Goal: Task Accomplishment & Management: Use online tool/utility

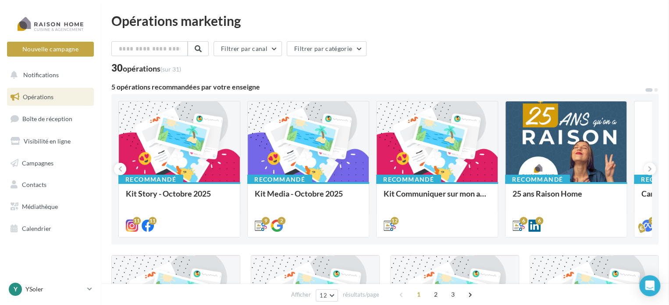
click at [42, 161] on span "Campagnes" at bounding box center [38, 162] width 32 height 7
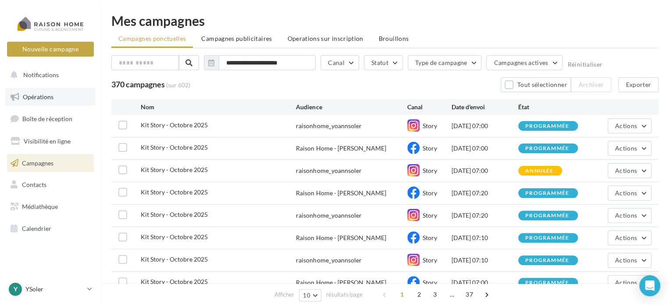
click at [35, 100] on link "Opérations" at bounding box center [50, 97] width 90 height 18
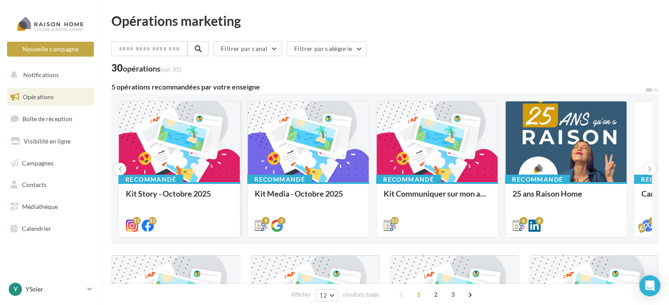
click at [202, 145] on div at bounding box center [179, 142] width 121 height 82
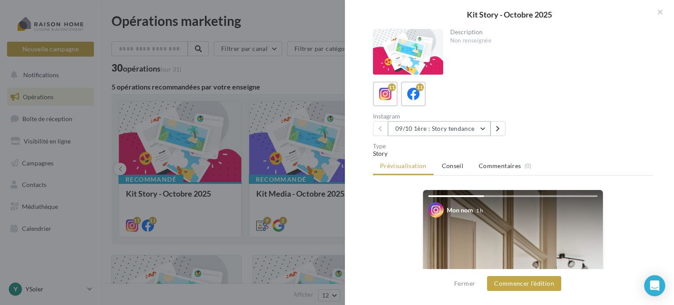
click at [486, 124] on button "09/10 1ère : Story tendance" at bounding box center [439, 128] width 103 height 15
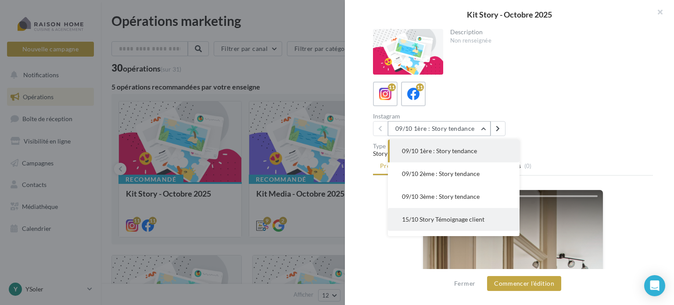
scroll to position [44, 0]
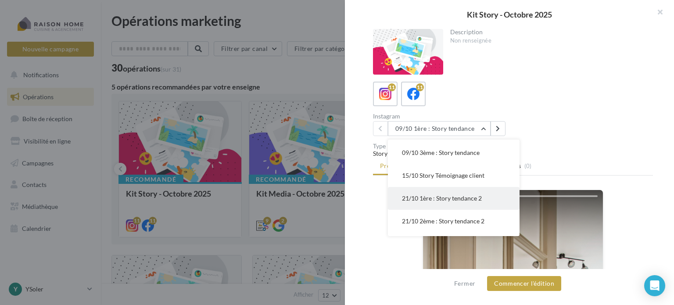
click at [436, 201] on span "21/10 1ère : Story tendance 2" at bounding box center [442, 197] width 80 height 7
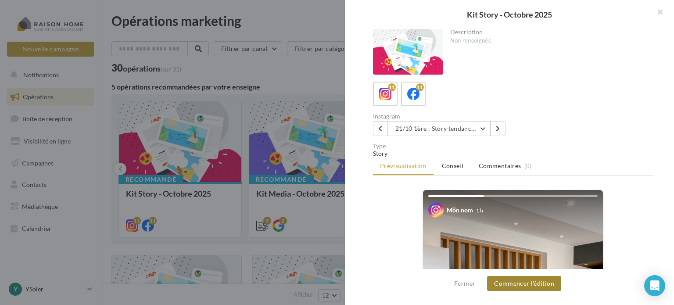
click at [510, 280] on button "Commencer l'édition" at bounding box center [524, 283] width 74 height 15
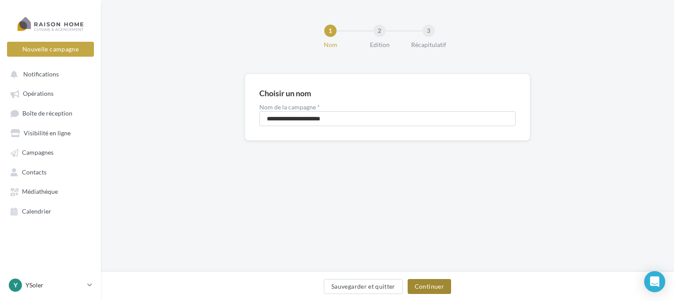
click at [433, 287] on button "Continuer" at bounding box center [429, 286] width 43 height 15
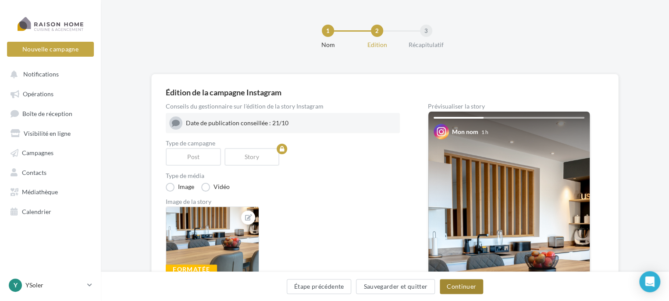
click at [471, 285] on button "Continuer" at bounding box center [461, 286] width 43 height 15
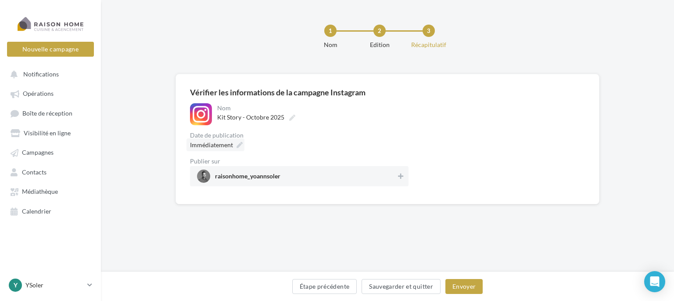
click at [229, 147] on span "Immédiatement" at bounding box center [211, 144] width 43 height 7
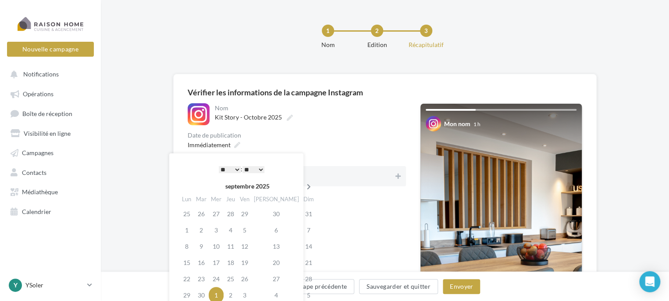
click at [304, 183] on icon at bounding box center [309, 186] width 11 height 6
click at [222, 263] on td "22" at bounding box center [216, 262] width 15 height 16
drag, startPoint x: 222, startPoint y: 263, endPoint x: 160, endPoint y: 310, distance: 78.0
drag, startPoint x: 160, startPoint y: 310, endPoint x: 120, endPoint y: 197, distance: 120.0
click at [120, 197] on div "**********" at bounding box center [385, 263] width 569 height 378
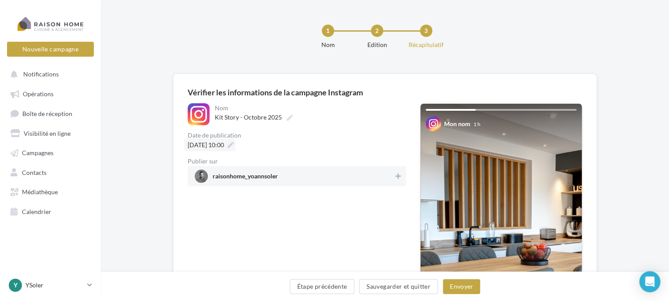
click at [224, 145] on span "22/10/2025 à 10:00" at bounding box center [206, 144] width 36 height 7
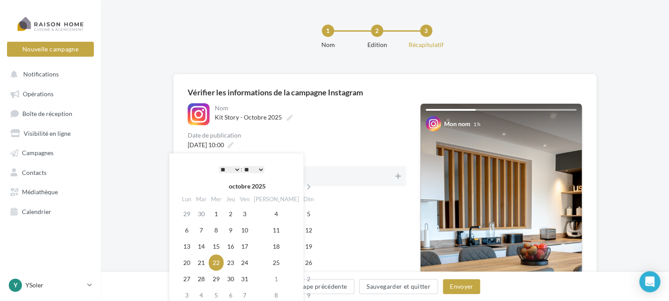
click at [235, 169] on select "* * * * * * * * * * ** ** ** ** ** ** ** ** ** ** ** ** ** **" at bounding box center [230, 169] width 22 height 7
click at [325, 154] on div "**********" at bounding box center [297, 144] width 218 height 83
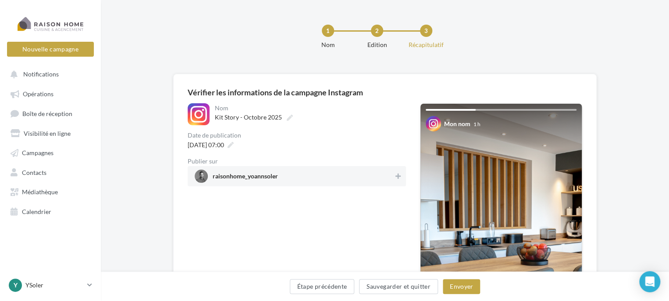
click at [371, 173] on span "raisonhome_yoannsoler" at bounding box center [294, 175] width 199 height 13
click at [455, 285] on button "Envoyer" at bounding box center [461, 286] width 37 height 15
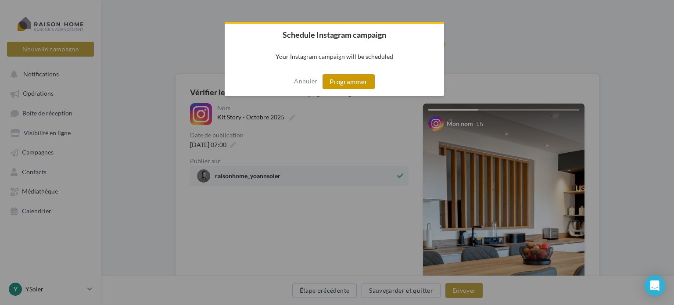
click at [340, 80] on button "Programmer" at bounding box center [348, 81] width 52 height 15
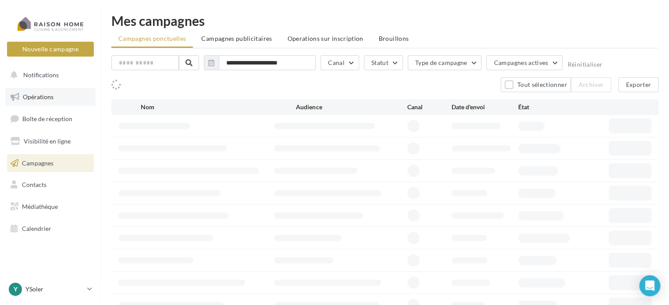
click at [47, 93] on span "Opérations" at bounding box center [38, 96] width 31 height 7
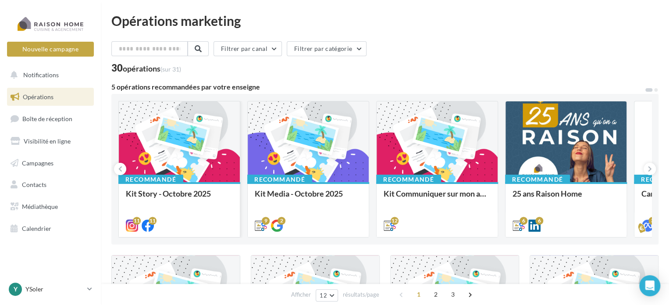
click at [189, 161] on div at bounding box center [179, 142] width 121 height 82
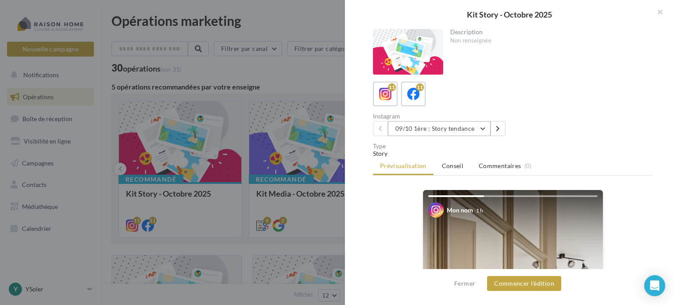
click at [428, 123] on button "09/10 1ère : Story tendance" at bounding box center [439, 128] width 103 height 15
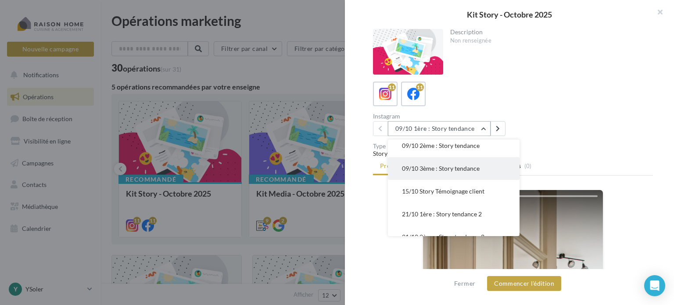
scroll to position [44, 0]
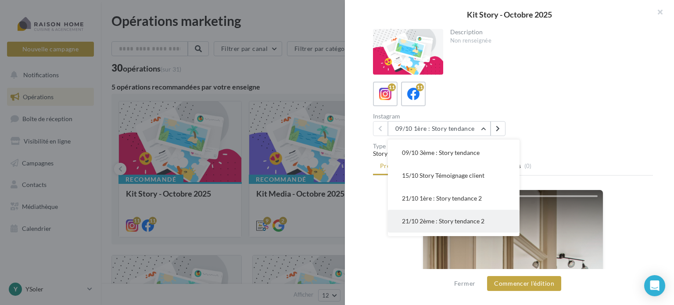
click at [427, 218] on span "21/10 2ème : Story tendance 2" at bounding box center [443, 220] width 82 height 7
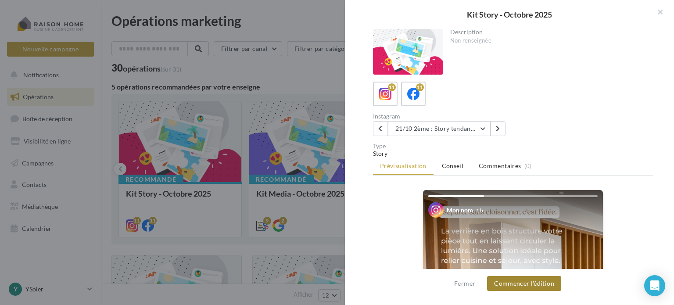
click at [540, 284] on button "Commencer l'édition" at bounding box center [524, 283] width 74 height 15
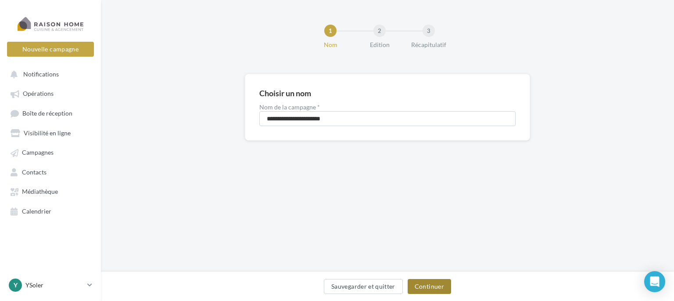
click at [425, 283] on button "Continuer" at bounding box center [429, 286] width 43 height 15
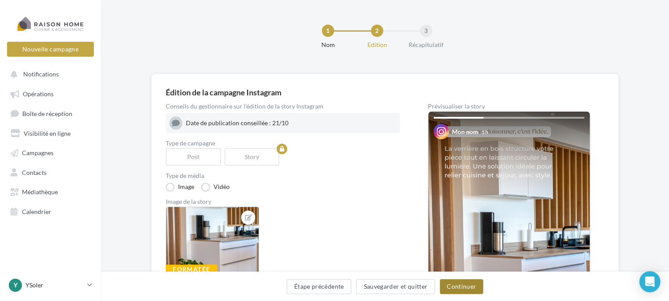
click at [452, 286] on button "Continuer" at bounding box center [461, 286] width 43 height 15
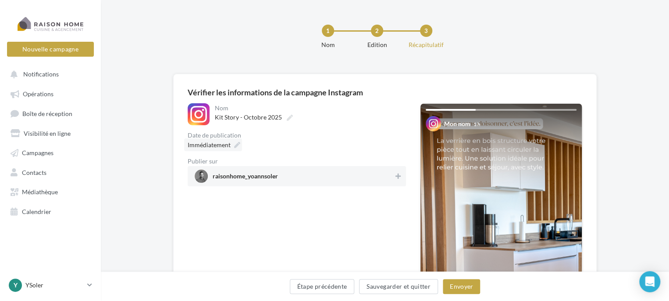
click at [214, 146] on span "Immédiatement" at bounding box center [209, 144] width 43 height 7
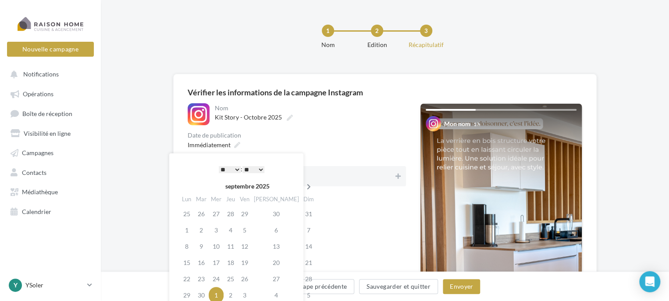
click at [301, 182] on th at bounding box center [308, 185] width 15 height 13
click at [222, 258] on td "22" at bounding box center [216, 262] width 15 height 16
click at [237, 168] on select "* * * * * * * * * * ** ** ** ** ** ** ** ** ** ** ** ** ** **" at bounding box center [230, 169] width 22 height 7
click at [251, 166] on select "** ** ** ** ** **" at bounding box center [254, 169] width 22 height 7
click at [312, 231] on div "**********" at bounding box center [297, 256] width 218 height 306
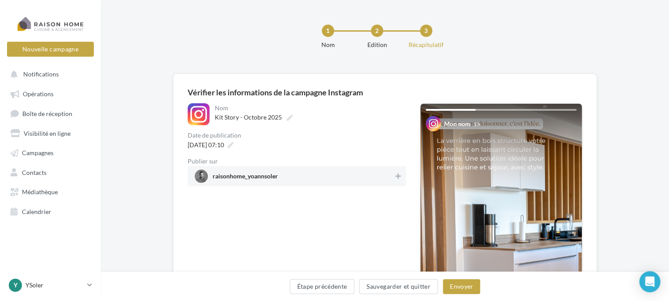
click at [397, 184] on div "raisonhome_yoannsoler" at bounding box center [297, 176] width 218 height 20
click at [446, 286] on button "Envoyer" at bounding box center [461, 286] width 37 height 15
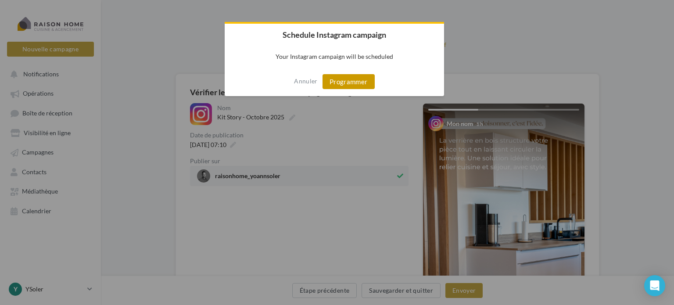
click at [344, 83] on button "Programmer" at bounding box center [348, 81] width 52 height 15
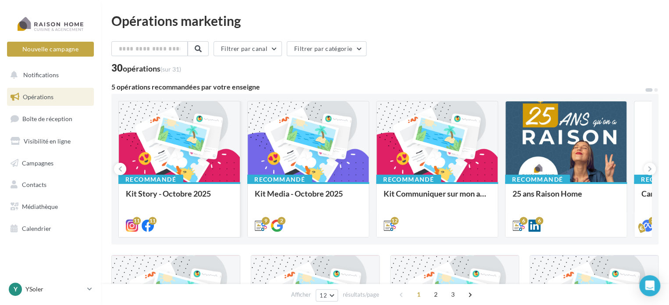
click at [217, 175] on div at bounding box center [179, 142] width 121 height 82
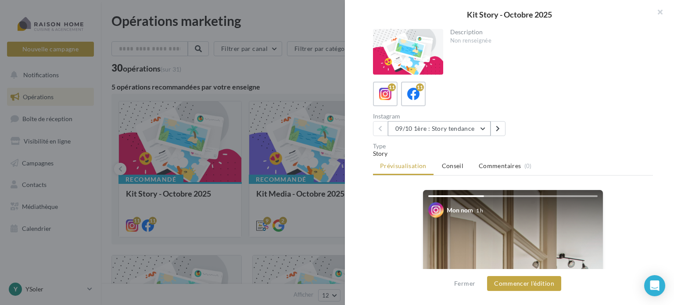
click at [482, 128] on button "09/10 1ère : Story tendance" at bounding box center [439, 128] width 103 height 15
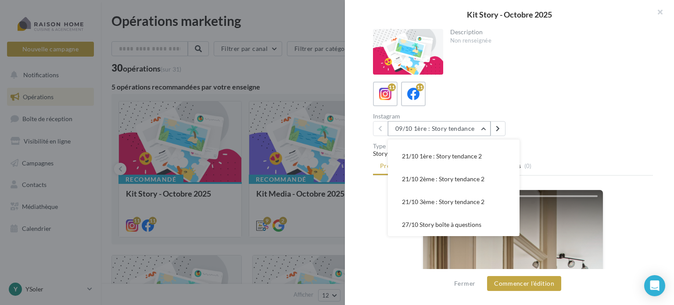
scroll to position [67, 0]
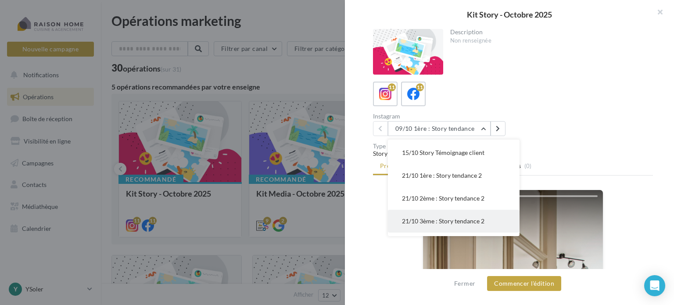
click at [433, 225] on button "21/10 3ème : Story tendance 2" at bounding box center [454, 221] width 132 height 23
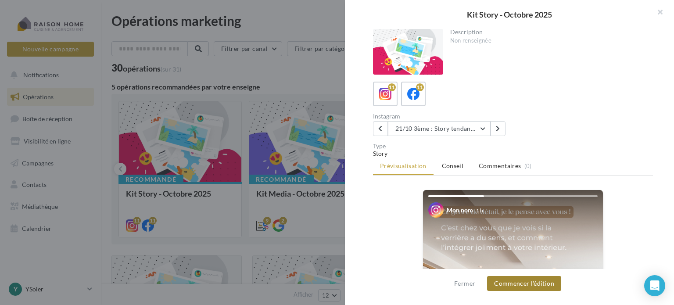
click at [535, 284] on button "Commencer l'édition" at bounding box center [524, 283] width 74 height 15
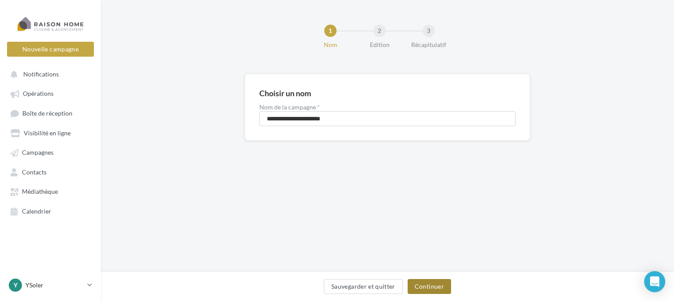
click at [437, 285] on button "Continuer" at bounding box center [429, 286] width 43 height 15
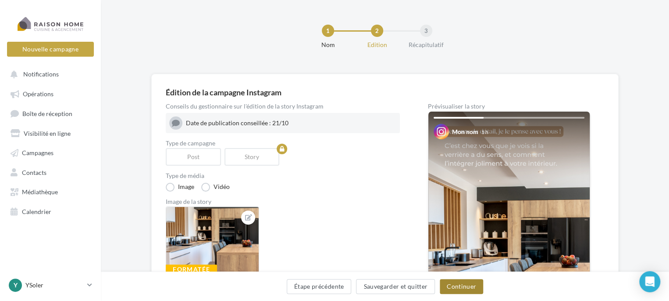
click at [469, 284] on button "Continuer" at bounding box center [461, 286] width 43 height 15
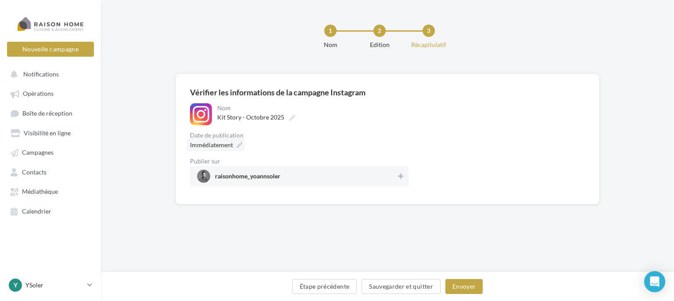
click at [204, 146] on span "Immédiatement" at bounding box center [211, 144] width 43 height 7
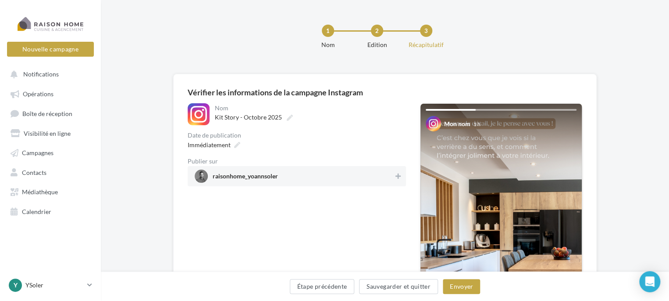
drag, startPoint x: 254, startPoint y: 192, endPoint x: 315, endPoint y: 219, distance: 66.4
click at [341, 261] on div "**********" at bounding box center [297, 256] width 218 height 306
click at [226, 145] on span "Immédiatement" at bounding box center [209, 144] width 43 height 7
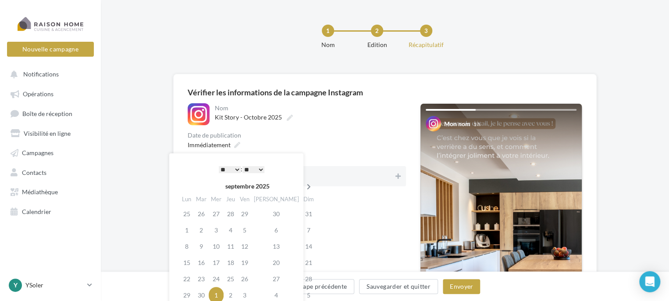
click at [304, 186] on icon at bounding box center [309, 186] width 11 height 6
click at [220, 266] on td "22" at bounding box center [216, 262] width 15 height 16
click at [233, 169] on select "* * * * * * * * * * ** ** ** ** ** ** ** ** ** ** ** ** ** **" at bounding box center [230, 169] width 22 height 7
click at [261, 168] on select "** ** ** ** ** **" at bounding box center [254, 169] width 22 height 7
click at [315, 224] on div "**********" at bounding box center [297, 256] width 218 height 306
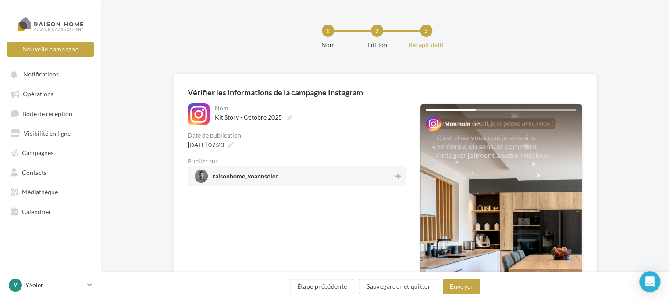
click at [253, 168] on div "raisonhome_yoannsoler" at bounding box center [297, 176] width 218 height 20
click at [462, 283] on button "Envoyer" at bounding box center [461, 286] width 37 height 15
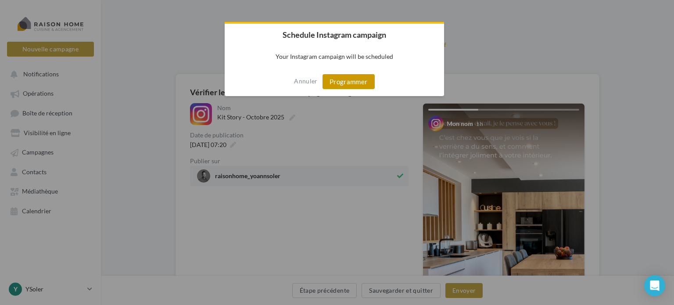
click at [336, 83] on button "Programmer" at bounding box center [348, 81] width 52 height 15
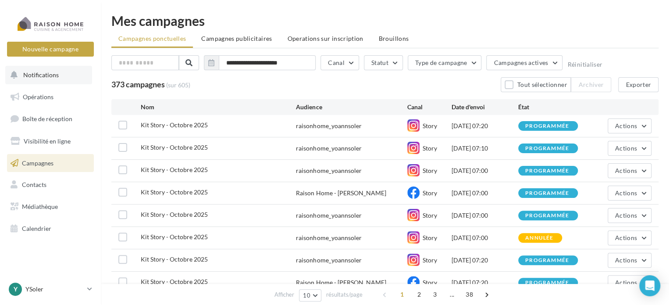
click at [39, 73] on span "Notifications" at bounding box center [41, 74] width 36 height 7
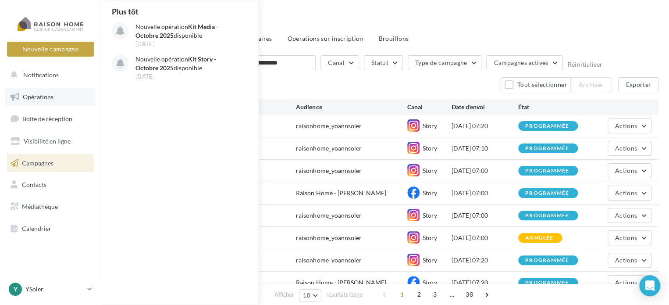
click at [56, 94] on link "Opérations" at bounding box center [50, 97] width 90 height 18
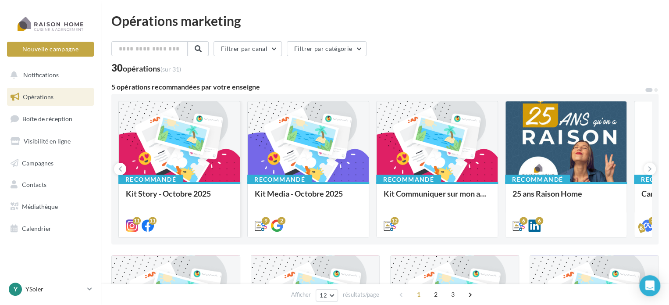
click at [185, 137] on div at bounding box center [179, 142] width 121 height 82
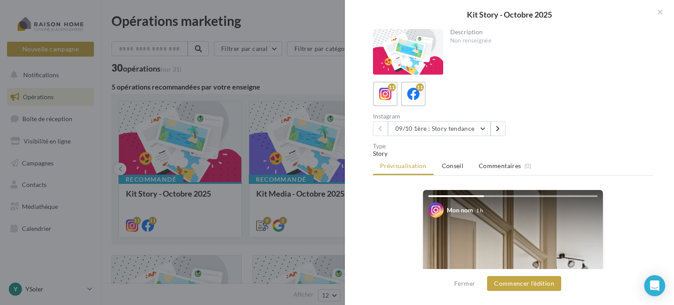
click at [426, 100] on div "11 11" at bounding box center [513, 94] width 280 height 25
click at [419, 100] on div "11" at bounding box center [413, 94] width 16 height 16
click at [486, 123] on button "09/10 1ère : Story tendance" at bounding box center [439, 128] width 103 height 15
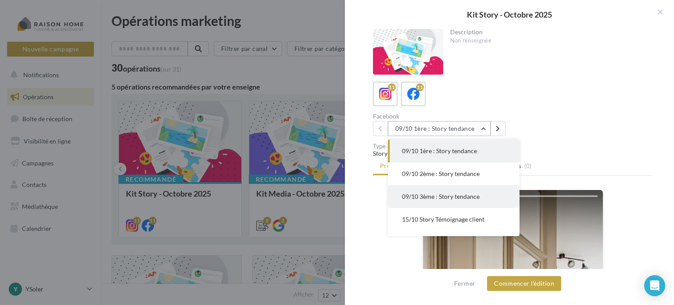
scroll to position [44, 0]
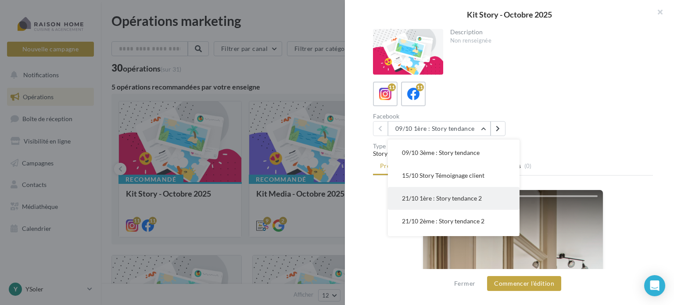
click at [421, 193] on button "21/10 1ère : Story tendance 2" at bounding box center [454, 198] width 132 height 23
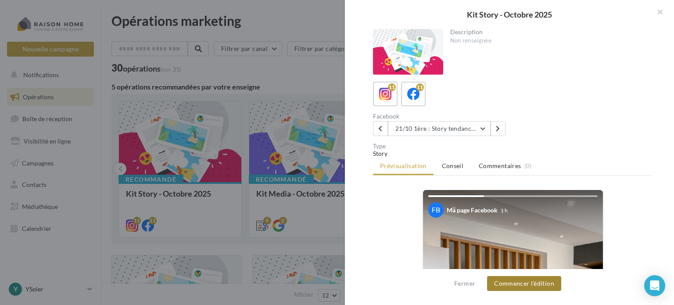
click at [537, 279] on button "Commencer l'édition" at bounding box center [524, 283] width 74 height 15
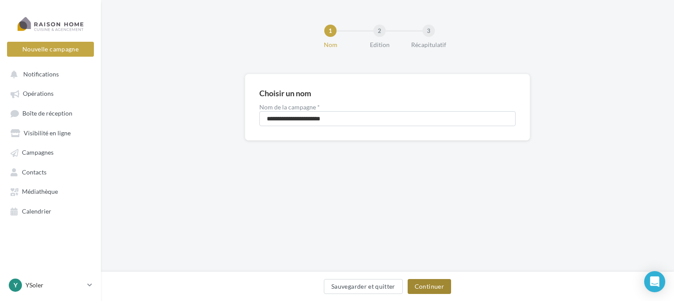
click at [424, 286] on button "Continuer" at bounding box center [429, 286] width 43 height 15
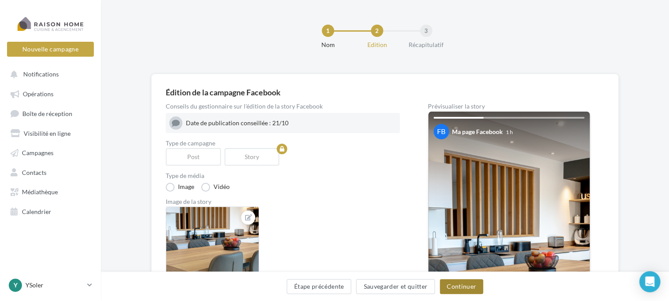
click at [457, 286] on button "Continuer" at bounding box center [461, 286] width 43 height 15
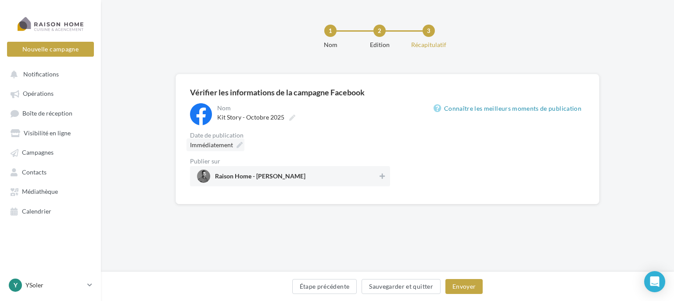
click at [221, 145] on span "Immédiatement" at bounding box center [211, 144] width 43 height 7
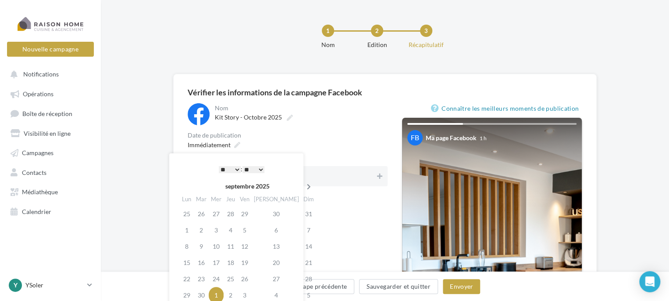
click at [301, 183] on th at bounding box center [308, 185] width 15 height 13
click at [221, 261] on td "22" at bounding box center [216, 262] width 15 height 16
click at [236, 167] on select "* * * * * * * * * * ** ** ** ** ** ** ** ** ** ** ** ** ** **" at bounding box center [230, 169] width 22 height 7
click at [328, 246] on div "**********" at bounding box center [288, 276] width 200 height 346
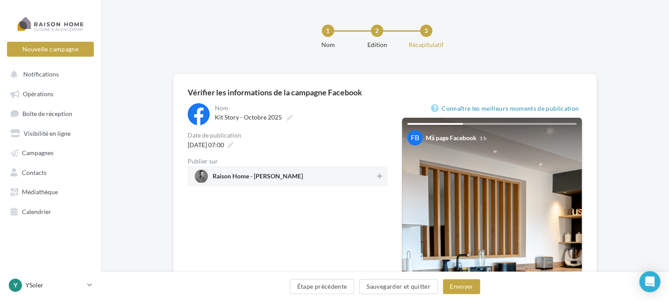
click at [385, 172] on div "Raison Home - [PERSON_NAME]" at bounding box center [288, 176] width 200 height 20
click at [475, 287] on button "Envoyer" at bounding box center [461, 286] width 37 height 15
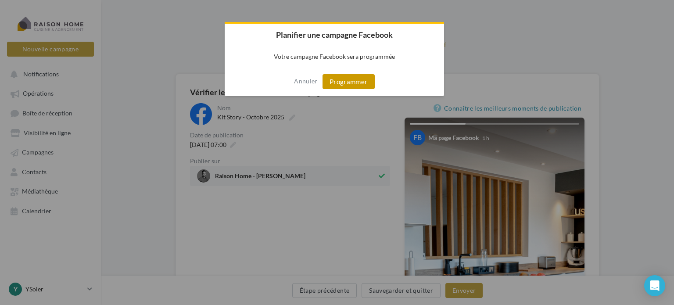
click at [356, 77] on button "Programmer" at bounding box center [348, 81] width 52 height 15
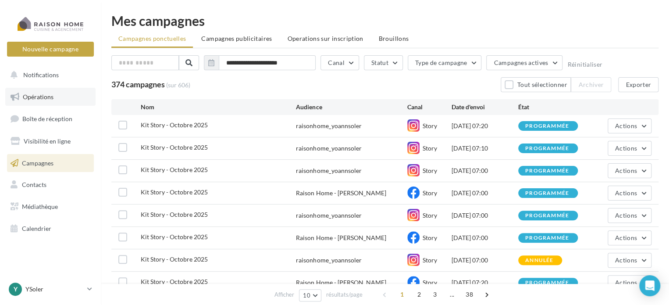
click at [44, 96] on span "Opérations" at bounding box center [38, 96] width 31 height 7
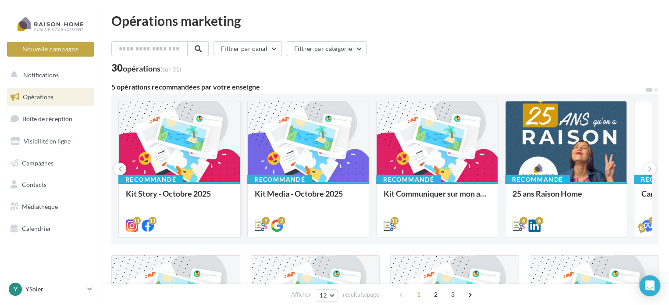
click at [200, 149] on div at bounding box center [179, 142] width 121 height 82
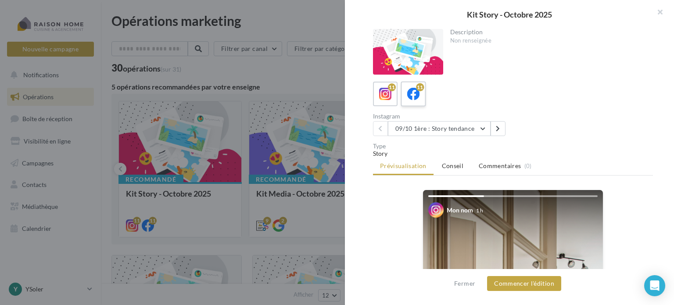
click at [409, 90] on icon at bounding box center [413, 94] width 13 height 13
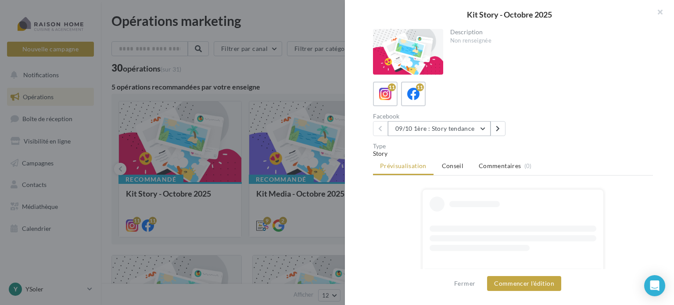
click at [432, 131] on button "09/10 1ère : Story tendance" at bounding box center [439, 128] width 103 height 15
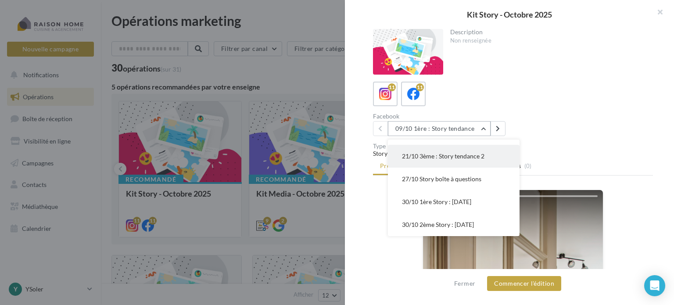
scroll to position [88, 0]
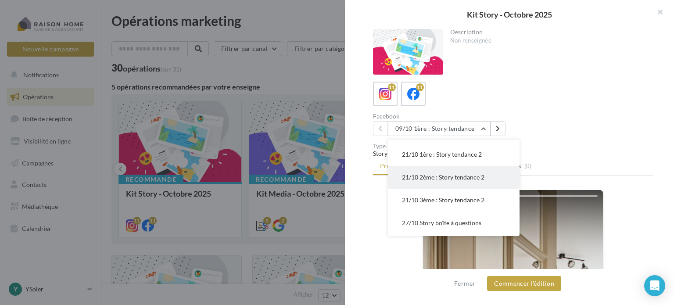
click at [443, 175] on span "21/10 2ème : Story tendance 2" at bounding box center [443, 176] width 82 height 7
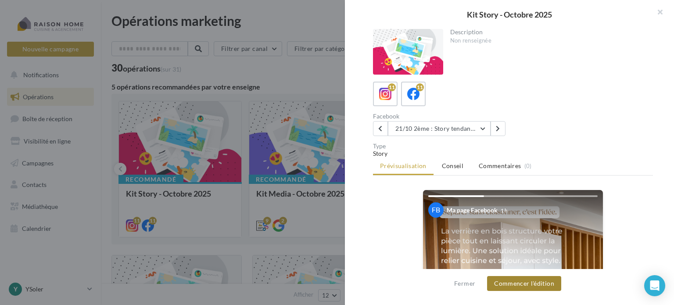
click at [514, 278] on button "Commencer l'édition" at bounding box center [524, 283] width 74 height 15
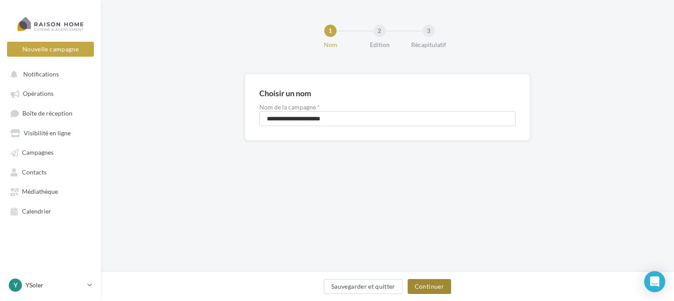
click at [432, 290] on button "Continuer" at bounding box center [429, 286] width 43 height 15
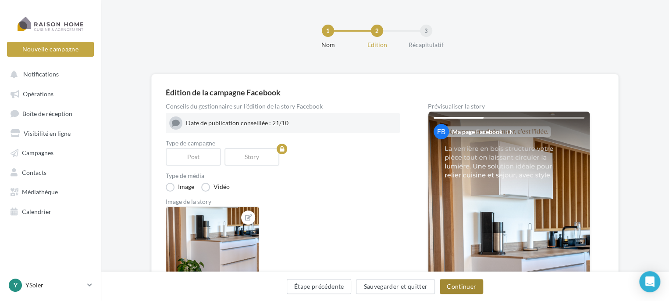
click at [456, 283] on button "Continuer" at bounding box center [461, 286] width 43 height 15
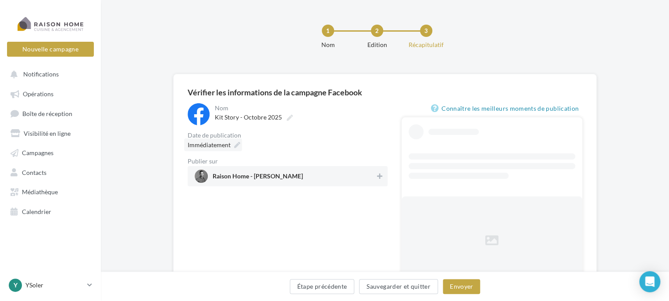
click at [231, 147] on div "Immédiatement" at bounding box center [213, 144] width 58 height 13
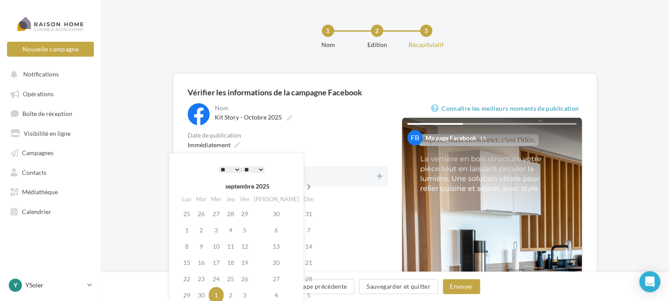
click at [304, 186] on icon at bounding box center [309, 186] width 11 height 6
click at [221, 264] on td "22" at bounding box center [216, 262] width 15 height 16
click at [237, 171] on select "* * * * * * * * * * ** ** ** ** ** ** ** ** ** ** ** ** ** **" at bounding box center [230, 169] width 22 height 7
click at [253, 168] on select "** ** ** ** ** **" at bounding box center [254, 169] width 22 height 7
click at [373, 177] on span "Raison Home - [PERSON_NAME]" at bounding box center [285, 175] width 181 height 13
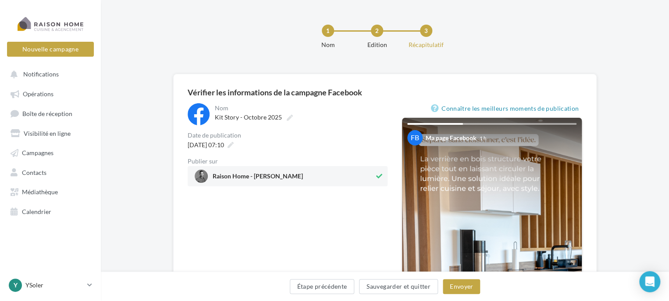
click at [319, 222] on div "**********" at bounding box center [288, 276] width 200 height 346
click at [475, 294] on div "Étape précédente Sauvegarder et quitter Envoyer" at bounding box center [385, 288] width 555 height 18
click at [470, 290] on button "Envoyer" at bounding box center [461, 286] width 37 height 15
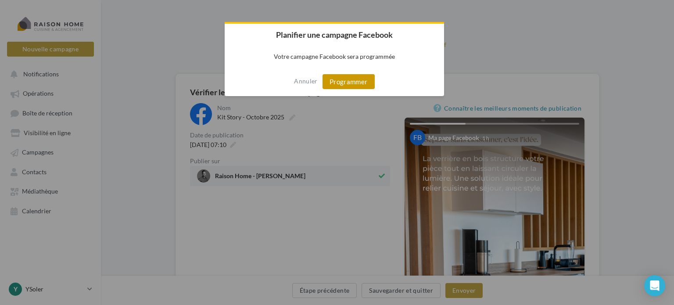
click at [343, 80] on button "Programmer" at bounding box center [348, 81] width 52 height 15
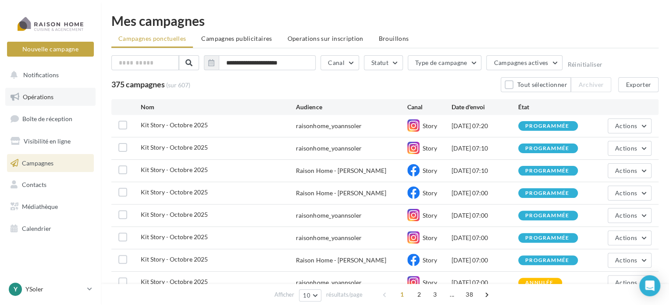
click at [68, 93] on link "Opérations" at bounding box center [50, 97] width 90 height 18
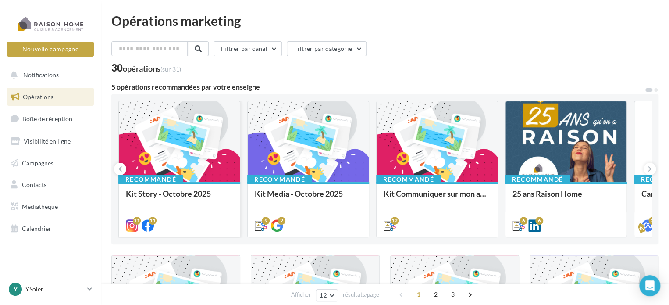
click at [189, 144] on div at bounding box center [179, 142] width 121 height 82
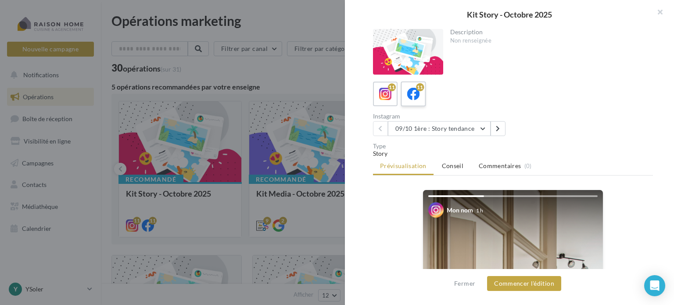
click at [411, 82] on label "11" at bounding box center [413, 93] width 25 height 25
click at [485, 125] on button "09/10 1ère : Story tendance" at bounding box center [439, 128] width 103 height 15
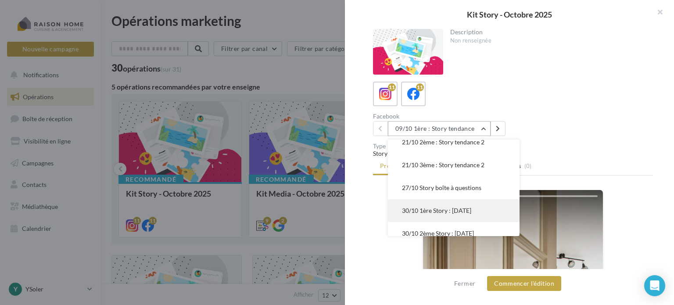
scroll to position [132, 0]
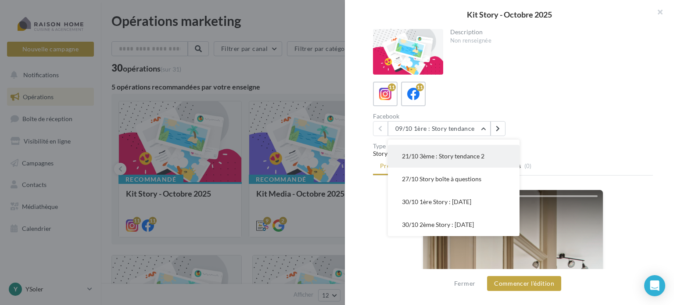
click at [427, 159] on span "21/10 3ème : Story tendance 2" at bounding box center [443, 155] width 82 height 7
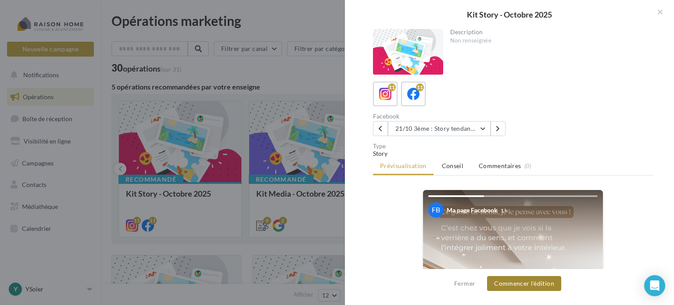
click at [536, 285] on button "Commencer l'édition" at bounding box center [524, 283] width 74 height 15
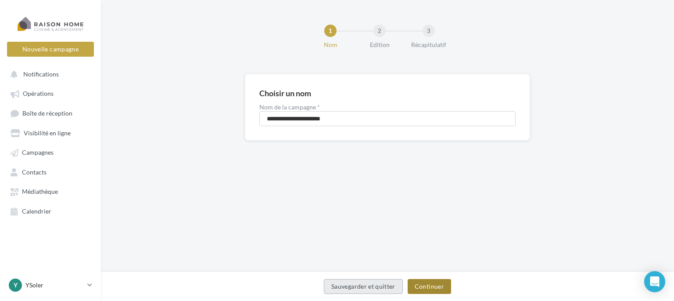
click at [419, 284] on button "Continuer" at bounding box center [429, 286] width 43 height 15
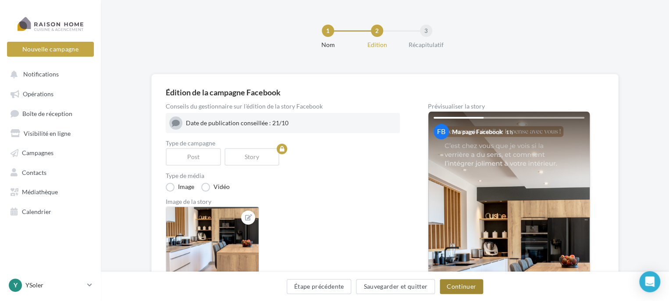
click at [448, 286] on button "Continuer" at bounding box center [461, 286] width 43 height 15
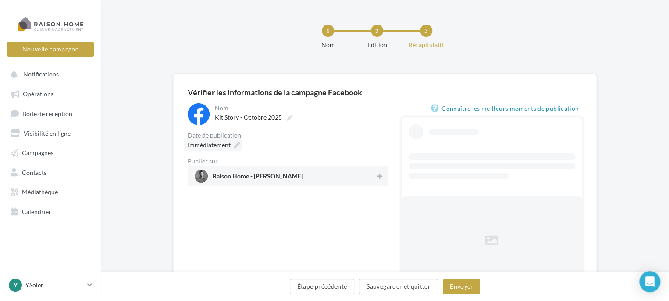
click at [221, 143] on span "Immédiatement" at bounding box center [209, 144] width 43 height 7
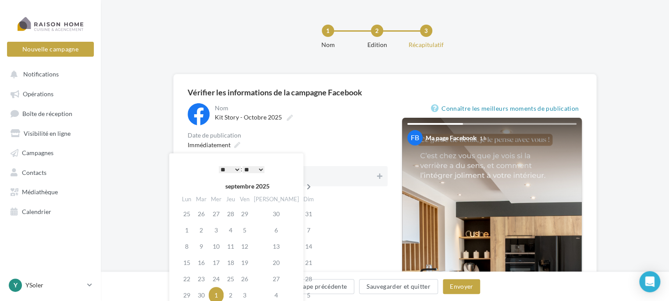
click at [304, 187] on icon at bounding box center [309, 186] width 11 height 6
click at [219, 263] on td "22" at bounding box center [216, 262] width 15 height 16
click at [227, 167] on select "* * * * * * * * * * ** ** ** ** ** ** ** ** ** ** ** ** ** **" at bounding box center [230, 169] width 22 height 7
click at [248, 161] on div "**********" at bounding box center [236, 241] width 134 height 177
click at [250, 166] on div "* * * * * * * * * * ** ** ** ** ** ** ** ** ** ** ** ** ** ** : ** ** ** ** ** …" at bounding box center [241, 168] width 89 height 13
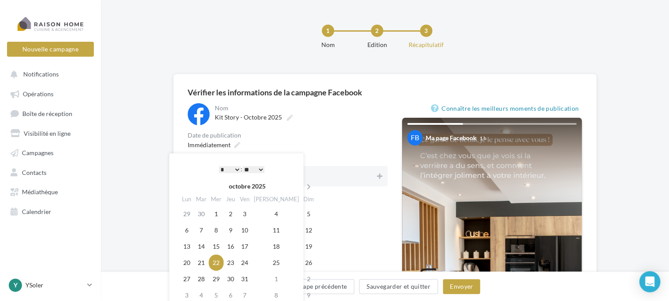
click at [251, 167] on select "** ** ** ** ** **" at bounding box center [254, 169] width 22 height 7
click at [329, 212] on div "**********" at bounding box center [288, 276] width 200 height 346
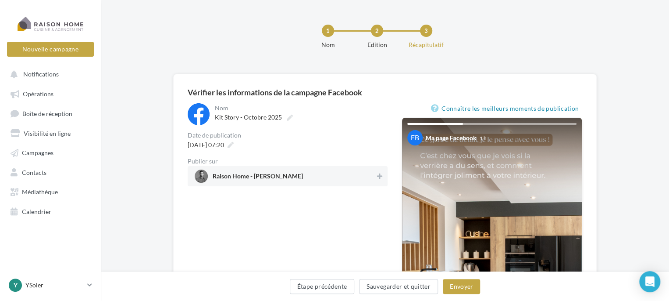
click at [373, 176] on span "Raison Home - Yoann SOLER" at bounding box center [285, 175] width 181 height 13
click at [455, 286] on button "Envoyer" at bounding box center [461, 286] width 37 height 15
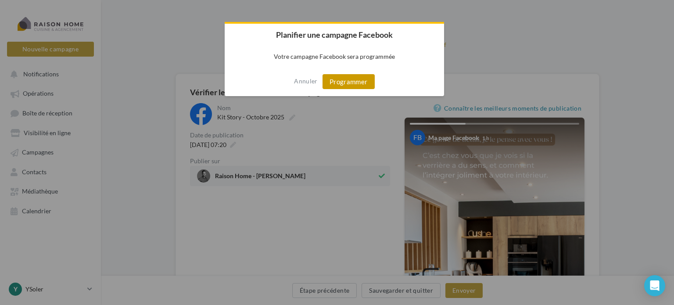
click at [349, 85] on button "Programmer" at bounding box center [348, 81] width 52 height 15
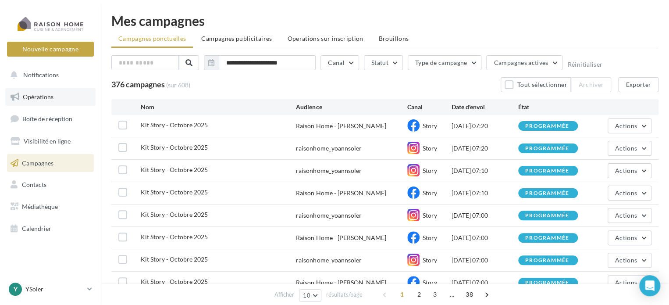
click at [70, 94] on link "Opérations" at bounding box center [50, 97] width 90 height 18
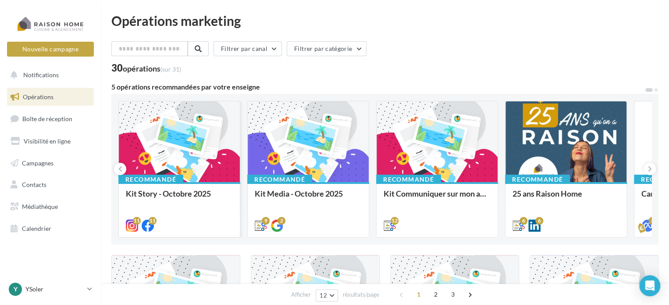
click at [174, 163] on div at bounding box center [179, 142] width 121 height 82
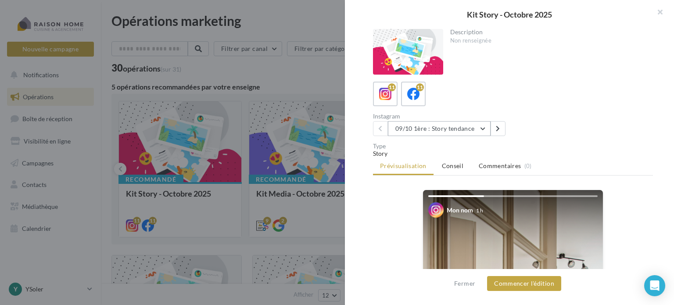
click at [456, 126] on button "09/10 1ère : Story tendance" at bounding box center [439, 128] width 103 height 15
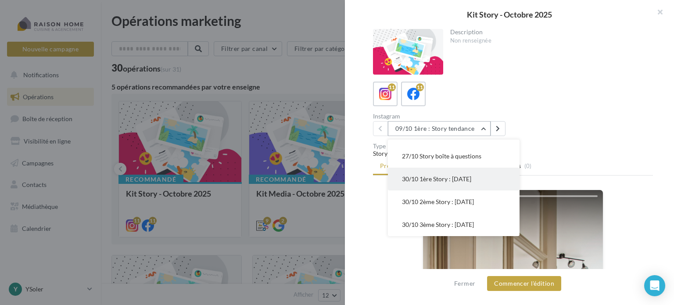
scroll to position [111, 0]
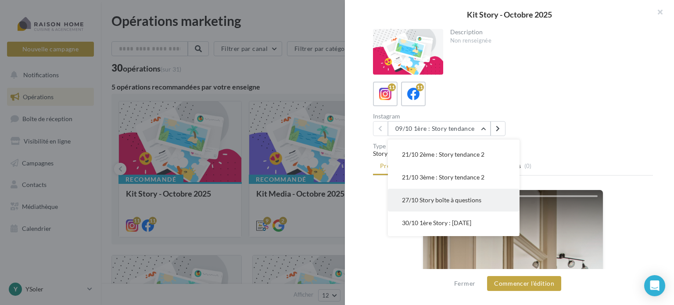
click at [425, 199] on span "27/10 Story boîte à questions" at bounding box center [441, 199] width 79 height 7
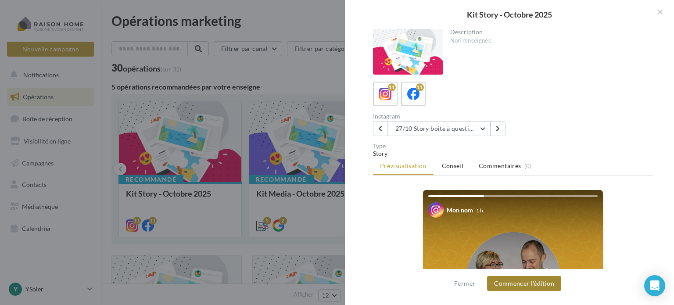
click at [544, 281] on button "Commencer l'édition" at bounding box center [524, 283] width 74 height 15
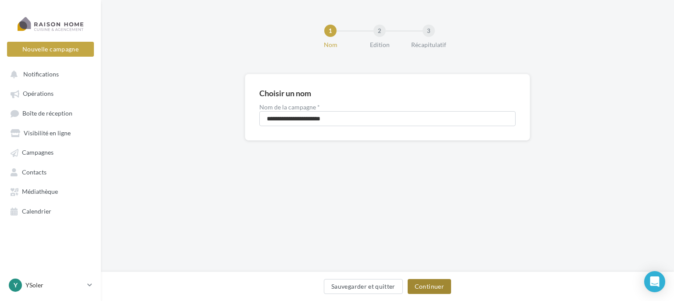
click at [422, 283] on button "Continuer" at bounding box center [429, 286] width 43 height 15
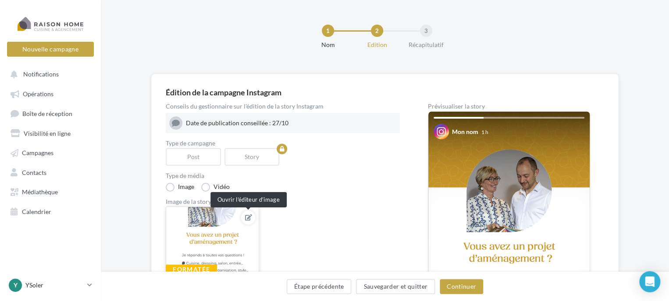
click at [246, 218] on icon at bounding box center [248, 217] width 7 height 6
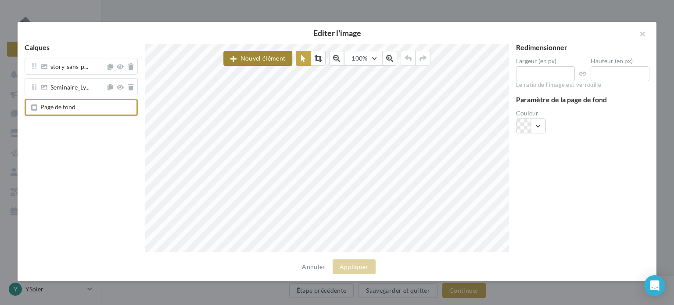
click at [258, 61] on button "Nouvel élément" at bounding box center [257, 58] width 69 height 15
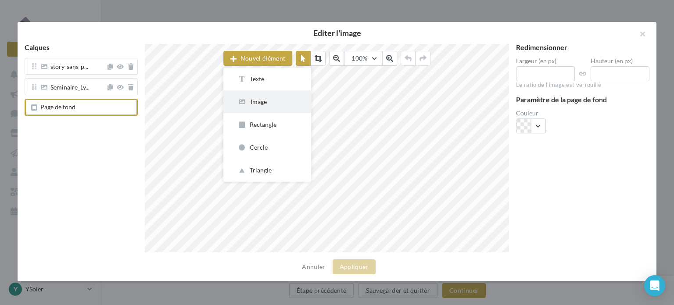
click at [269, 102] on div "Image" at bounding box center [267, 101] width 60 height 9
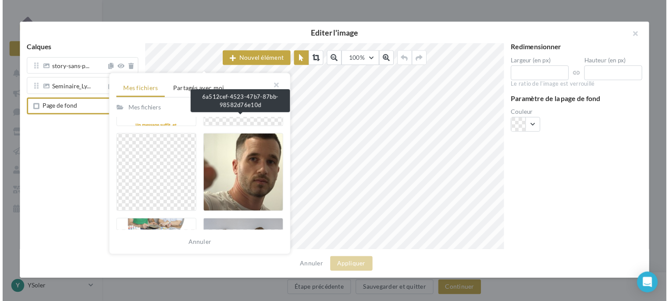
scroll to position [307, 0]
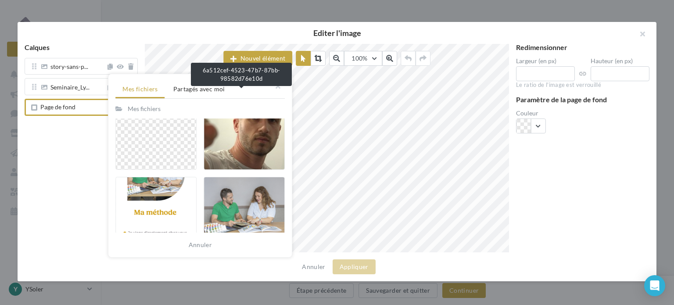
click at [240, 158] on div at bounding box center [244, 130] width 81 height 79
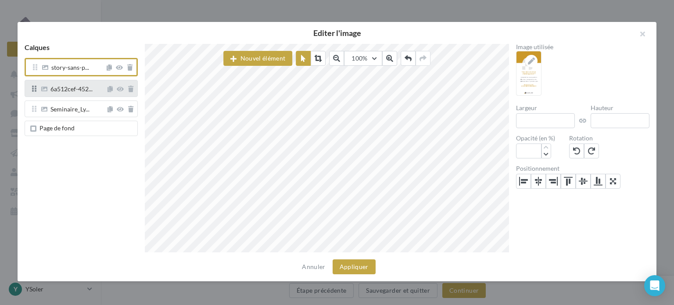
click at [63, 95] on div "6a512cef-452..." at bounding box center [81, 88] width 113 height 17
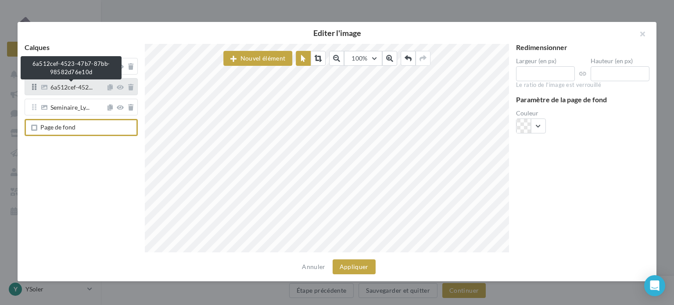
click at [77, 86] on span "6a512cef-452..." at bounding box center [71, 88] width 42 height 8
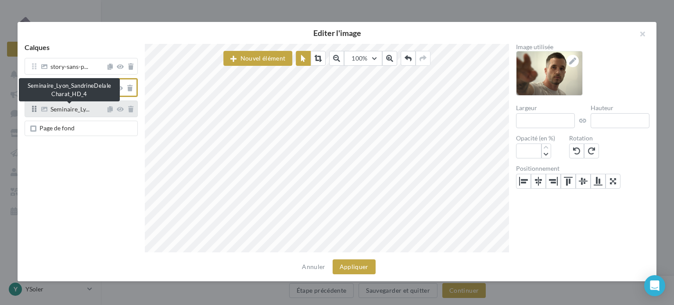
click at [77, 107] on span "Seminaire_Ly..." at bounding box center [69, 110] width 39 height 8
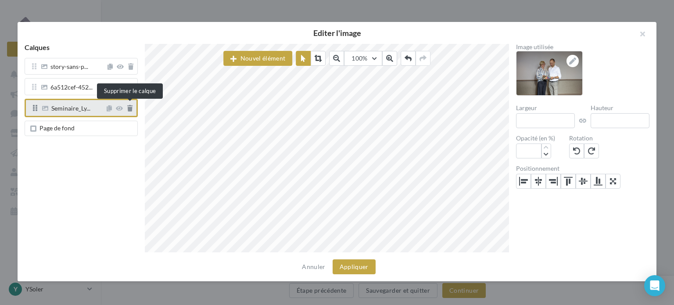
click at [131, 107] on icon at bounding box center [129, 108] width 5 height 6
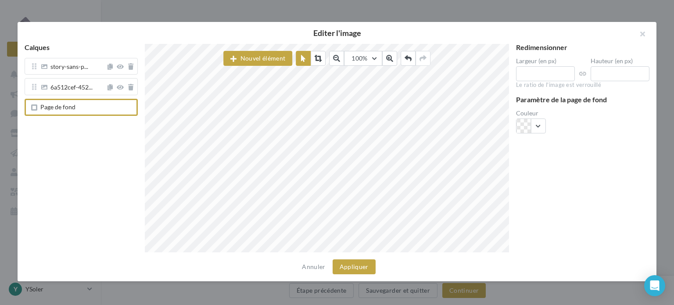
click at [104, 163] on div "Calques story-sans-p... 6a512cef-452... Page de fond" at bounding box center [81, 148] width 127 height 208
click at [364, 262] on button "Appliquer" at bounding box center [354, 266] width 43 height 15
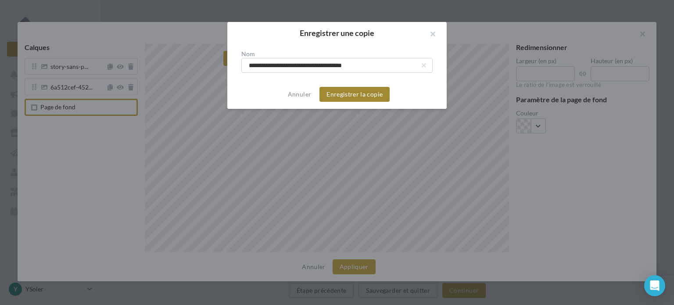
click at [370, 93] on button "Enregistrer la copie" at bounding box center [354, 94] width 70 height 15
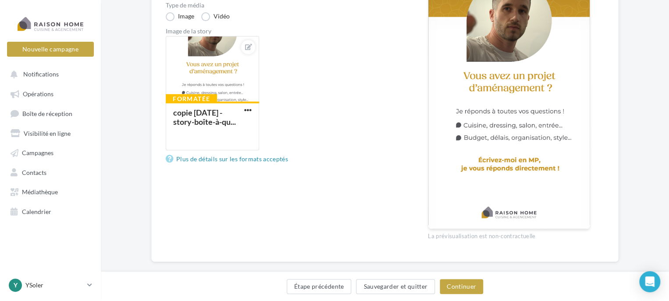
scroll to position [175, 0]
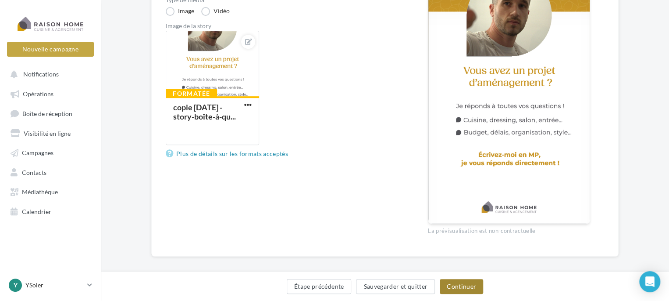
click at [454, 287] on button "Continuer" at bounding box center [461, 286] width 43 height 15
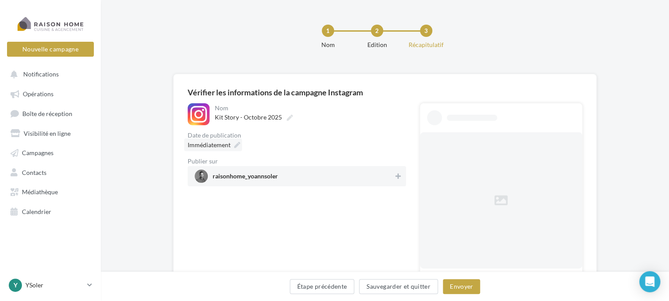
click at [219, 143] on span "Immédiatement" at bounding box center [209, 144] width 43 height 7
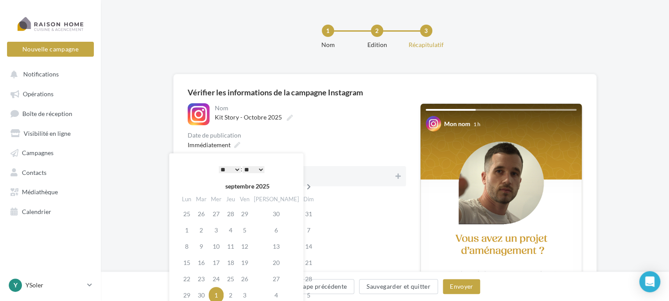
click at [304, 188] on icon at bounding box center [309, 186] width 11 height 6
click at [220, 209] on td "1" at bounding box center [216, 213] width 15 height 16
click at [235, 170] on select "* * * * * * * * * * ** ** ** ** ** ** ** ** ** ** ** ** ** **" at bounding box center [230, 169] width 22 height 7
click at [254, 172] on select "** ** ** ** ** **" at bounding box center [254, 169] width 22 height 7
click at [299, 144] on div "Immédiatement" at bounding box center [297, 144] width 218 height 13
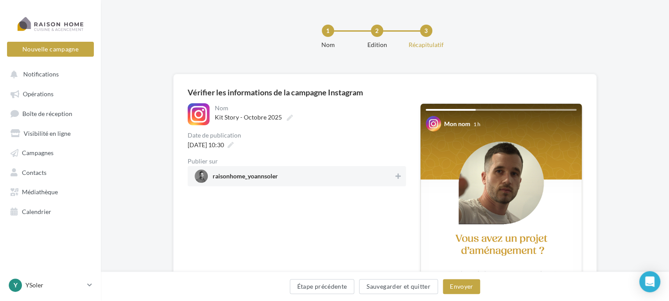
click at [247, 177] on span "raisonhome_yoannsoler" at bounding box center [245, 178] width 65 height 10
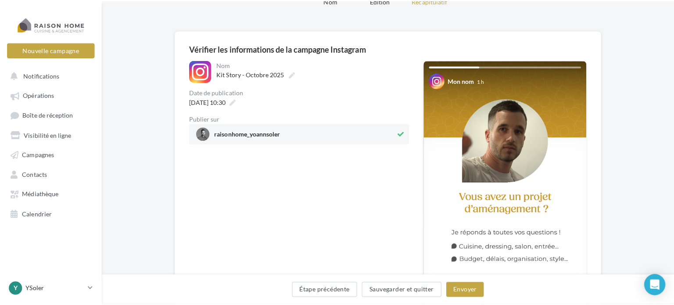
scroll to position [88, 0]
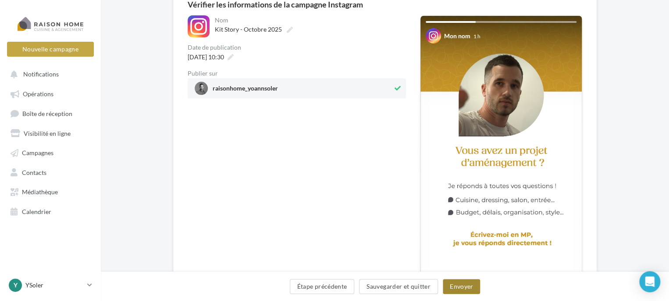
click at [455, 285] on button "Envoyer" at bounding box center [461, 286] width 37 height 15
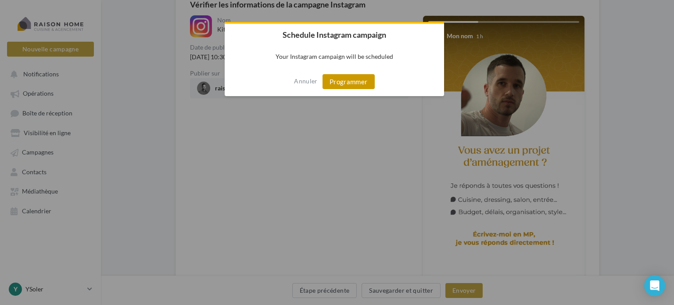
click at [344, 86] on button "Programmer" at bounding box center [348, 81] width 52 height 15
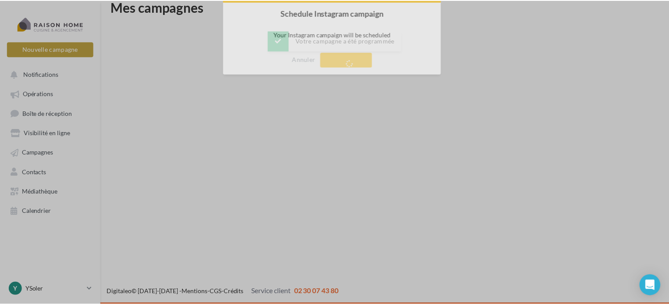
scroll to position [14, 0]
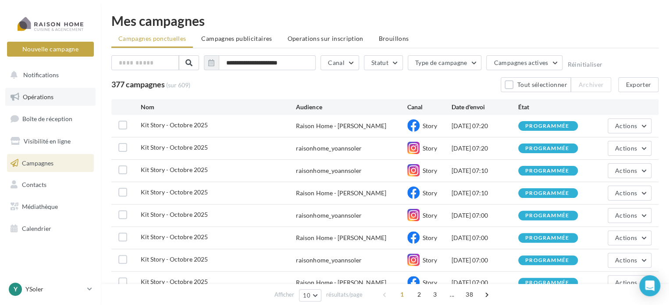
click at [46, 96] on span "Opérations" at bounding box center [38, 96] width 31 height 7
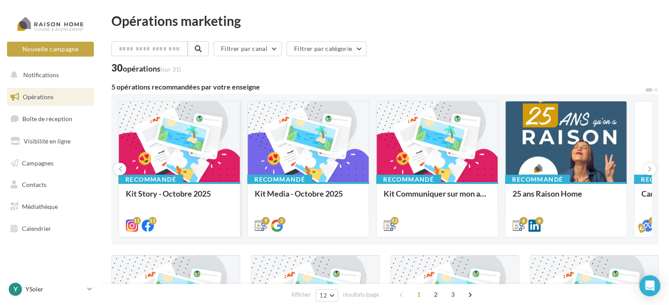
click at [193, 130] on div at bounding box center [179, 142] width 121 height 82
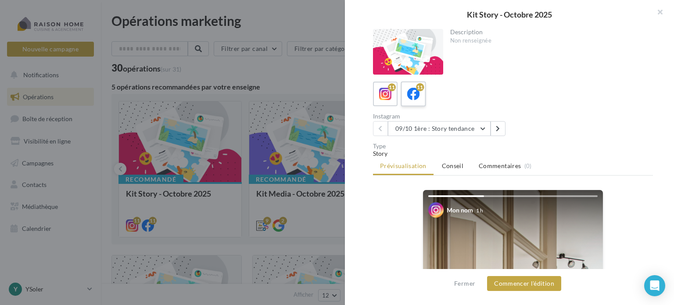
click at [423, 93] on label "11" at bounding box center [413, 93] width 25 height 25
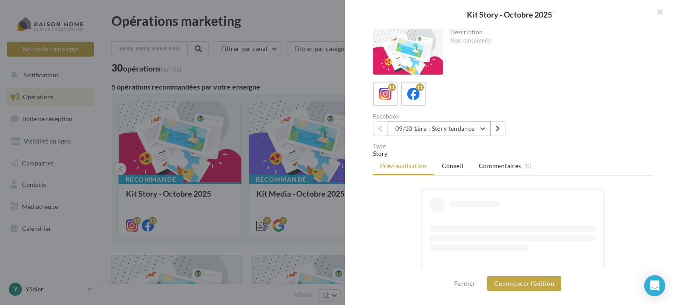
click at [480, 129] on button "09/10 1ère : Story tendance" at bounding box center [439, 128] width 103 height 15
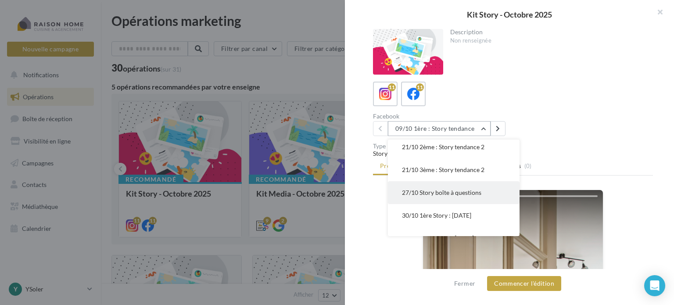
scroll to position [132, 0]
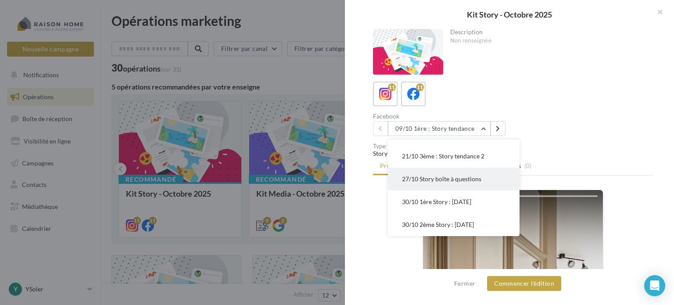
click at [440, 180] on span "27/10 Story boîte à questions" at bounding box center [441, 178] width 79 height 7
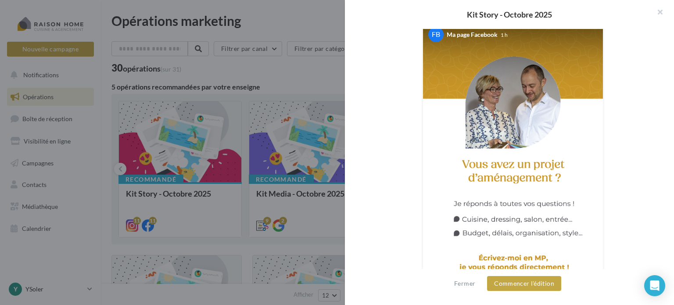
scroll to position [44, 0]
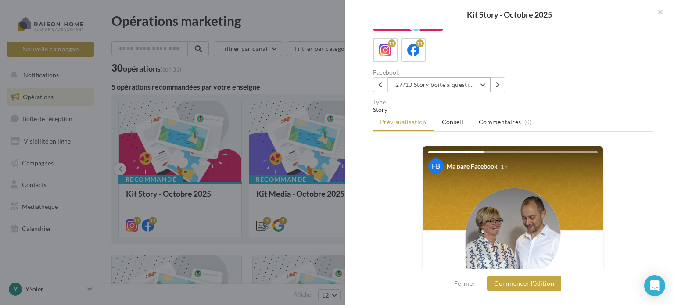
click at [482, 84] on button "27/10 Story boîte à questions" at bounding box center [439, 84] width 103 height 15
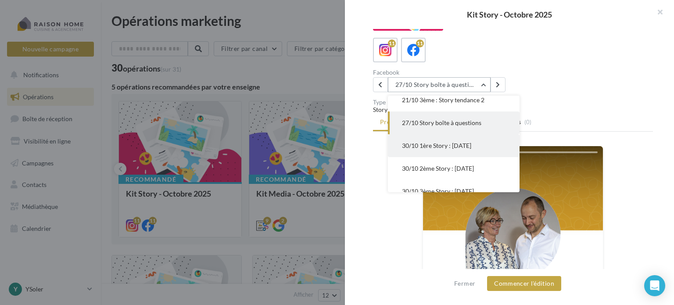
scroll to position [154, 0]
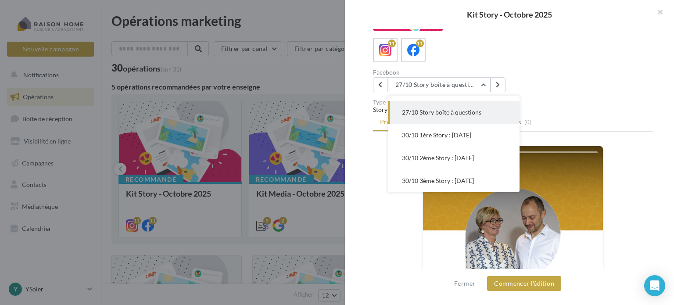
click at [458, 110] on span "27/10 Story boîte à questions" at bounding box center [441, 111] width 79 height 7
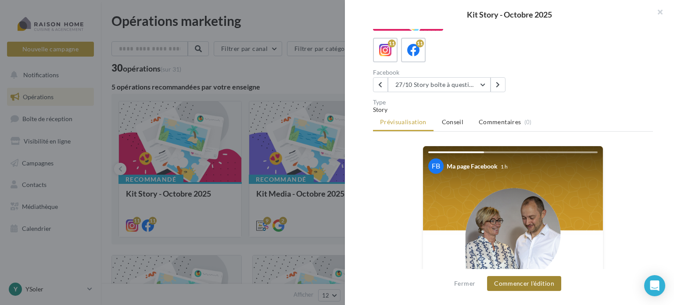
click at [524, 280] on button "Commencer l'édition" at bounding box center [524, 283] width 74 height 15
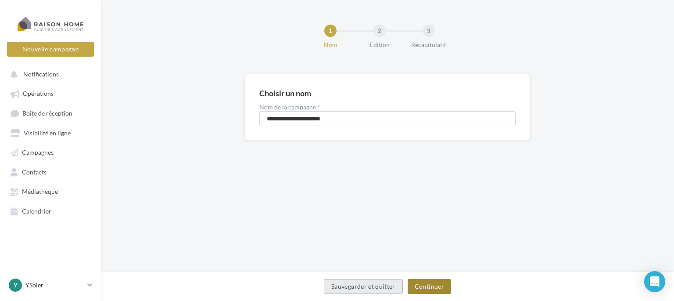
click at [430, 279] on button "Continuer" at bounding box center [429, 286] width 43 height 15
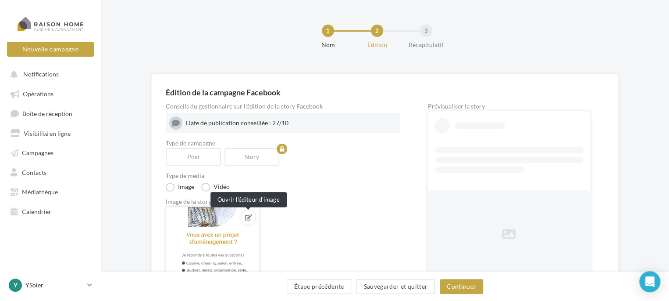
click at [249, 216] on icon at bounding box center [248, 217] width 7 height 6
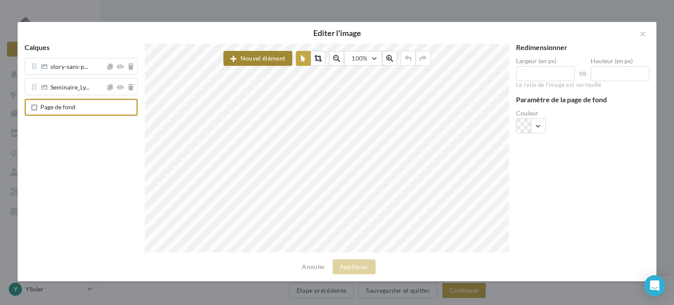
click at [256, 60] on button "Nouvel élément" at bounding box center [257, 58] width 69 height 15
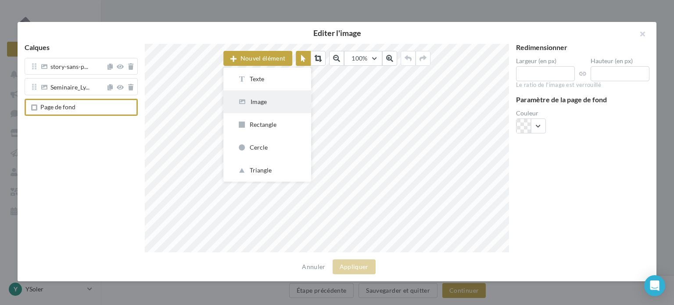
click at [260, 111] on button "Image" at bounding box center [267, 101] width 88 height 23
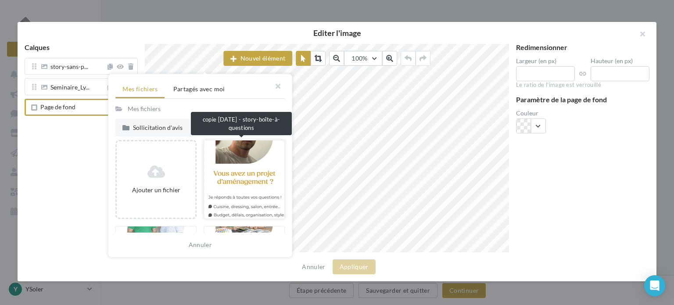
click at [250, 161] on div at bounding box center [244, 179] width 81 height 79
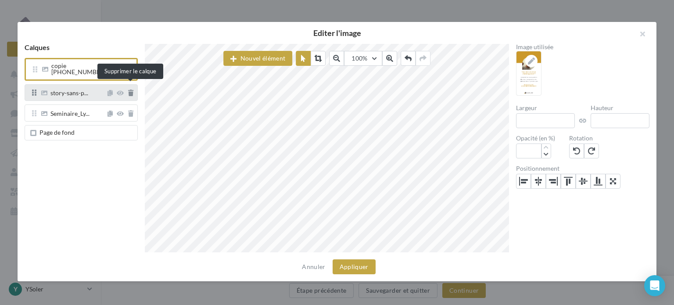
click at [132, 90] on icon at bounding box center [130, 93] width 5 height 6
click at [132, 92] on button at bounding box center [131, 93] width 6 height 8
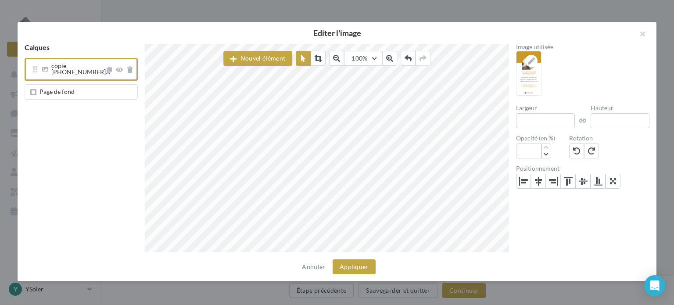
click at [130, 88] on span "Page de fond" at bounding box center [83, 91] width 102 height 7
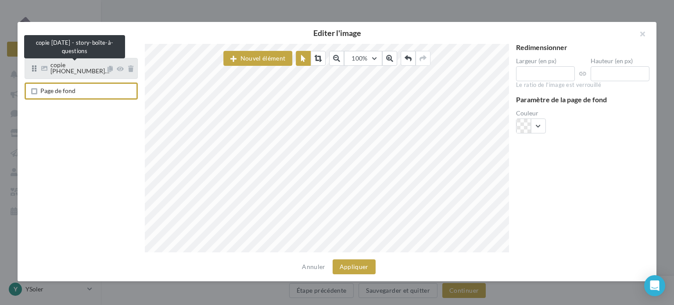
click at [83, 68] on span "copie [PHONE_NUMBER]…" at bounding box center [79, 68] width 59 height 14
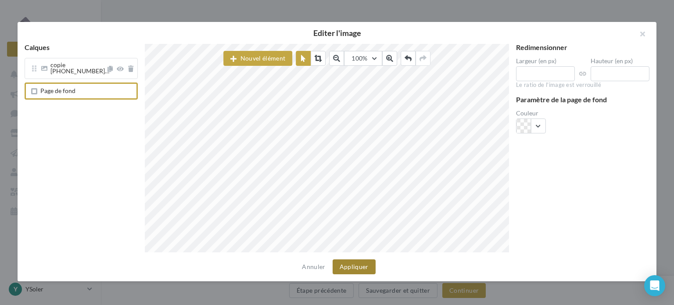
click at [354, 266] on button "Appliquer" at bounding box center [354, 266] width 43 height 15
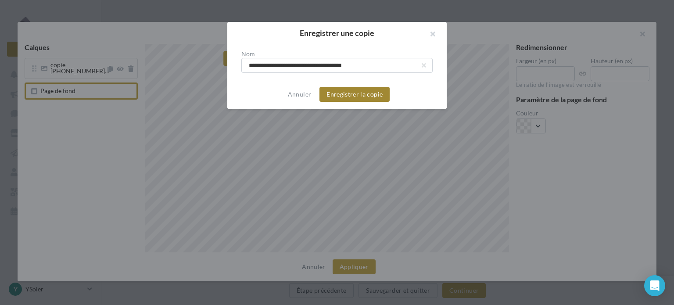
click at [351, 91] on button "Enregistrer la copie" at bounding box center [354, 94] width 70 height 15
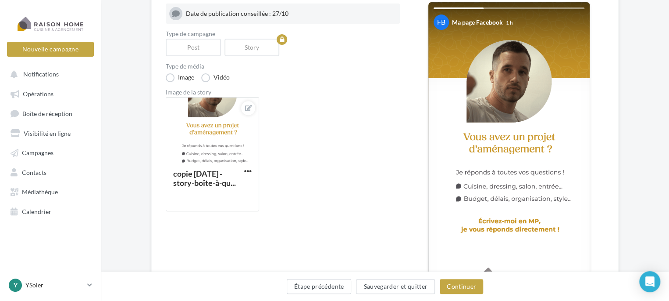
scroll to position [132, 0]
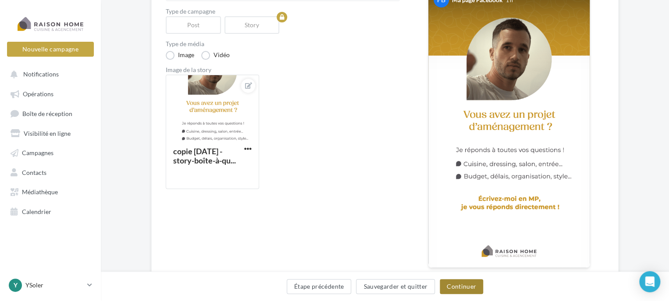
click at [467, 286] on button "Continuer" at bounding box center [461, 286] width 43 height 15
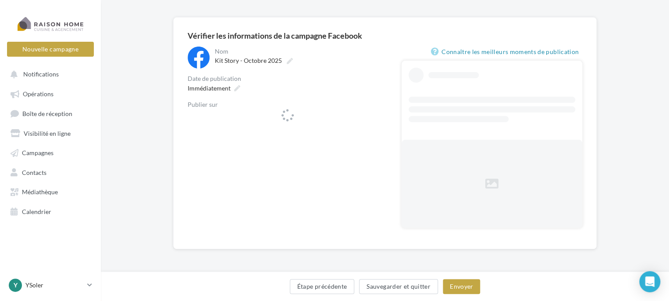
scroll to position [56, 0]
click at [209, 90] on span "Immédiatement" at bounding box center [209, 88] width 43 height 7
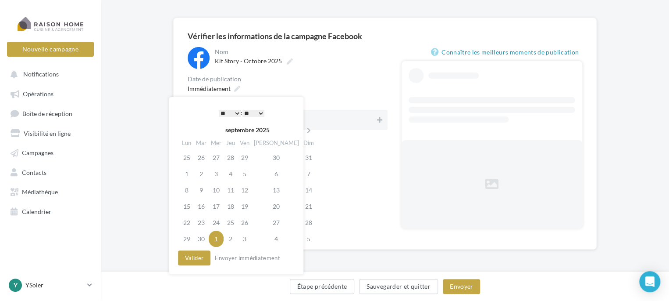
click at [261, 111] on select "** ** ** ** ** **" at bounding box center [254, 113] width 22 height 7
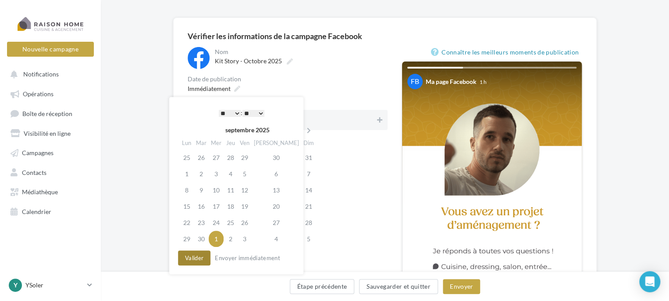
click at [197, 261] on button "Valider" at bounding box center [194, 257] width 32 height 15
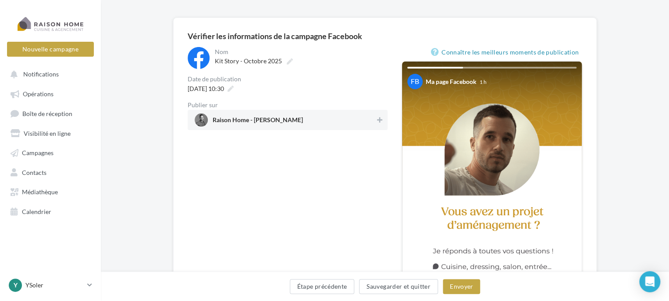
click at [291, 190] on div "**********" at bounding box center [288, 220] width 200 height 346
click at [458, 285] on button "Envoyer" at bounding box center [461, 286] width 37 height 15
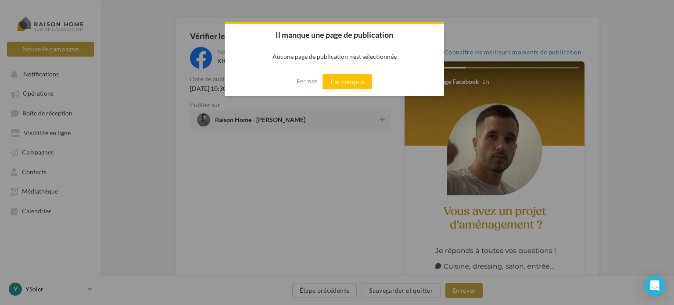
click at [320, 79] on div "Fermer J'ai compris" at bounding box center [334, 81] width 219 height 29
click at [330, 84] on button "J'ai compris" at bounding box center [347, 81] width 50 height 15
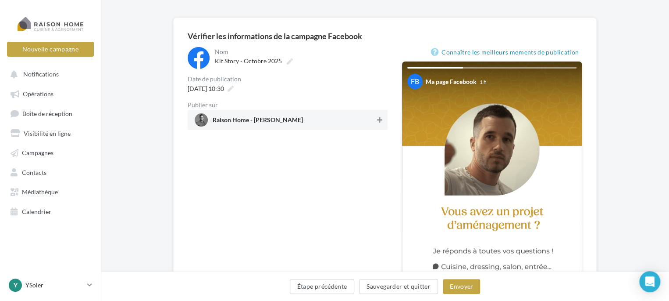
click at [379, 118] on icon at bounding box center [379, 120] width 5 height 6
click at [461, 286] on button "Envoyer" at bounding box center [461, 286] width 37 height 15
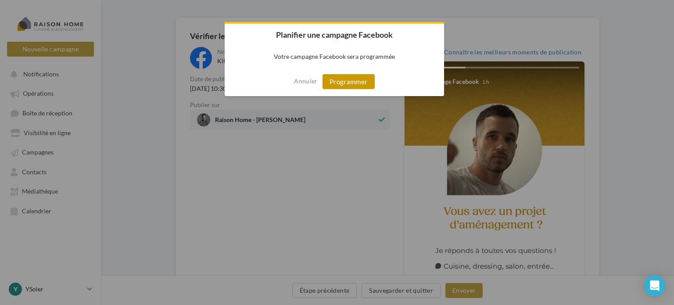
click at [353, 82] on button "Programmer" at bounding box center [348, 81] width 52 height 15
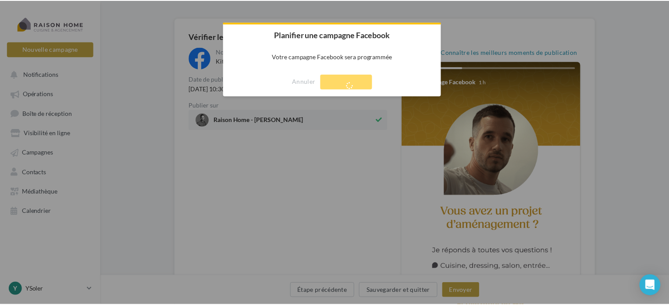
scroll to position [14, 0]
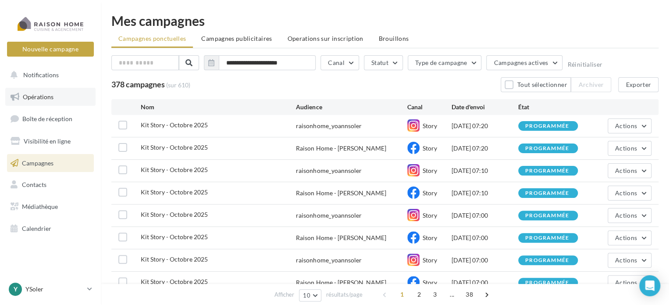
click at [33, 93] on link "Opérations" at bounding box center [50, 97] width 90 height 18
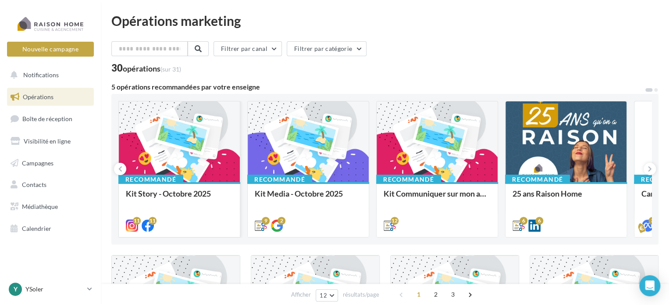
click at [185, 146] on div at bounding box center [179, 142] width 121 height 82
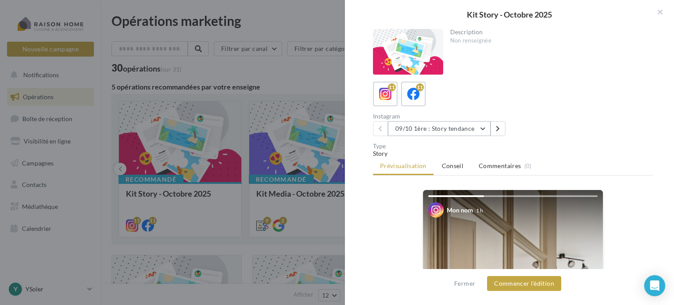
click at [489, 126] on button "09/10 1ère : Story tendance" at bounding box center [439, 128] width 103 height 15
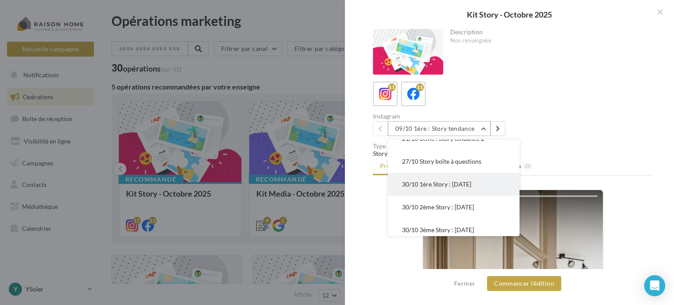
scroll to position [154, 0]
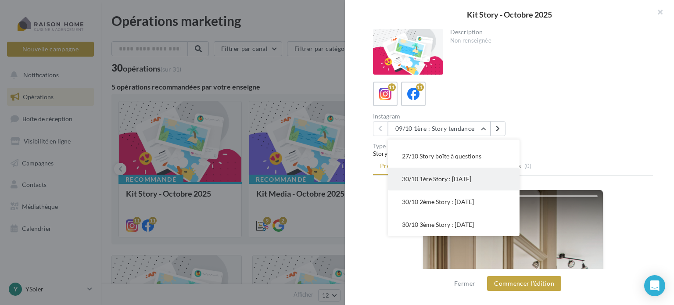
click at [439, 182] on span "30/10 1ère Story : Halloween" at bounding box center [436, 178] width 69 height 7
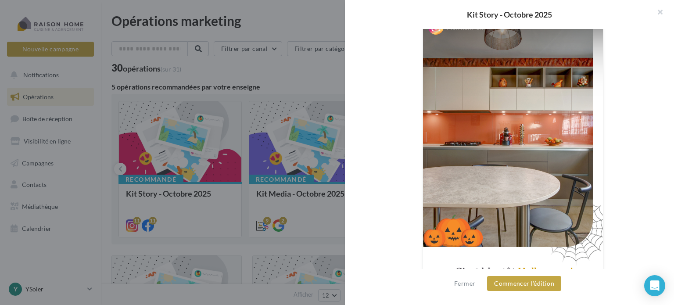
scroll to position [219, 0]
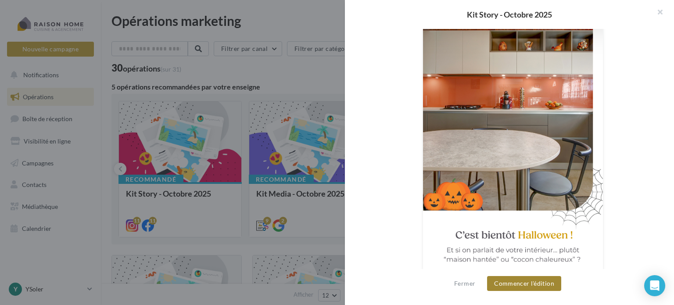
click at [537, 284] on button "Commencer l'édition" at bounding box center [524, 283] width 74 height 15
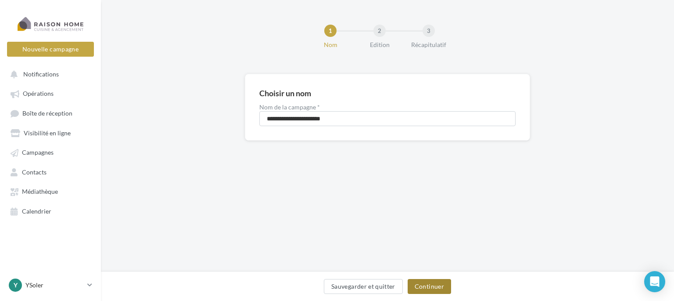
click at [433, 284] on button "Continuer" at bounding box center [429, 286] width 43 height 15
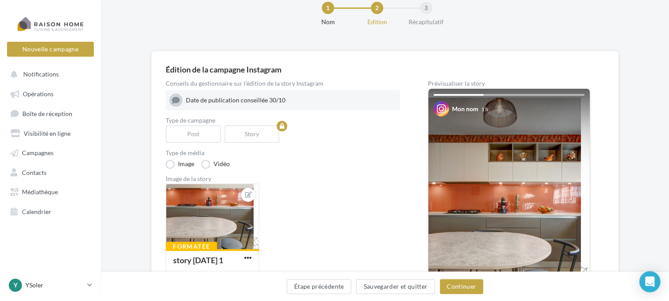
scroll to position [88, 0]
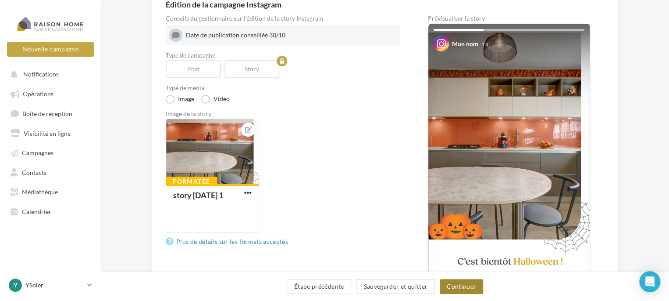
click at [455, 287] on button "Continuer" at bounding box center [461, 286] width 43 height 15
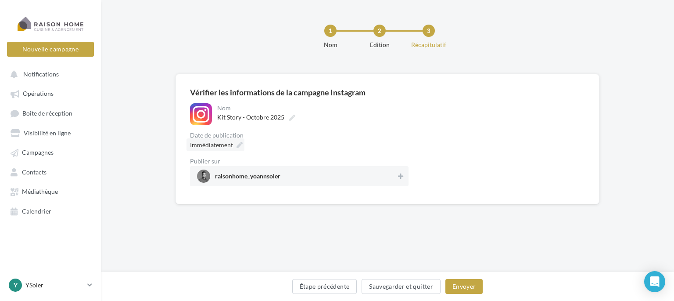
click at [228, 9] on div "1 Nom 2 Edition 3 Récapitulatif" at bounding box center [387, 37] width 573 height 74
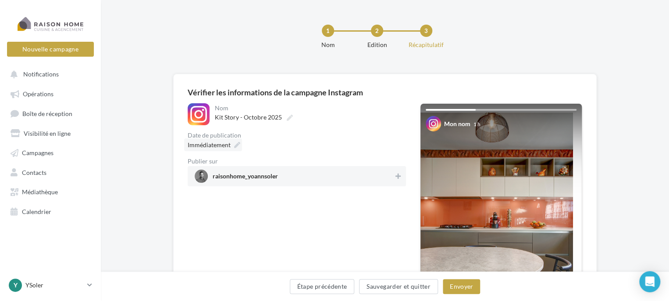
click at [209, 144] on span "Immédiatement" at bounding box center [209, 144] width 43 height 7
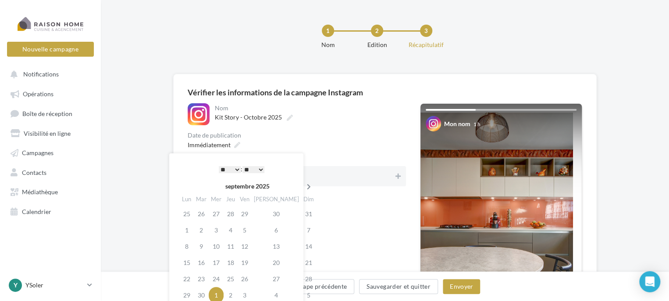
click at [304, 185] on icon at bounding box center [309, 186] width 11 height 6
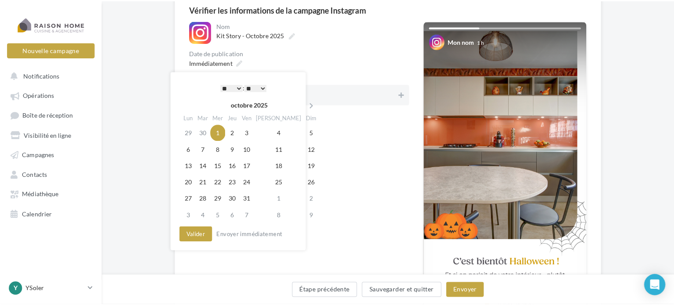
scroll to position [88, 0]
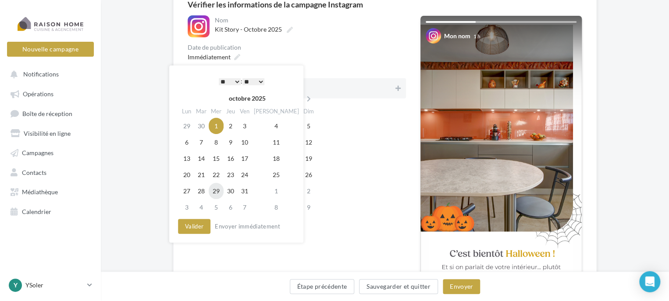
click at [221, 190] on td "29" at bounding box center [216, 191] width 15 height 16
click at [234, 80] on select "* * * * * * * * * * ** ** ** ** ** ** ** ** ** ** ** ** ** **" at bounding box center [230, 81] width 22 height 7
click at [200, 229] on button "Valider" at bounding box center [194, 225] width 32 height 15
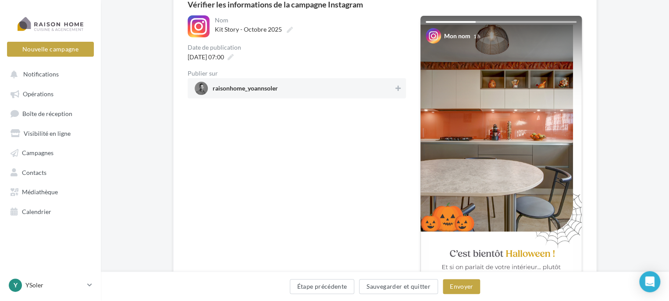
click at [258, 85] on span "raisonhome_yoannsoler" at bounding box center [245, 90] width 65 height 10
click at [466, 286] on button "Envoyer" at bounding box center [461, 286] width 37 height 15
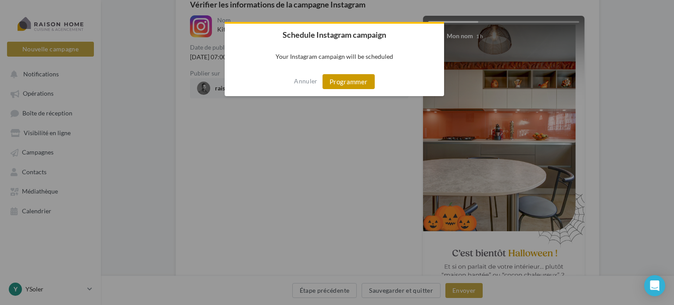
click at [341, 82] on button "Programmer" at bounding box center [348, 81] width 52 height 15
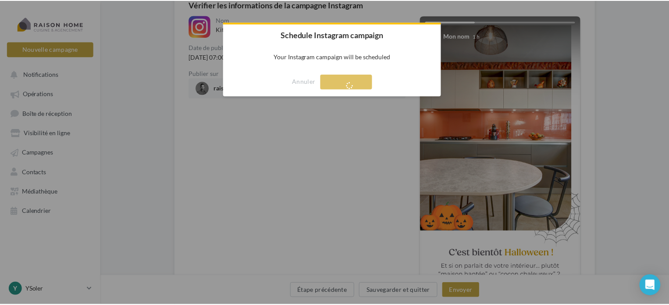
scroll to position [14, 0]
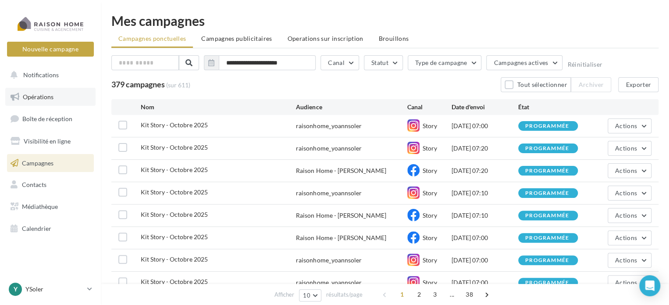
click at [27, 93] on span "Opérations" at bounding box center [38, 96] width 31 height 7
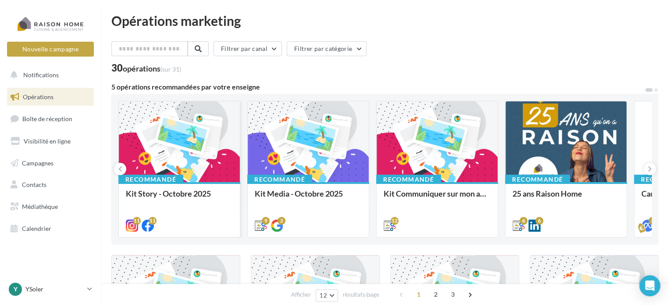
click at [177, 156] on div at bounding box center [179, 142] width 121 height 82
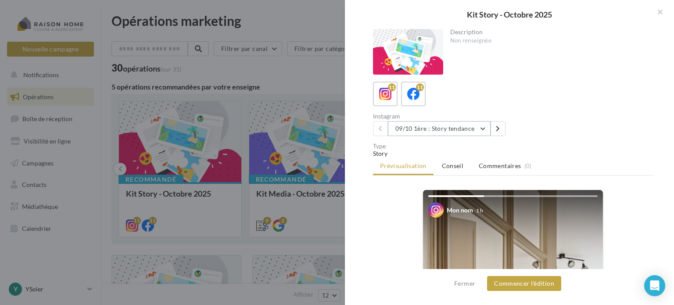
click at [488, 134] on button "09/10 1ère : Story tendance" at bounding box center [439, 128] width 103 height 15
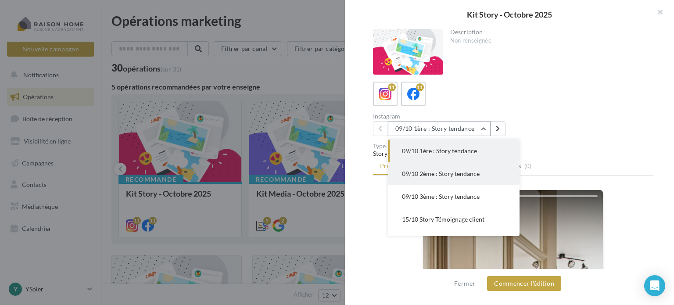
scroll to position [154, 0]
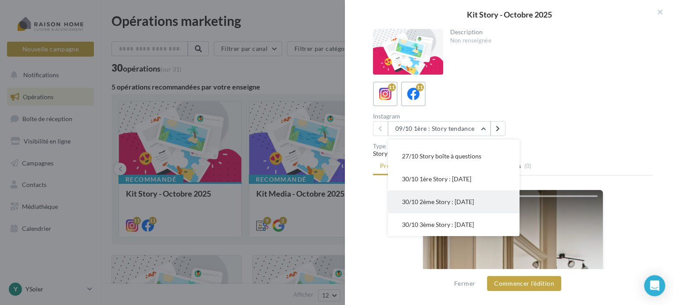
click at [435, 201] on span "30/10 2ème Story : Halloween" at bounding box center [438, 201] width 72 height 7
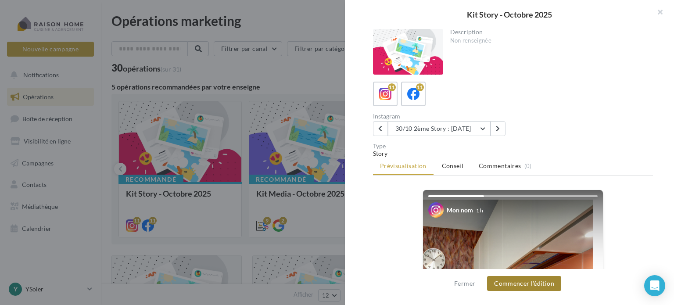
click at [526, 286] on button "Commencer l'édition" at bounding box center [524, 283] width 74 height 15
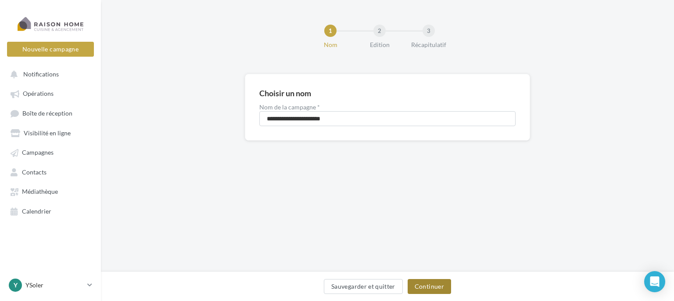
click at [421, 283] on button "Continuer" at bounding box center [429, 286] width 43 height 15
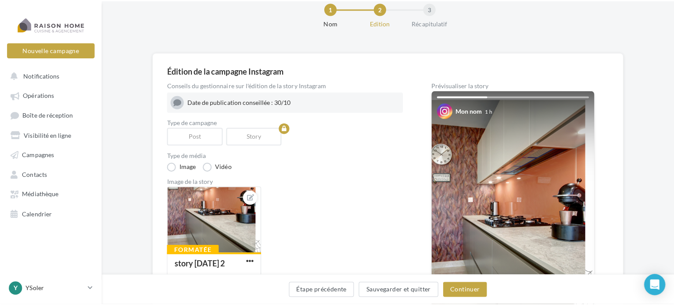
scroll to position [44, 0]
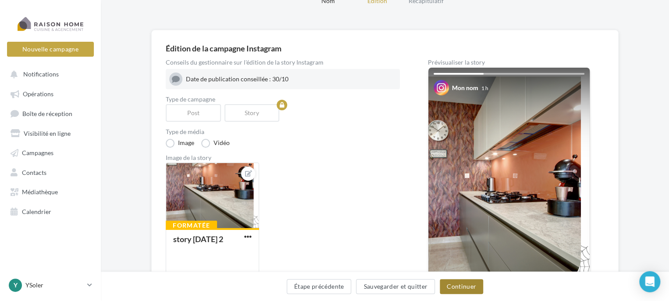
click at [459, 284] on button "Continuer" at bounding box center [461, 286] width 43 height 15
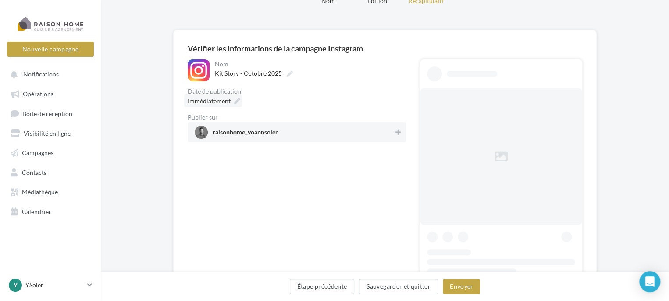
click at [218, 103] on span "Immédiatement" at bounding box center [209, 100] width 43 height 7
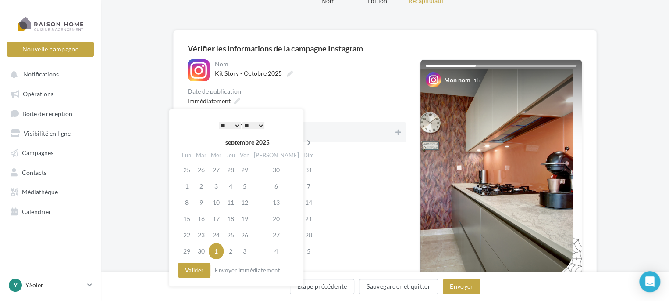
click at [304, 140] on icon at bounding box center [309, 143] width 11 height 6
drag, startPoint x: 233, startPoint y: 233, endPoint x: 225, endPoint y: 235, distance: 8.2
click at [225, 235] on tr "27 28 29 30 31 1 2" at bounding box center [248, 234] width 137 height 16
click at [217, 234] on td "29" at bounding box center [216, 234] width 15 height 16
click at [232, 122] on select "* * * * * * * * * * ** ** ** ** ** ** ** ** ** ** ** ** ** **" at bounding box center [230, 125] width 22 height 7
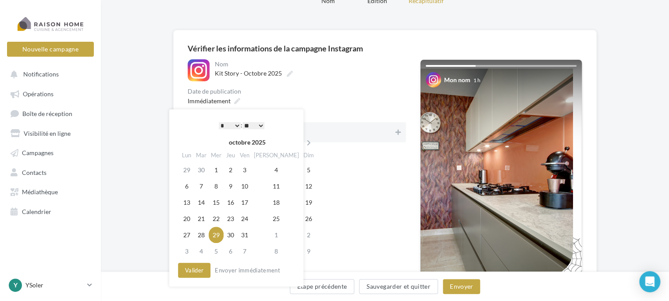
click at [260, 124] on select "** ** ** ** ** **" at bounding box center [254, 125] width 22 height 7
click at [195, 273] on button "Valider" at bounding box center [194, 269] width 32 height 15
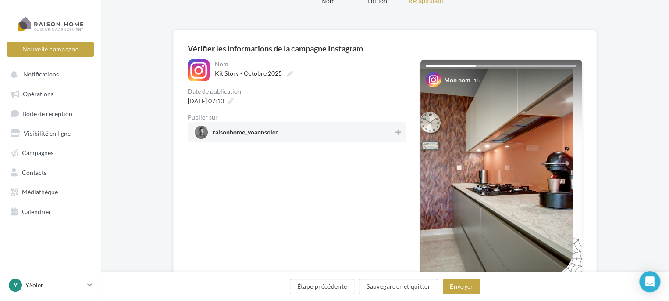
click at [376, 142] on div "raisonhome_yoannsoler" at bounding box center [297, 132] width 218 height 20
click at [450, 284] on button "Envoyer" at bounding box center [461, 286] width 37 height 15
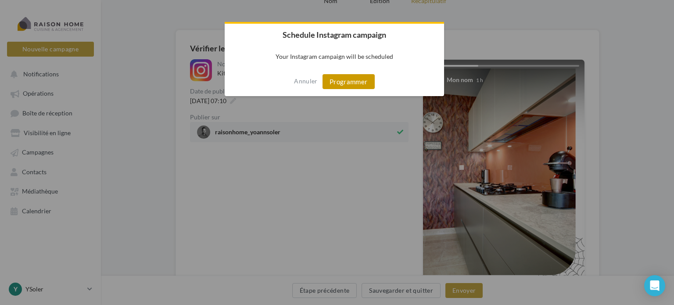
click at [331, 82] on button "Programmer" at bounding box center [348, 81] width 52 height 15
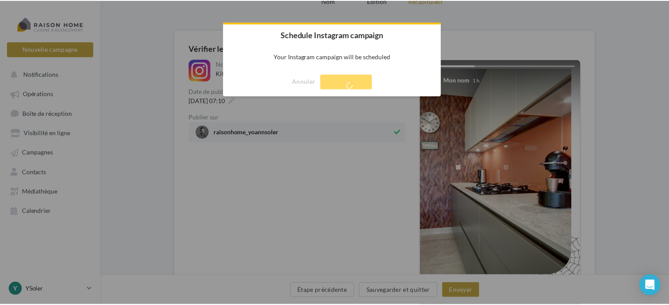
scroll to position [14, 0]
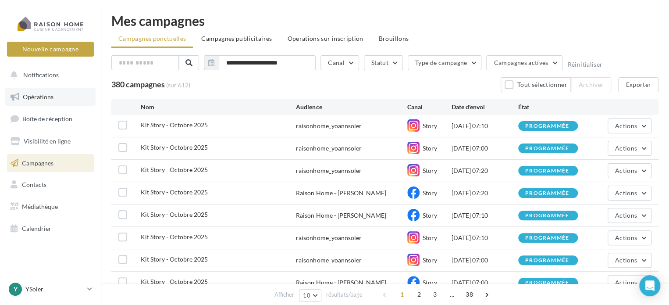
click at [28, 92] on link "Opérations" at bounding box center [50, 97] width 90 height 18
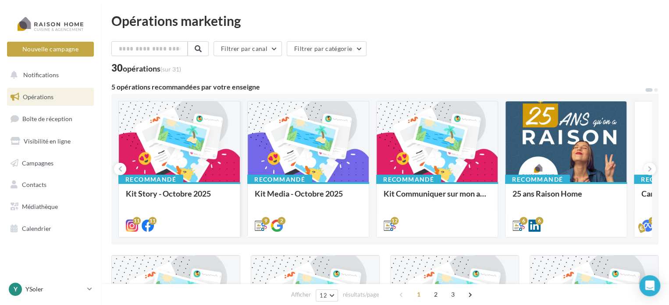
click at [124, 140] on div at bounding box center [179, 142] width 121 height 82
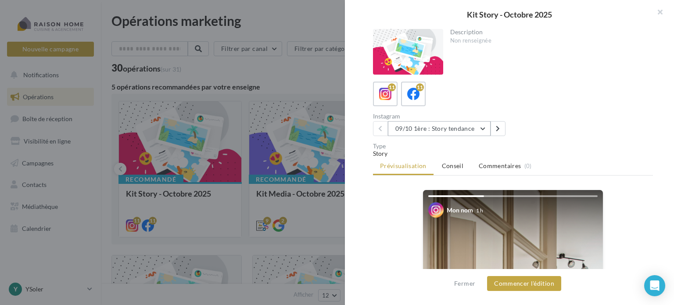
click at [484, 128] on button "09/10 1ère : Story tendance" at bounding box center [439, 128] width 103 height 15
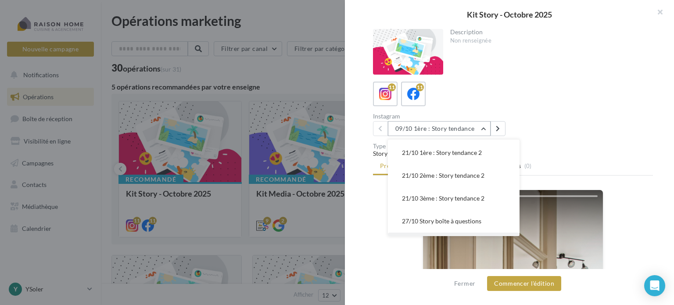
scroll to position [154, 0]
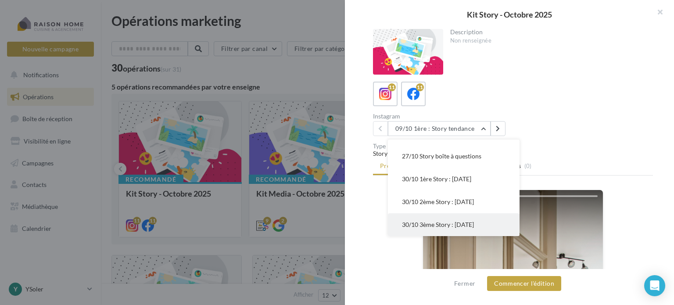
click at [439, 228] on span "30/10 3ème Story : Halloween" at bounding box center [438, 224] width 72 height 7
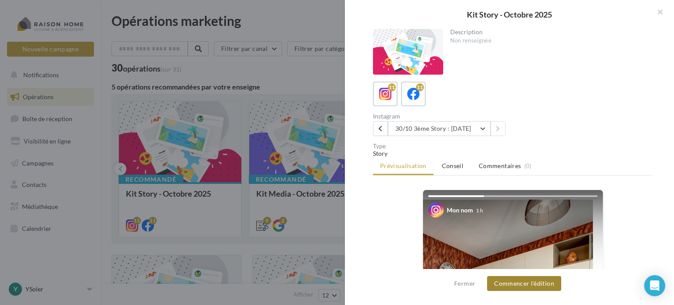
click at [525, 280] on button "Commencer l'édition" at bounding box center [524, 283] width 74 height 15
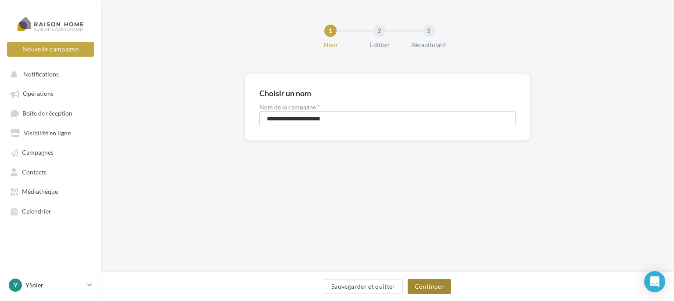
click at [421, 287] on button "Continuer" at bounding box center [429, 286] width 43 height 15
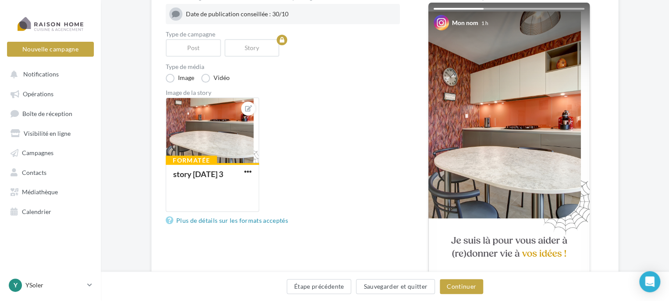
scroll to position [88, 0]
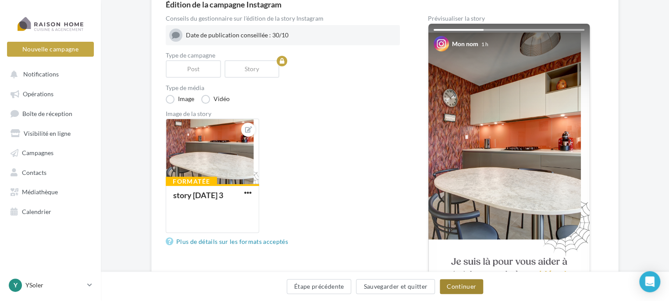
click at [450, 284] on button "Continuer" at bounding box center [461, 286] width 43 height 15
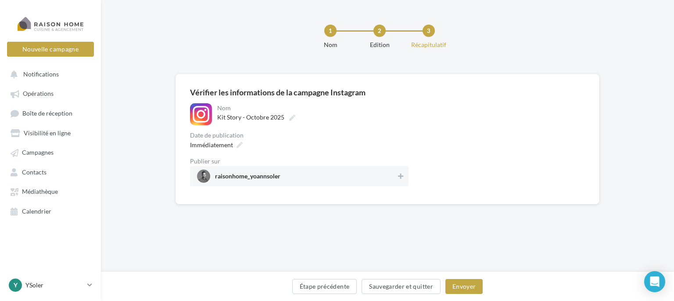
click at [221, 12] on div "1 Nom 2 Edition 3 Récapitulatif" at bounding box center [387, 37] width 573 height 74
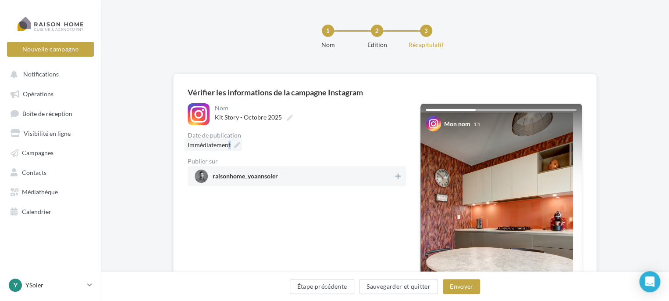
click at [229, 143] on span "Immédiatement" at bounding box center [209, 144] width 43 height 7
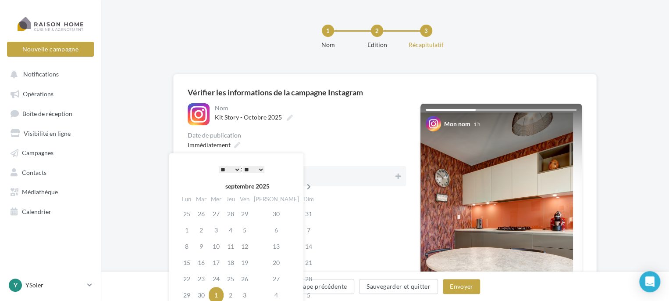
click at [301, 183] on th at bounding box center [308, 185] width 15 height 13
click at [224, 278] on td "29" at bounding box center [216, 278] width 15 height 16
click at [236, 167] on select "* * * * * * * * * * ** ** ** ** ** ** ** ** ** ** ** ** ** **" at bounding box center [230, 169] width 22 height 7
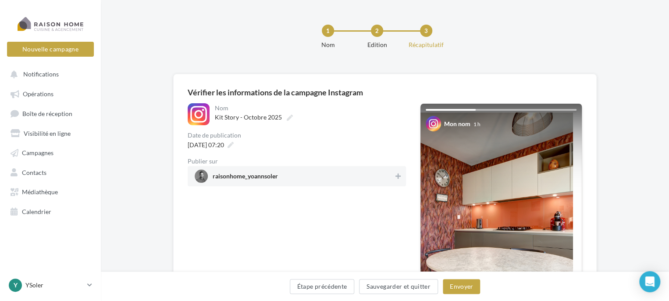
click at [296, 143] on div "29/10/2025 à 07:20" at bounding box center [297, 144] width 218 height 13
click at [307, 183] on div "raisonhome_yoannsoler" at bounding box center [297, 176] width 218 height 20
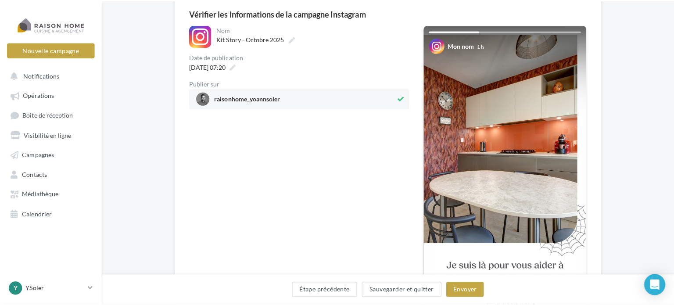
scroll to position [132, 0]
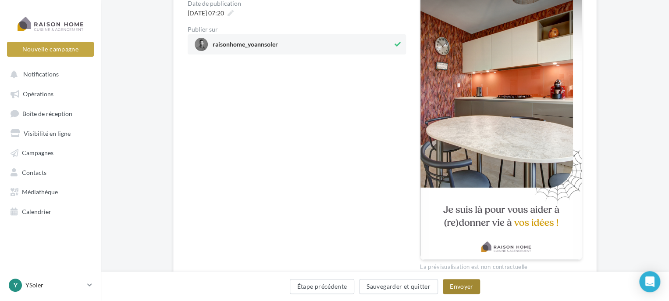
click at [453, 285] on button "Envoyer" at bounding box center [461, 286] width 37 height 15
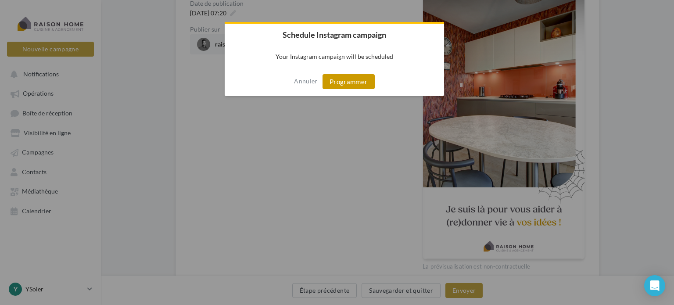
click at [344, 89] on button "Programmer" at bounding box center [348, 81] width 52 height 15
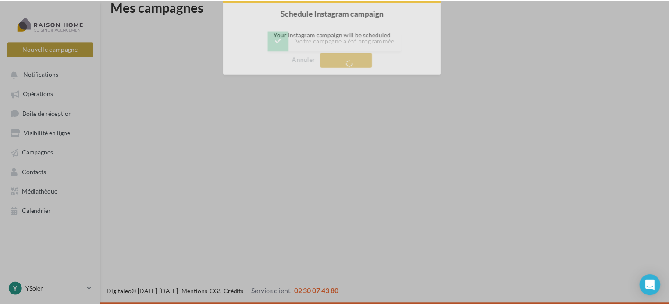
scroll to position [14, 0]
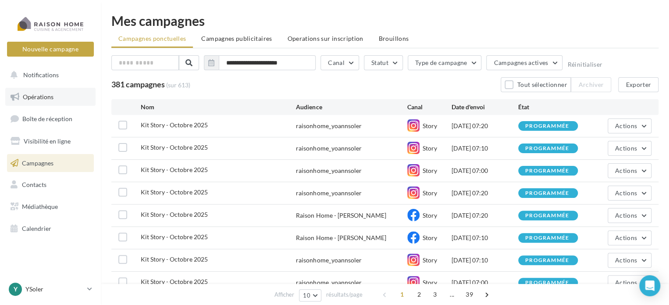
click at [32, 97] on span "Opérations" at bounding box center [38, 96] width 31 height 7
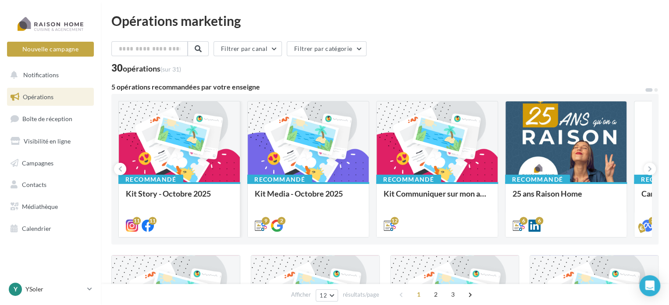
drag, startPoint x: 289, startPoint y: 173, endPoint x: 204, endPoint y: 154, distance: 86.2
click at [204, 154] on div at bounding box center [179, 142] width 121 height 82
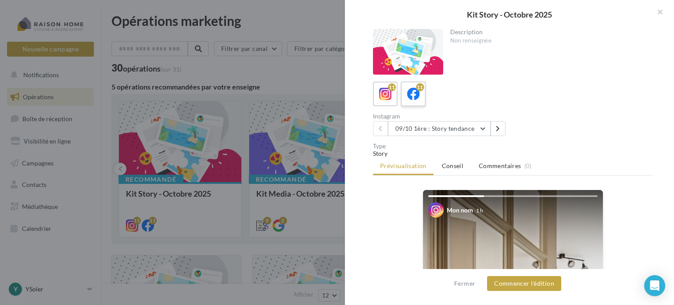
click at [421, 94] on label "11" at bounding box center [413, 93] width 25 height 25
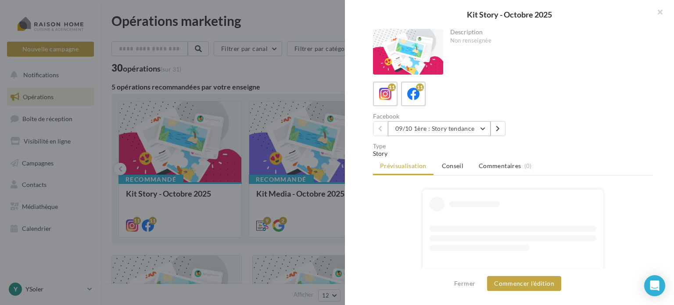
click at [484, 128] on button "09/10 1ère : Story tendance" at bounding box center [439, 128] width 103 height 15
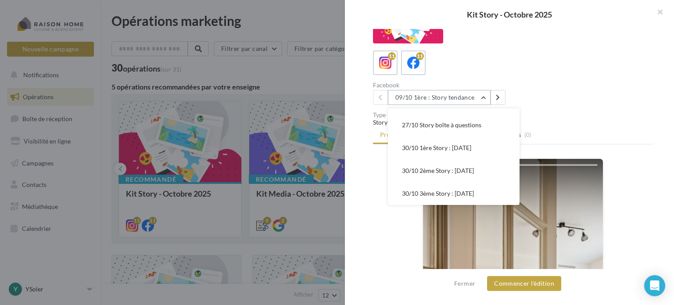
scroll to position [88, 0]
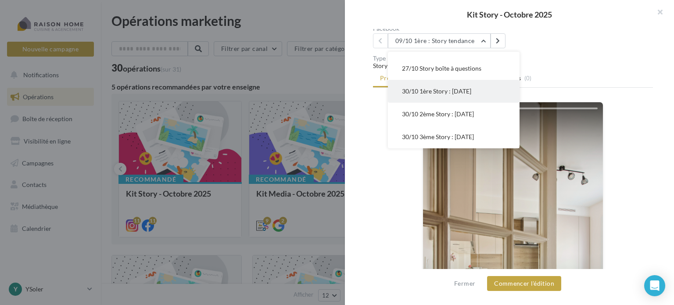
click at [426, 93] on span "30/10 1ère Story : Halloween" at bounding box center [436, 90] width 69 height 7
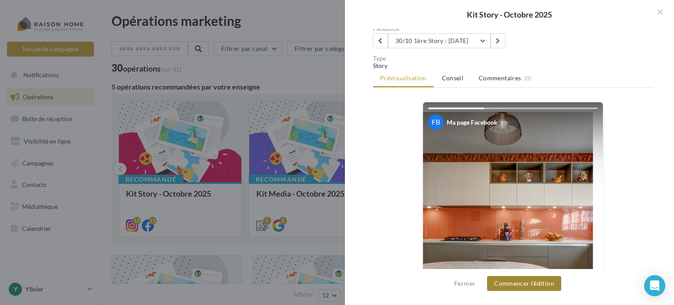
click at [526, 286] on button "Commencer l'édition" at bounding box center [524, 283] width 74 height 15
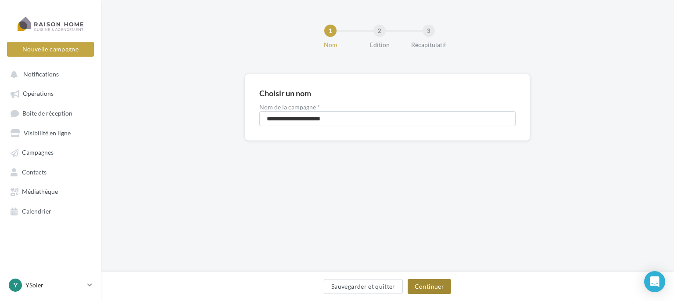
click at [425, 281] on button "Continuer" at bounding box center [429, 286] width 43 height 15
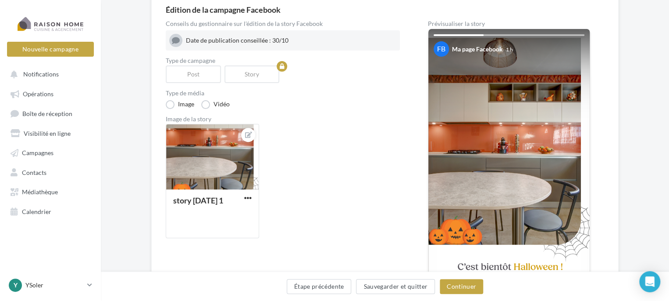
scroll to position [88, 0]
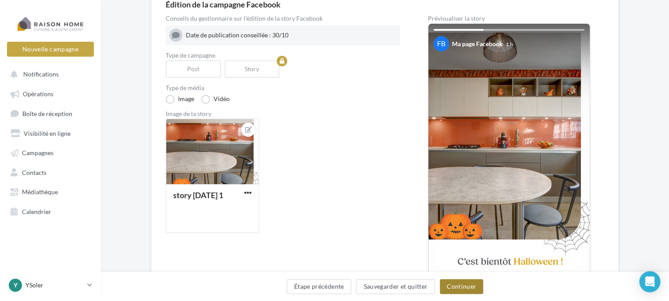
click at [453, 288] on button "Continuer" at bounding box center [461, 286] width 43 height 15
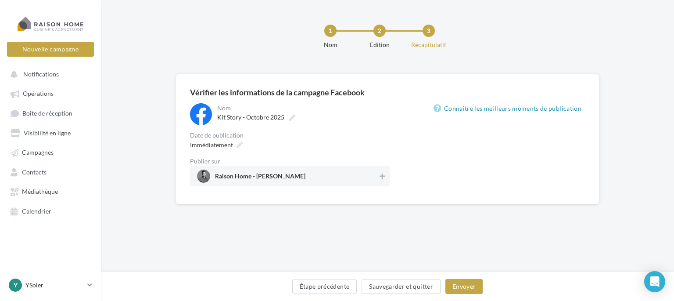
click at [218, 88] on div "Vérifier les informations de la campagne Facebook" at bounding box center [387, 92] width 395 height 8
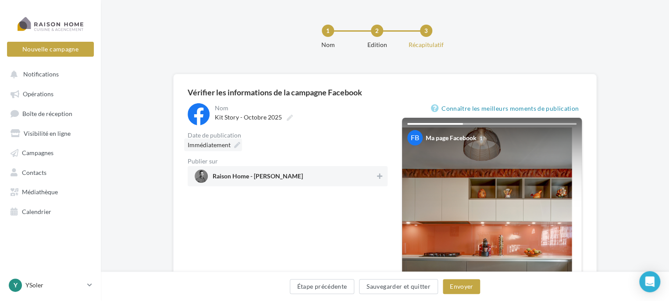
click at [214, 146] on span "Immédiatement" at bounding box center [209, 144] width 43 height 7
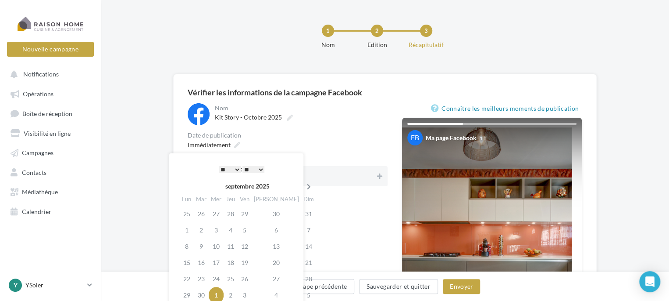
click at [304, 184] on icon at bounding box center [309, 186] width 11 height 6
click at [224, 276] on td "29" at bounding box center [216, 278] width 15 height 16
click at [236, 170] on select "* * * * * * * * * * ** ** ** ** ** ** ** ** ** ** ** ** ** **" at bounding box center [230, 169] width 22 height 7
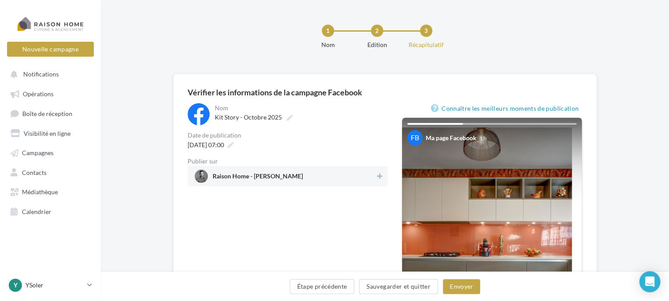
click at [321, 149] on div "29/10/2025 à 07:00" at bounding box center [288, 144] width 200 height 13
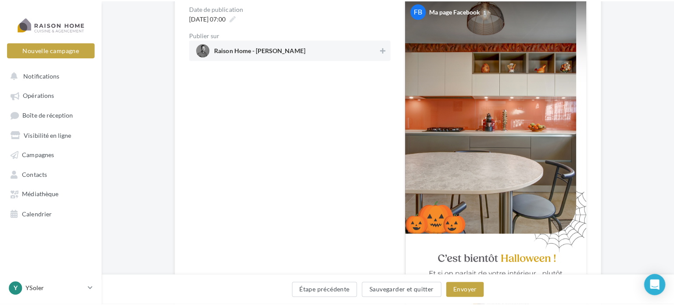
scroll to position [83, 0]
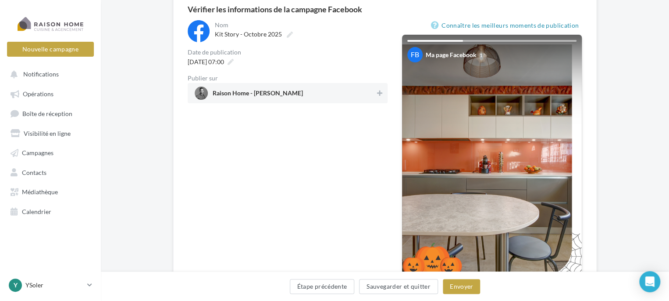
click at [304, 87] on span "Raison Home - [PERSON_NAME]" at bounding box center [285, 92] width 181 height 13
click at [461, 283] on button "Envoyer" at bounding box center [461, 286] width 37 height 15
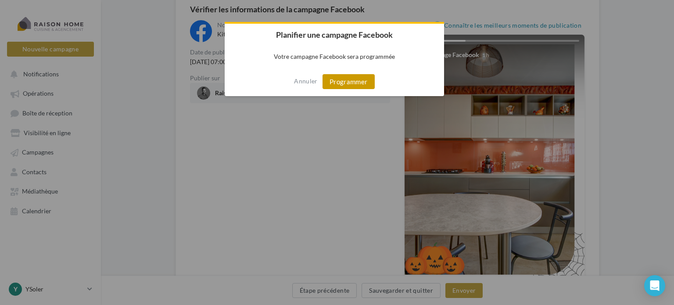
click at [340, 80] on button "Programmer" at bounding box center [348, 81] width 52 height 15
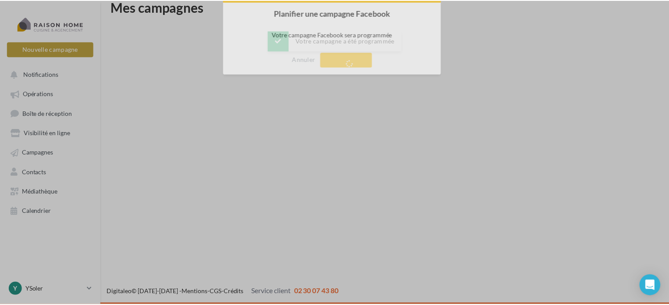
scroll to position [14, 0]
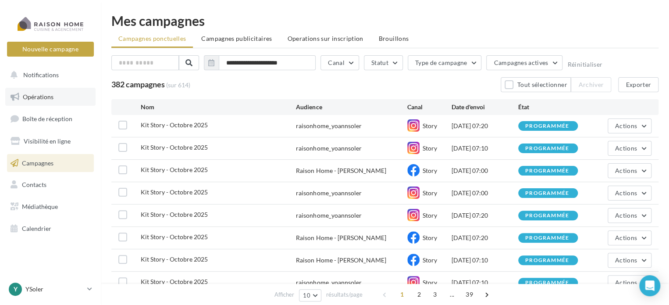
click at [26, 98] on span "Opérations" at bounding box center [38, 96] width 31 height 7
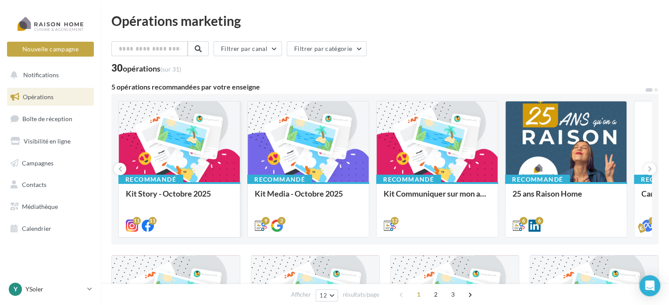
click at [152, 141] on div at bounding box center [179, 142] width 121 height 82
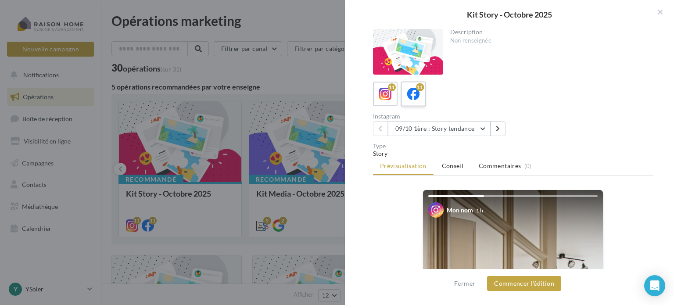
click at [416, 98] on icon at bounding box center [413, 94] width 13 height 13
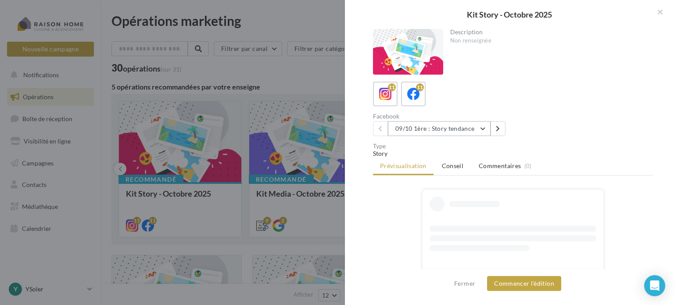
click at [469, 125] on button "09/10 1ère : Story tendance" at bounding box center [439, 128] width 103 height 15
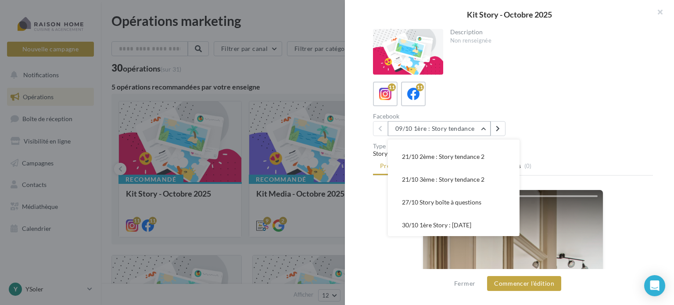
scroll to position [154, 0]
click at [425, 204] on span "30/10 2ème Story : Halloween" at bounding box center [438, 201] width 72 height 7
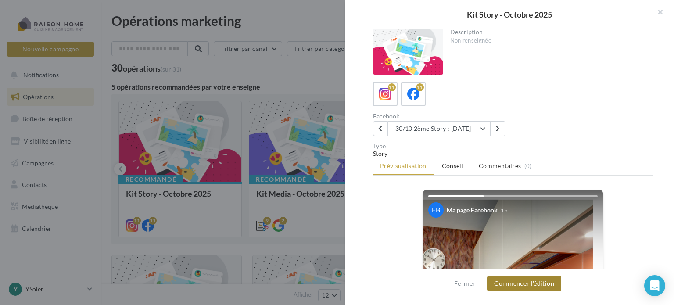
click at [555, 290] on button "Commencer l'édition" at bounding box center [524, 283] width 74 height 15
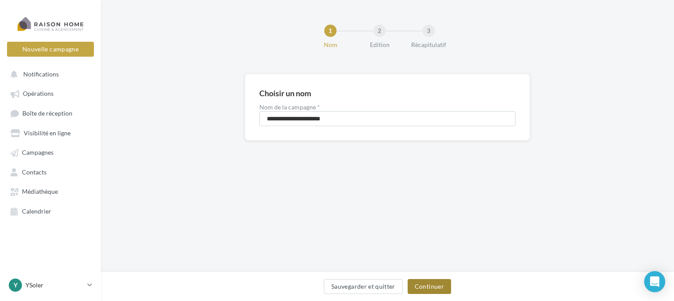
click at [424, 283] on button "Continuer" at bounding box center [429, 286] width 43 height 15
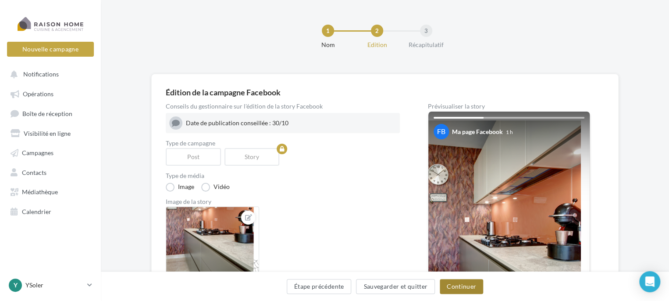
click at [453, 283] on button "Continuer" at bounding box center [461, 286] width 43 height 15
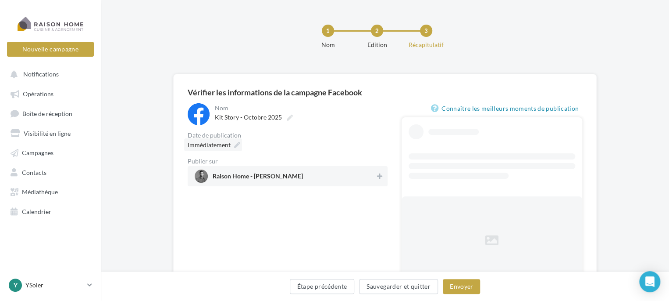
click at [224, 147] on span "Immédiatement" at bounding box center [209, 144] width 43 height 7
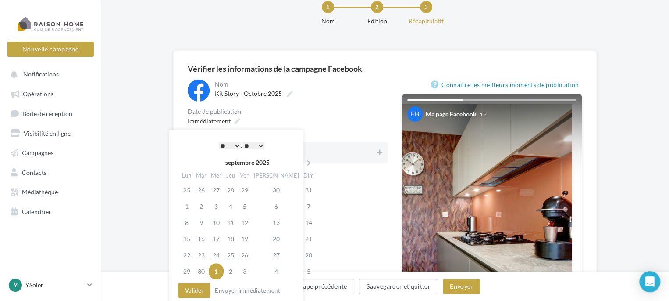
scroll to position [44, 0]
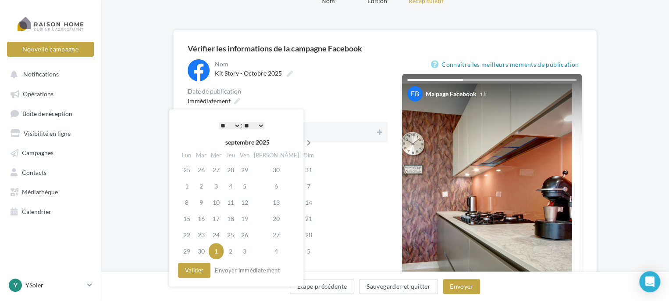
click at [304, 141] on icon at bounding box center [309, 143] width 11 height 6
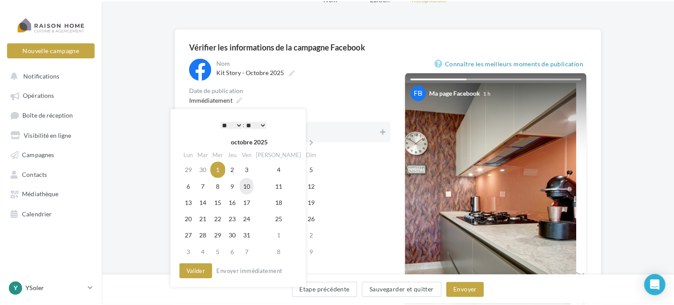
scroll to position [88, 0]
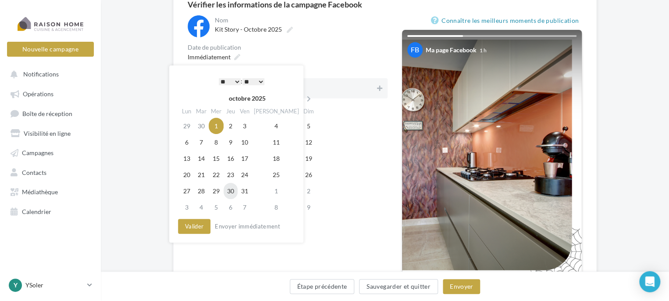
click at [238, 188] on td "30" at bounding box center [231, 191] width 14 height 16
click at [224, 191] on td "29" at bounding box center [216, 191] width 15 height 16
click at [233, 79] on select "* * * * * * * * * * ** ** ** ** ** ** ** ** ** ** ** ** ** **" at bounding box center [230, 81] width 22 height 7
click at [260, 82] on select "** ** ** ** ** **" at bounding box center [254, 81] width 22 height 7
click at [191, 228] on button "Valider" at bounding box center [194, 225] width 32 height 15
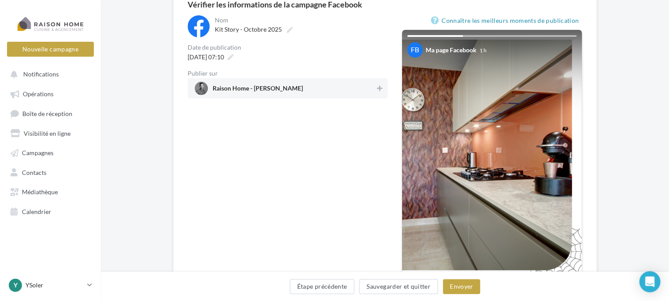
click at [336, 88] on span "Raison Home - Yoann SOLER" at bounding box center [285, 88] width 181 height 13
click at [472, 286] on button "Envoyer" at bounding box center [461, 286] width 37 height 15
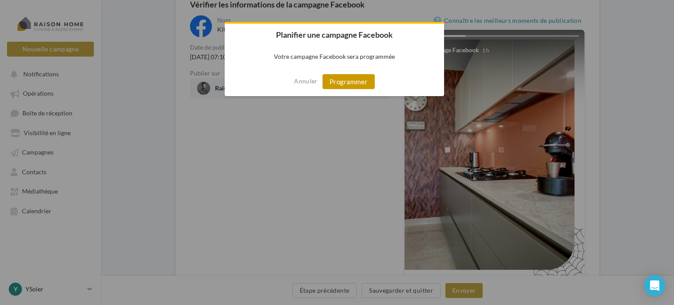
click at [356, 89] on button "Programmer" at bounding box center [348, 81] width 52 height 15
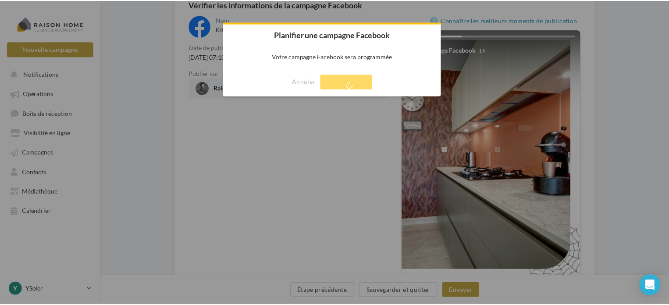
scroll to position [14, 0]
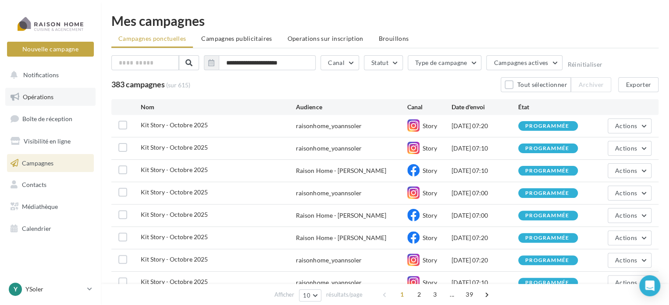
click at [32, 96] on span "Opérations" at bounding box center [38, 96] width 31 height 7
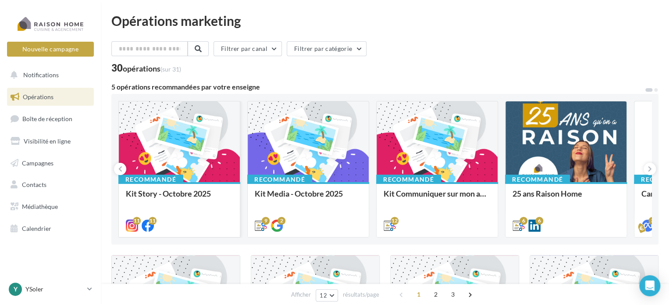
click at [139, 120] on div at bounding box center [179, 142] width 121 height 82
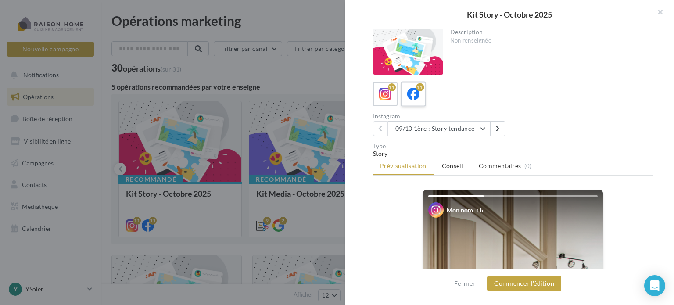
click at [413, 89] on icon at bounding box center [413, 94] width 13 height 13
click at [483, 125] on button "09/10 1ère : Story tendance" at bounding box center [439, 128] width 103 height 15
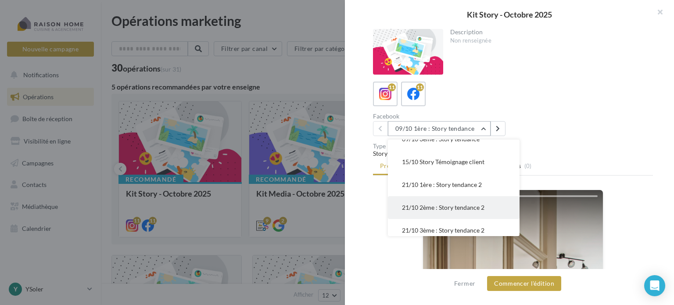
scroll to position [154, 0]
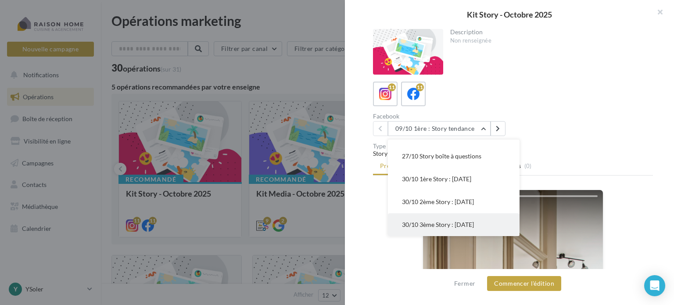
click at [419, 222] on span "30/10 3ème Story : Halloween" at bounding box center [438, 224] width 72 height 7
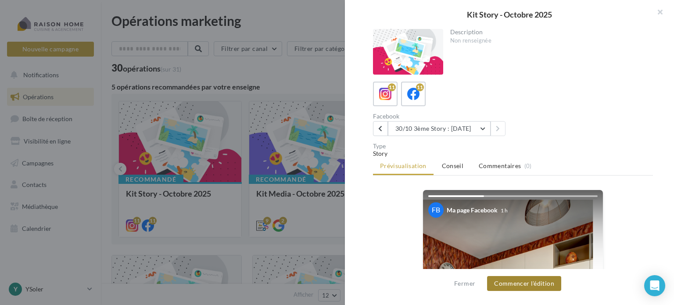
click at [533, 282] on button "Commencer l'édition" at bounding box center [524, 283] width 74 height 15
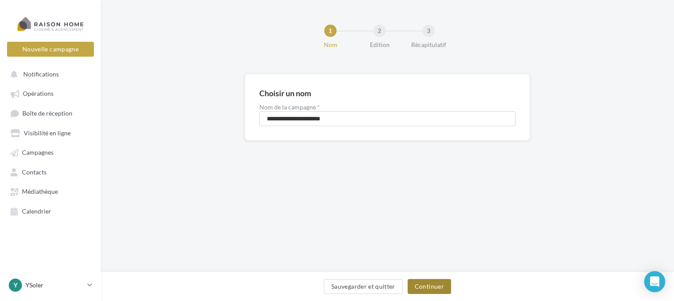
click at [418, 289] on button "Continuer" at bounding box center [429, 286] width 43 height 15
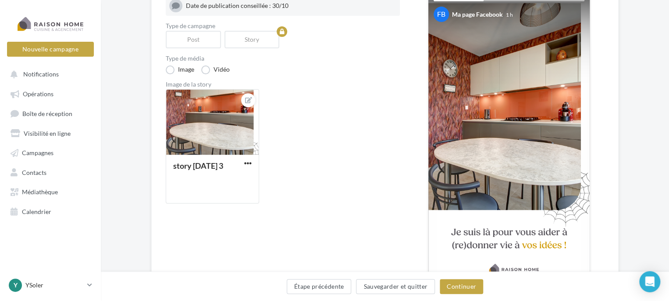
scroll to position [132, 0]
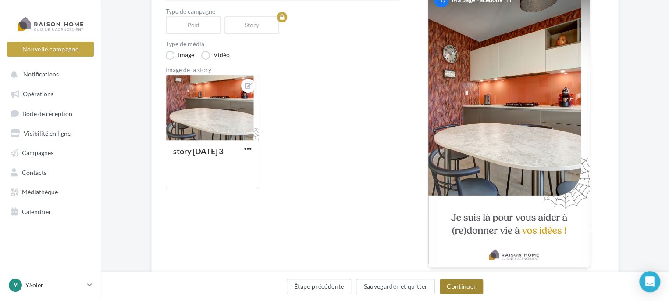
drag, startPoint x: 454, startPoint y: 286, endPoint x: 432, endPoint y: 268, distance: 28.7
click at [455, 286] on button "Continuer" at bounding box center [461, 286] width 43 height 15
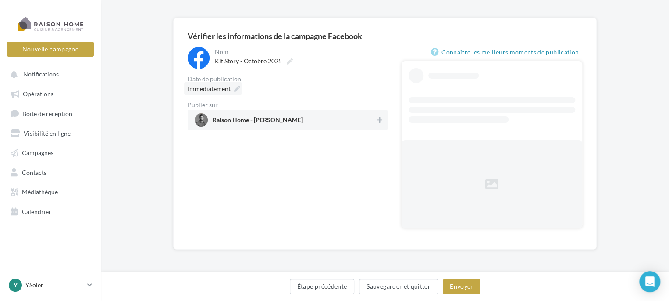
click at [230, 89] on div "Immédiatement" at bounding box center [213, 88] width 58 height 13
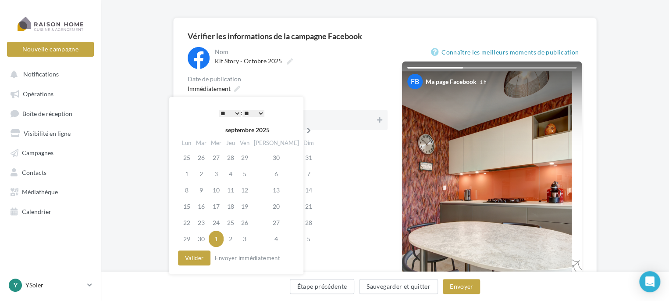
click at [304, 129] on icon at bounding box center [309, 130] width 11 height 6
click at [221, 221] on td "29" at bounding box center [216, 222] width 15 height 16
click at [234, 112] on select "* * * * * * * * * * ** ** ** ** ** ** ** ** ** ** ** ** ** **" at bounding box center [230, 113] width 22 height 7
click at [258, 110] on select "** ** ** ** ** **" at bounding box center [254, 113] width 22 height 7
click at [195, 263] on button "Valider" at bounding box center [194, 257] width 32 height 15
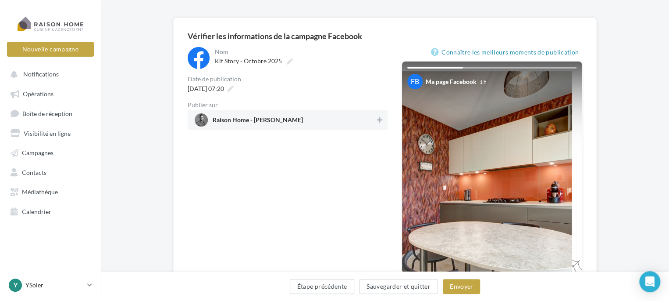
click at [336, 122] on span "Raison Home - [PERSON_NAME]" at bounding box center [285, 119] width 181 height 13
click at [457, 286] on button "Envoyer" at bounding box center [461, 286] width 37 height 15
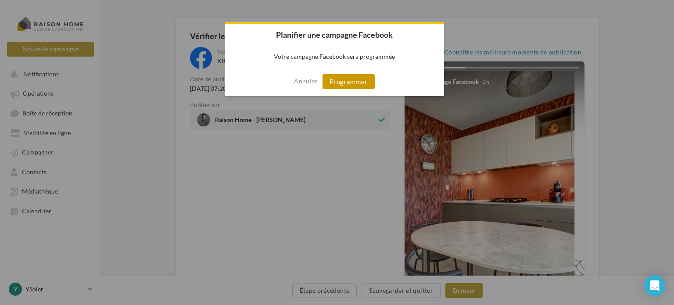
click at [366, 78] on button "Programmer" at bounding box center [348, 81] width 52 height 15
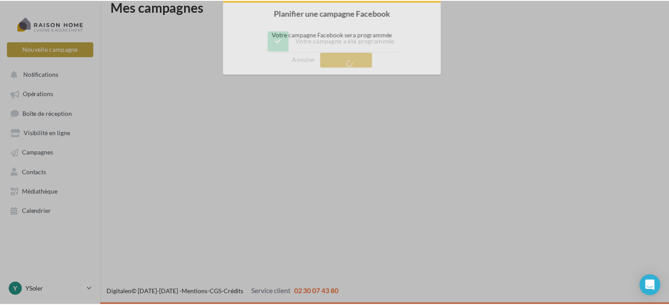
scroll to position [14, 0]
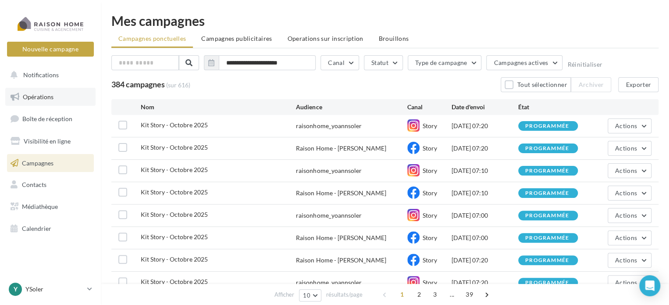
click at [33, 89] on link "Opérations" at bounding box center [50, 97] width 90 height 18
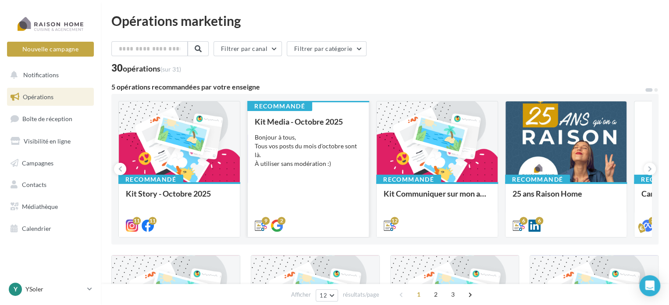
click at [290, 134] on div "Bonjour à tous, Tous vos posts du mois d'octobre sont là. À utiliser sans modér…" at bounding box center [308, 150] width 107 height 35
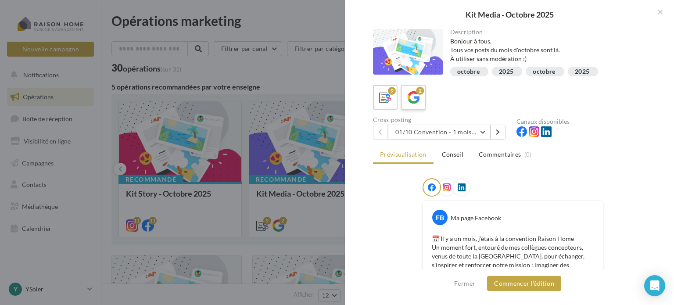
click at [409, 101] on icon at bounding box center [413, 97] width 13 height 13
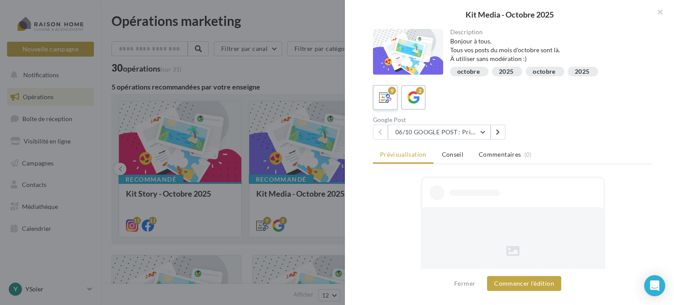
click at [385, 101] on icon at bounding box center [385, 97] width 13 height 13
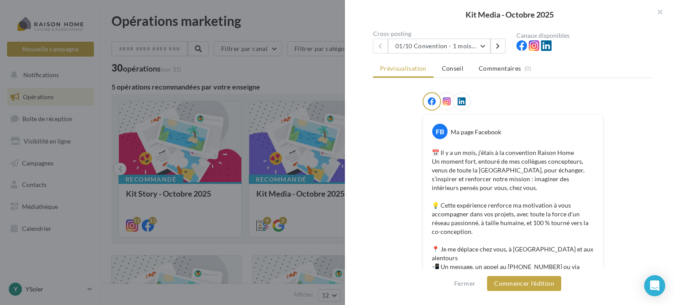
scroll to position [132, 0]
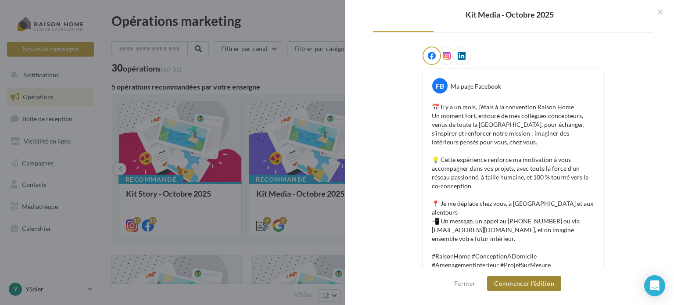
click at [548, 283] on button "Commencer l'édition" at bounding box center [524, 283] width 74 height 15
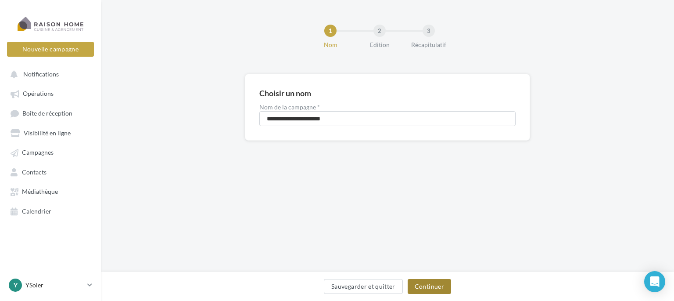
click at [440, 280] on button "Continuer" at bounding box center [429, 286] width 43 height 15
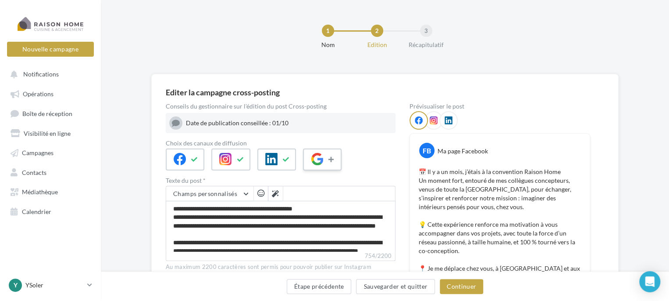
click at [330, 161] on icon at bounding box center [332, 159] width 7 height 6
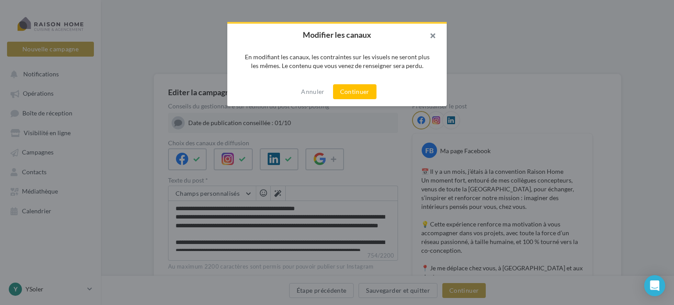
click at [433, 33] on button "button" at bounding box center [429, 37] width 35 height 26
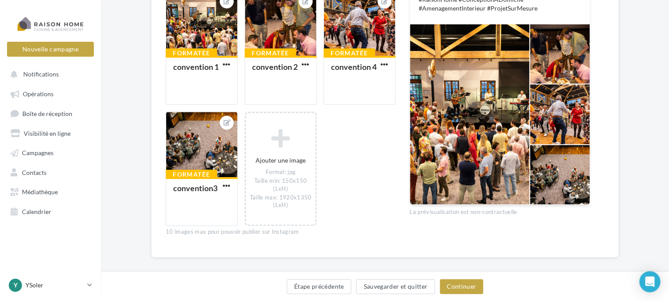
scroll to position [329, 0]
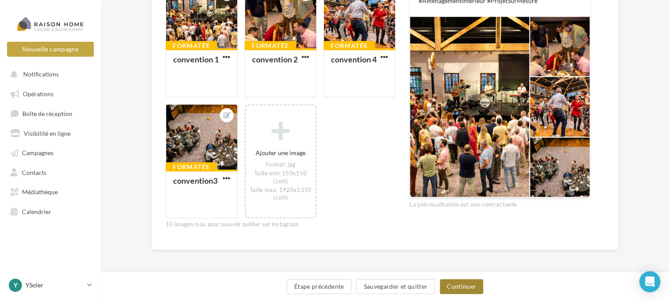
click at [475, 282] on button "Continuer" at bounding box center [461, 286] width 43 height 15
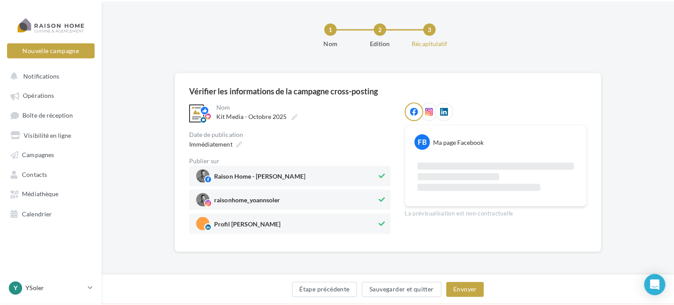
scroll to position [64, 0]
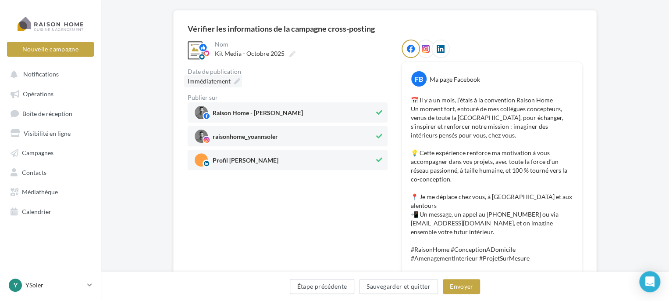
click at [222, 84] on span "Immédiatement" at bounding box center [209, 80] width 43 height 7
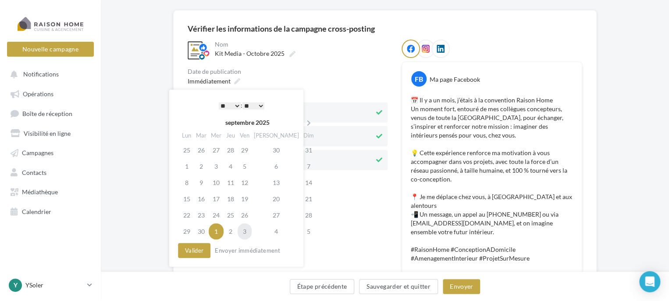
click at [246, 229] on td "3" at bounding box center [245, 231] width 14 height 16
click at [233, 104] on select "* * * * * * * * * * ** ** ** ** ** ** ** ** ** ** ** ** ** **" at bounding box center [230, 105] width 22 height 7
click at [197, 251] on button "Valider" at bounding box center [194, 250] width 32 height 15
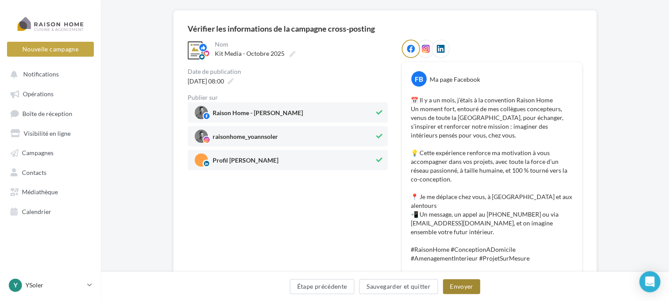
click at [465, 282] on button "Envoyer" at bounding box center [461, 286] width 37 height 15
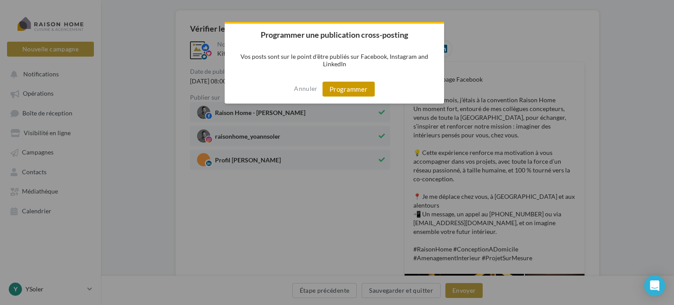
click at [339, 91] on button "Programmer" at bounding box center [348, 89] width 52 height 15
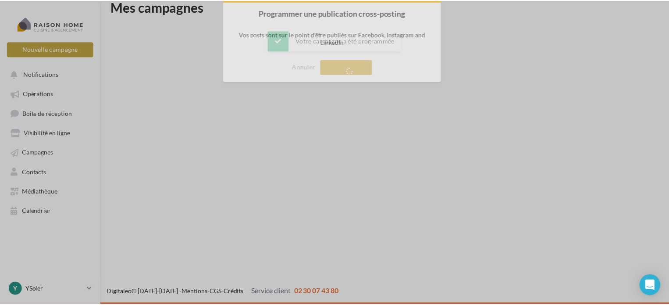
scroll to position [14, 0]
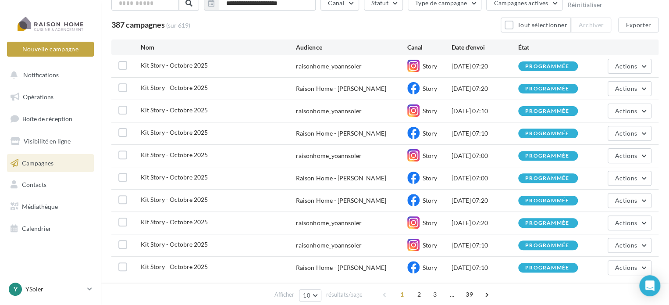
scroll to position [88, 0]
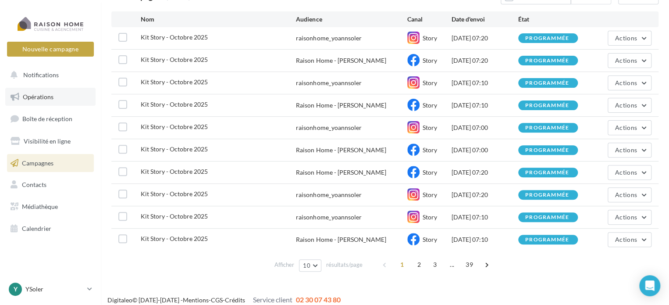
click at [33, 93] on span "Opérations" at bounding box center [38, 96] width 31 height 7
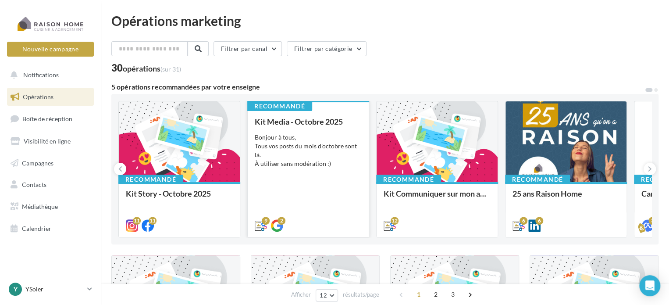
click at [314, 145] on div "Bonjour à tous, Tous vos posts du mois d'octobre sont là. À utiliser sans modér…" at bounding box center [308, 150] width 107 height 35
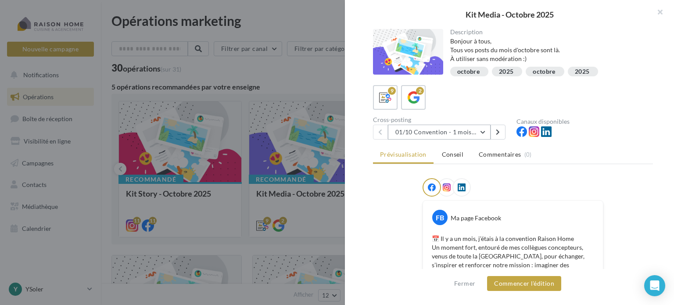
click at [486, 130] on button "01/10 Convention - 1 mois en arrière" at bounding box center [439, 132] width 103 height 15
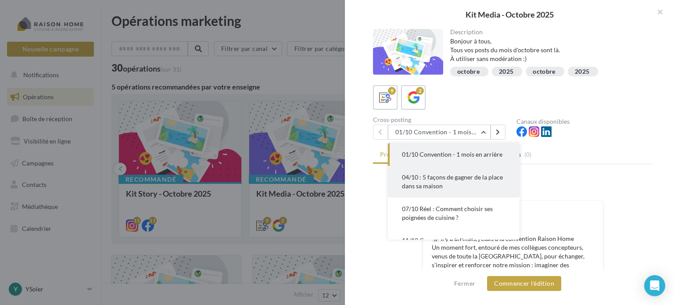
click at [472, 179] on span "04/10 : 5 façons de gagner de la place dans sa maison" at bounding box center [452, 181] width 101 height 16
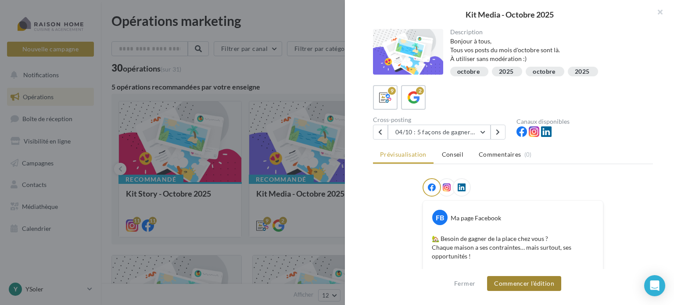
click at [542, 282] on button "Commencer l'édition" at bounding box center [524, 283] width 74 height 15
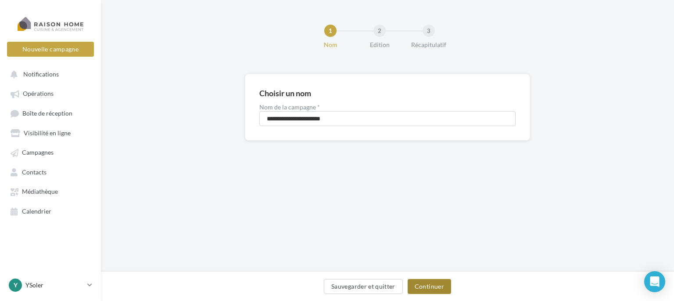
click at [448, 285] on button "Continuer" at bounding box center [429, 286] width 43 height 15
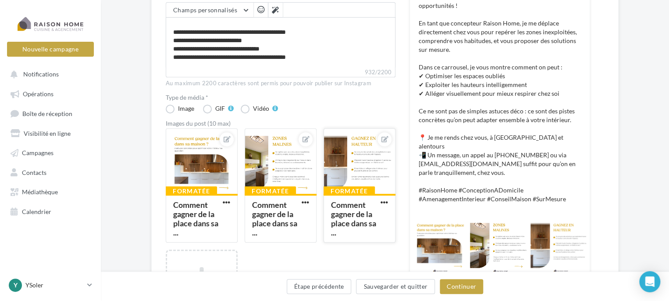
scroll to position [263, 0]
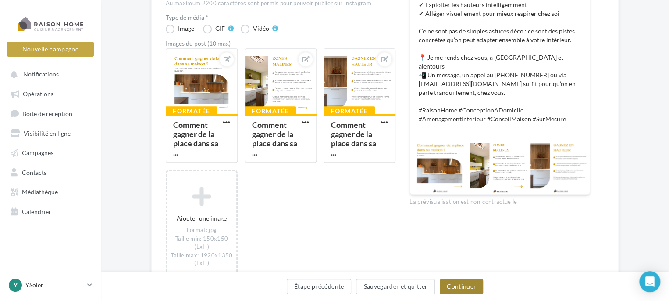
click at [463, 288] on button "Continuer" at bounding box center [461, 286] width 43 height 15
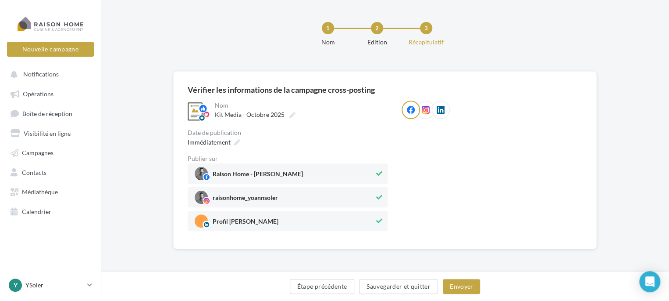
click at [211, 86] on div "Vérifier les informations de la campagne cross-posting" at bounding box center [281, 90] width 187 height 8
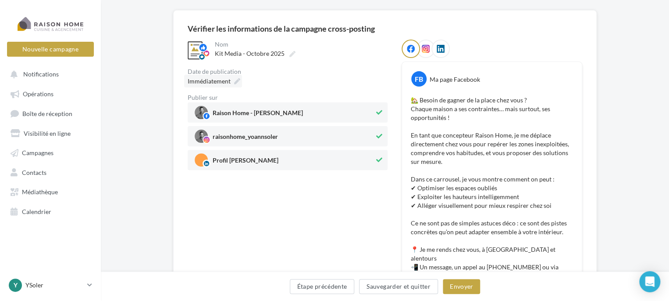
click at [218, 81] on span "Immédiatement" at bounding box center [209, 80] width 43 height 7
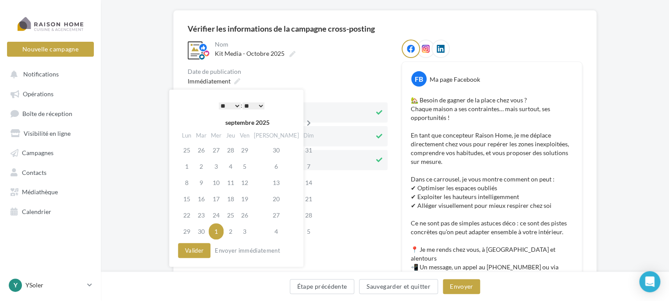
click at [301, 117] on th at bounding box center [308, 122] width 15 height 13
click at [186, 163] on td "6" at bounding box center [187, 166] width 14 height 16
click at [236, 107] on select "* * * * * * * * * * ** ** ** ** ** ** ** ** ** ** ** ** ** **" at bounding box center [230, 105] width 22 height 7
click at [189, 249] on button "Valider" at bounding box center [194, 250] width 32 height 15
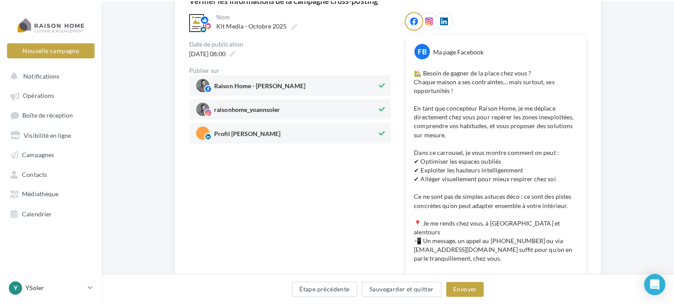
scroll to position [107, 0]
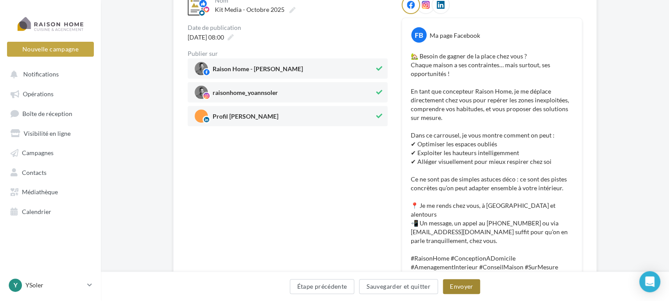
click at [469, 286] on button "Envoyer" at bounding box center [461, 286] width 37 height 15
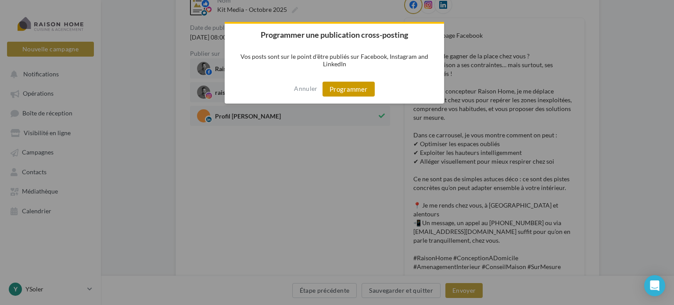
click at [344, 89] on button "Programmer" at bounding box center [348, 89] width 52 height 15
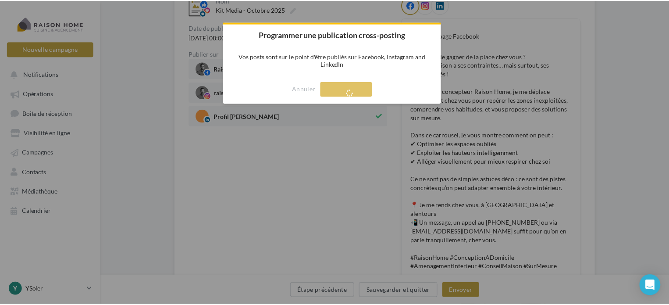
scroll to position [14, 0]
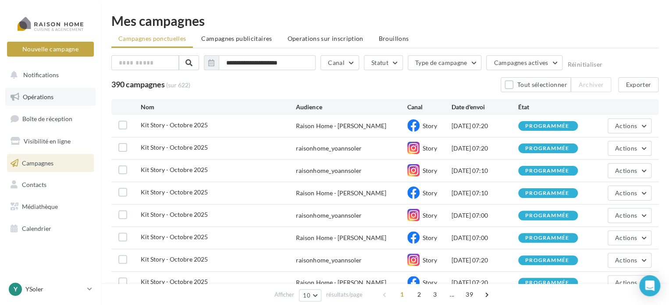
click at [43, 94] on span "Opérations" at bounding box center [38, 96] width 31 height 7
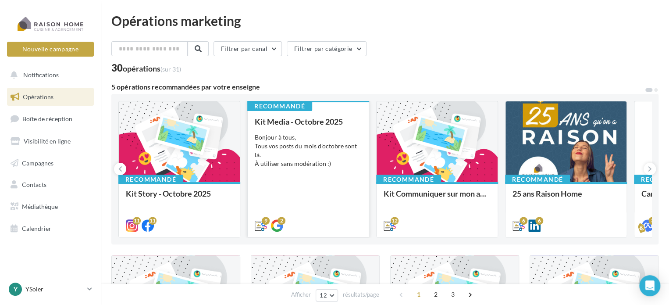
click at [283, 150] on div "Bonjour à tous, Tous vos posts du mois d'octobre sont là. À utiliser sans modér…" at bounding box center [308, 150] width 107 height 35
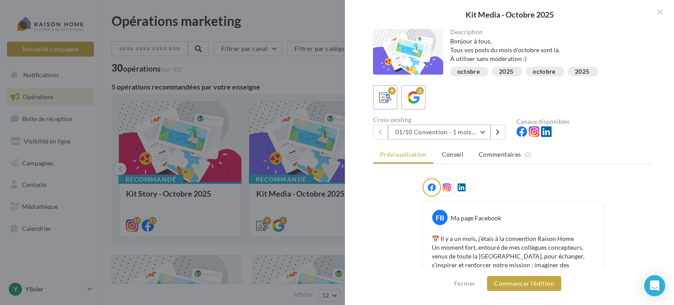
click at [483, 131] on button "01/10 Convention - 1 mois en arrière" at bounding box center [439, 132] width 103 height 15
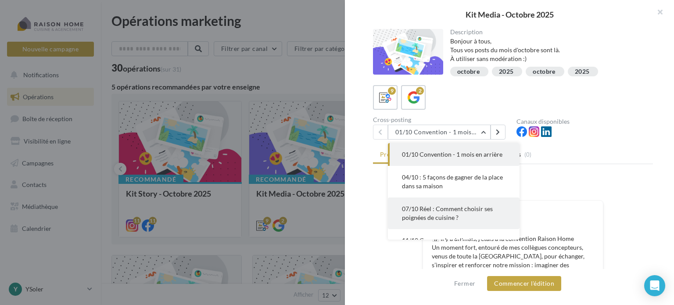
click at [412, 208] on span "07/10 Réel : Comment choisir ses poignées de cuisine ?" at bounding box center [447, 213] width 91 height 16
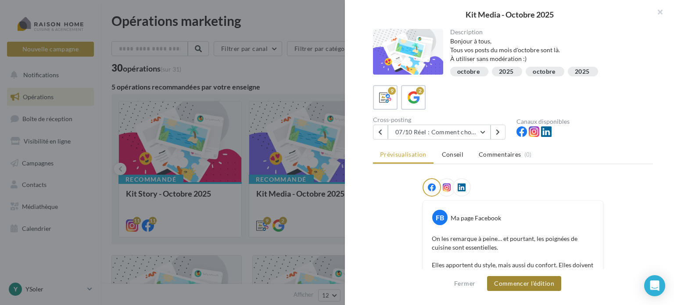
click at [523, 279] on button "Commencer l'édition" at bounding box center [524, 283] width 74 height 15
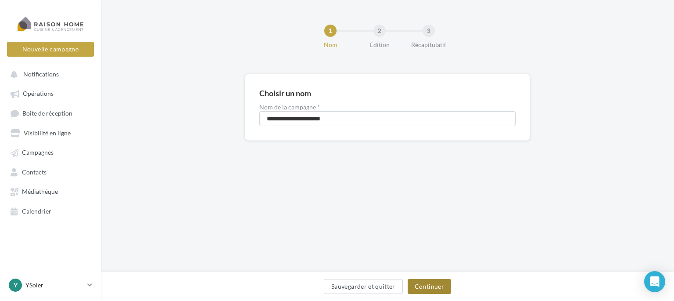
click at [426, 281] on button "Continuer" at bounding box center [429, 286] width 43 height 15
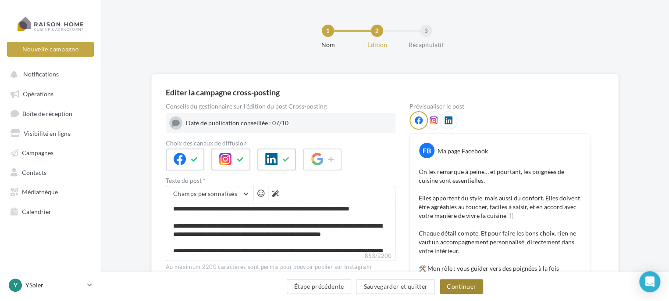
click at [459, 284] on button "Continuer" at bounding box center [461, 286] width 43 height 15
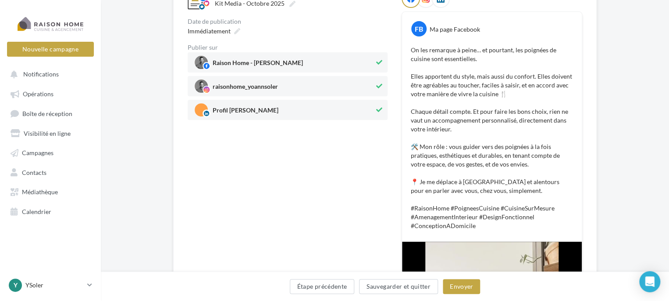
scroll to position [93, 0]
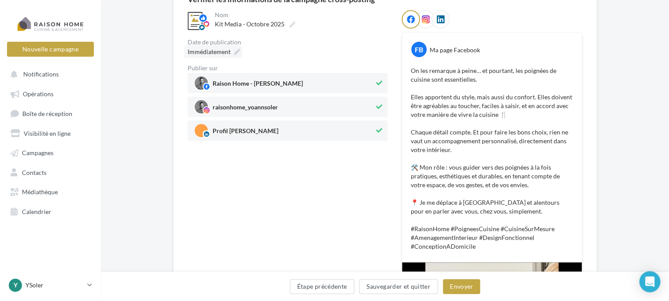
click at [206, 52] on span "Immédiatement" at bounding box center [209, 51] width 43 height 7
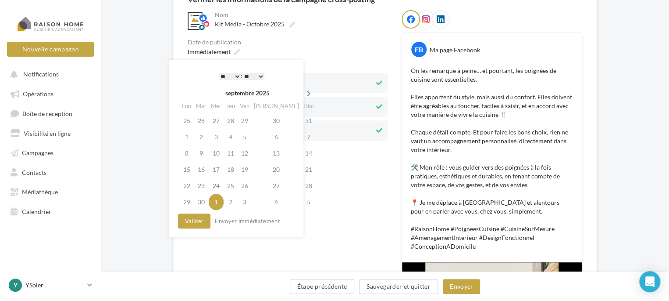
click at [301, 90] on th at bounding box center [308, 92] width 15 height 13
click at [248, 136] on td "10" at bounding box center [245, 137] width 14 height 16
click at [235, 75] on select "* * * * * * * * * * ** ** ** ** ** ** ** ** ** ** ** ** ** **" at bounding box center [230, 76] width 22 height 7
click at [199, 222] on button "Valider" at bounding box center [194, 220] width 32 height 15
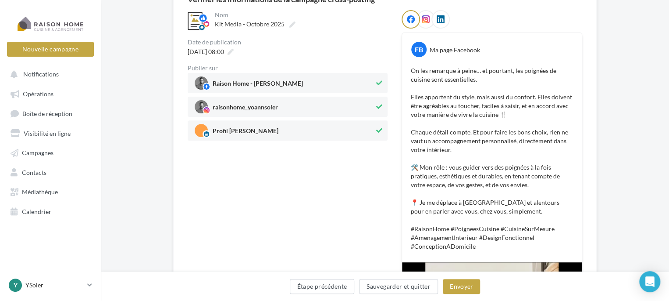
click at [379, 207] on div "**********" at bounding box center [288, 260] width 200 height 501
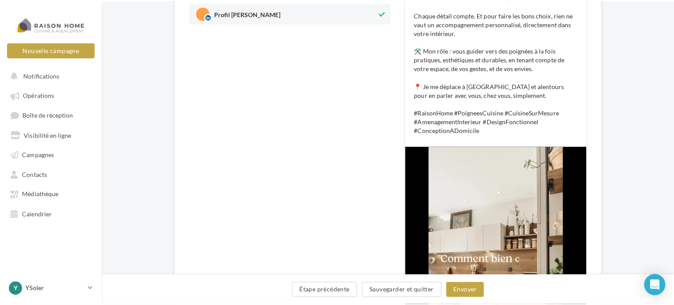
scroll to position [225, 0]
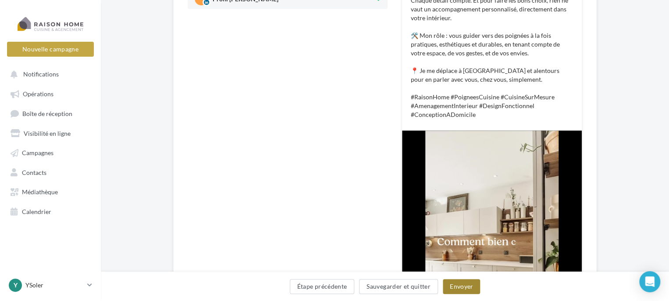
click at [469, 289] on button "Envoyer" at bounding box center [461, 286] width 37 height 15
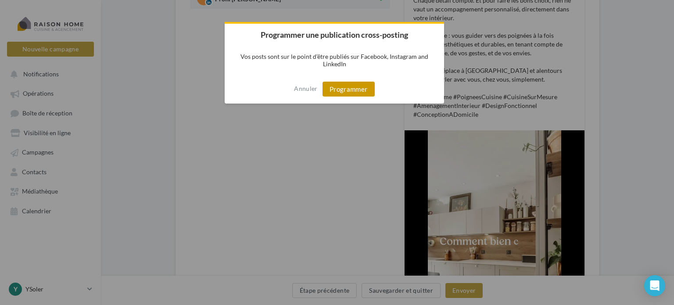
click at [350, 89] on button "Programmer" at bounding box center [348, 89] width 52 height 15
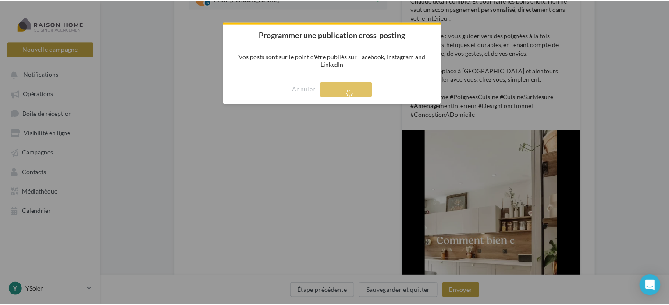
scroll to position [14, 0]
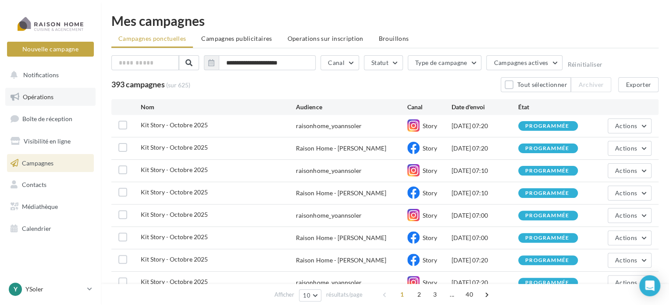
click at [42, 94] on span "Opérations" at bounding box center [38, 96] width 31 height 7
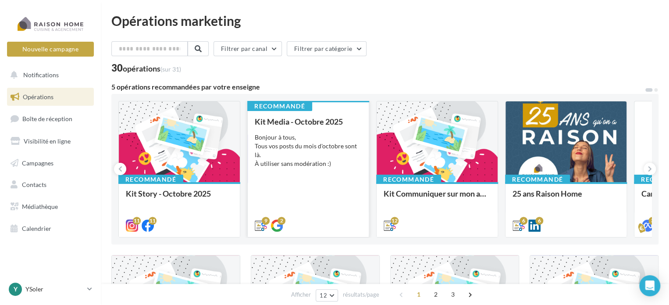
click at [268, 145] on div "Bonjour à tous, Tous vos posts du mois d'octobre sont là. À utiliser sans modér…" at bounding box center [308, 150] width 107 height 35
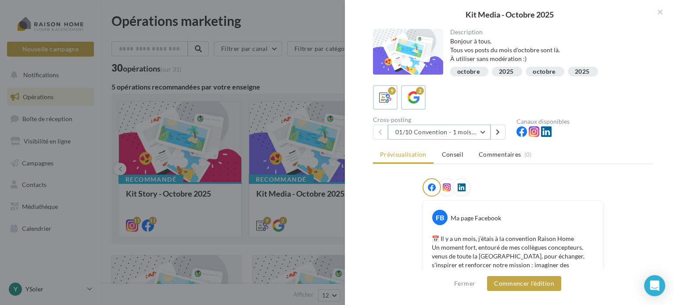
click at [487, 130] on button "01/10 Convention - 1 mois en arrière" at bounding box center [439, 132] width 103 height 15
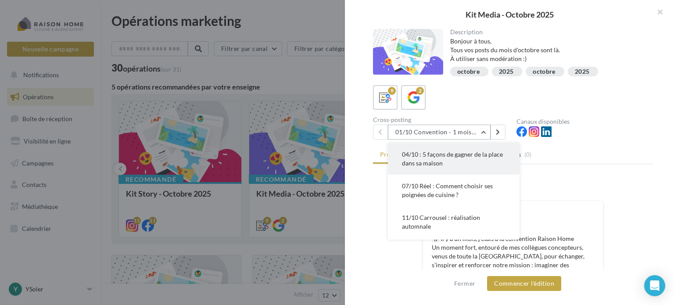
scroll to position [44, 0]
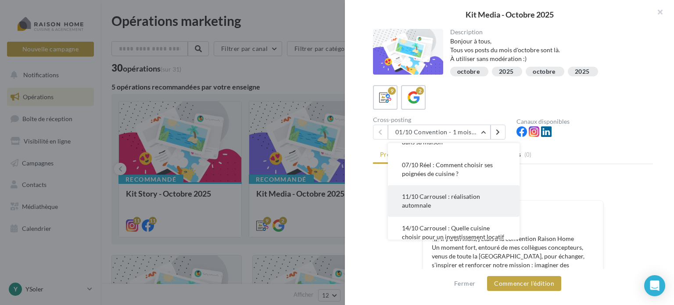
click at [460, 189] on button "11/10 Carrousel : réalisation automnale" at bounding box center [454, 201] width 132 height 32
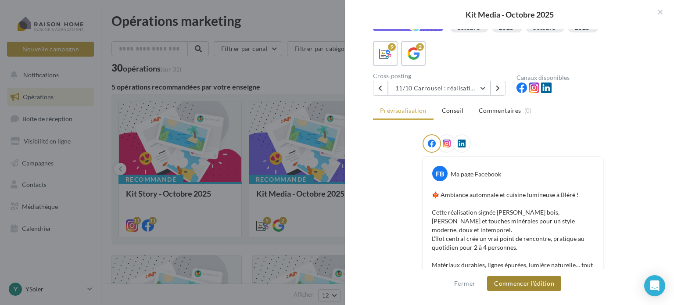
click at [548, 282] on button "Commencer l'édition" at bounding box center [524, 283] width 74 height 15
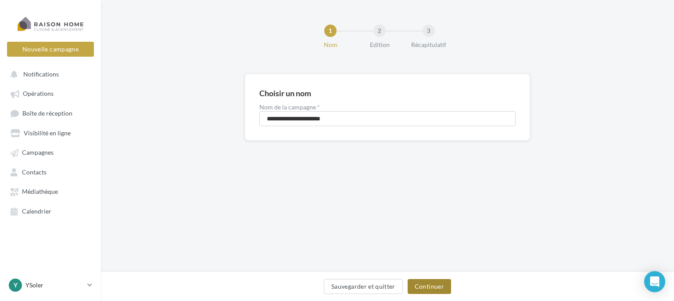
click at [447, 280] on button "Continuer" at bounding box center [429, 286] width 43 height 15
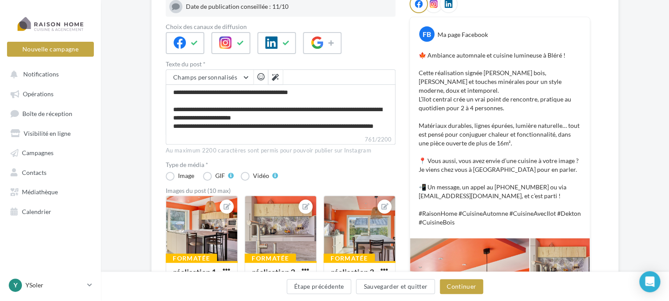
scroll to position [132, 0]
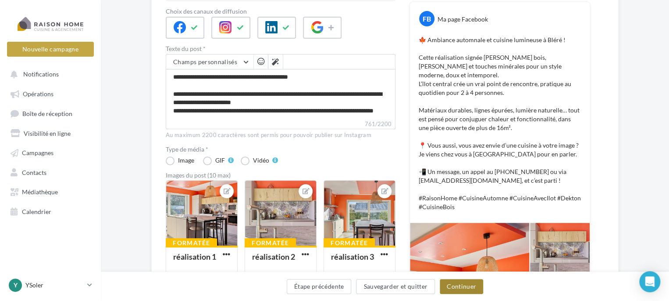
click at [452, 284] on button "Continuer" at bounding box center [461, 286] width 43 height 15
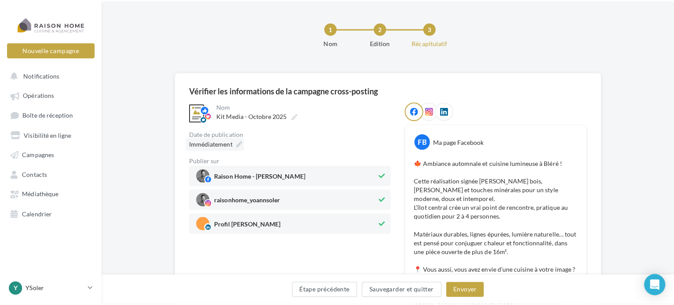
scroll to position [64, 0]
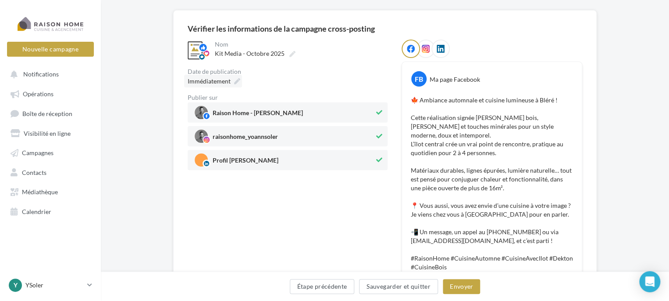
click at [215, 143] on div "raisonhome_yoannsoler" at bounding box center [288, 136] width 200 height 20
click at [215, 141] on span "raisonhome_yoannsoler" at bounding box center [245, 138] width 65 height 10
click at [208, 76] on div "Immédiatement" at bounding box center [213, 81] width 58 height 13
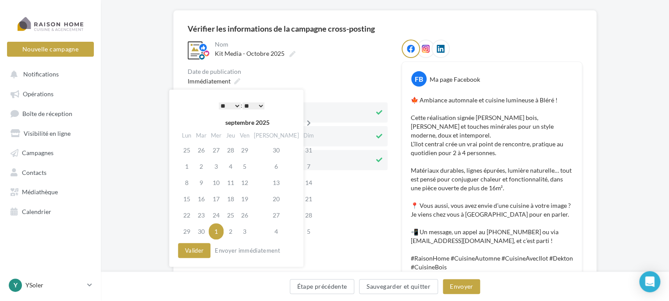
click at [304, 121] on icon at bounding box center [309, 123] width 11 height 6
click at [193, 179] on td "13" at bounding box center [187, 182] width 14 height 16
click at [234, 103] on select "* * * * * * * * * * ** ** ** ** ** ** ** ** ** ** ** ** ** **" at bounding box center [230, 105] width 22 height 7
click at [259, 105] on select "** ** ** ** ** **" at bounding box center [254, 105] width 22 height 7
click at [185, 249] on button "Valider" at bounding box center [194, 250] width 32 height 15
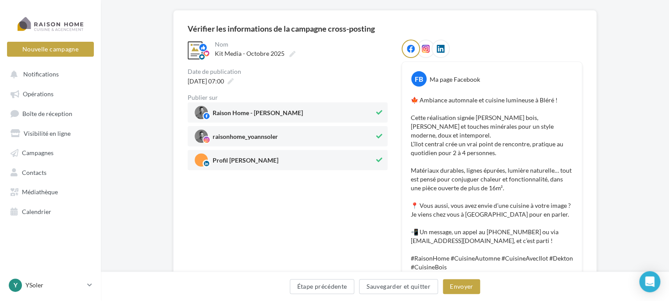
click at [345, 204] on div "**********" at bounding box center [288, 256] width 200 height 435
click at [458, 283] on button "Envoyer" at bounding box center [461, 286] width 37 height 15
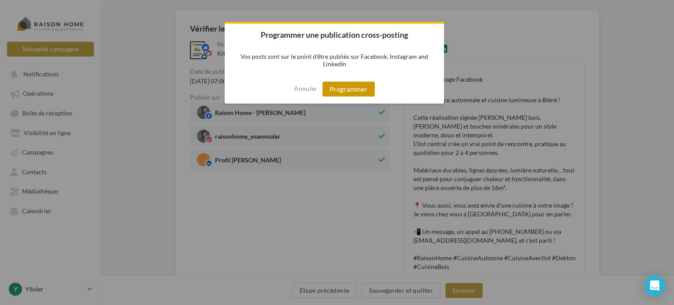
click at [359, 96] on button "Programmer" at bounding box center [348, 89] width 52 height 15
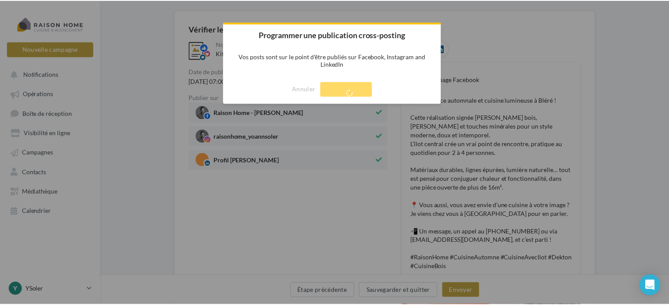
scroll to position [14, 0]
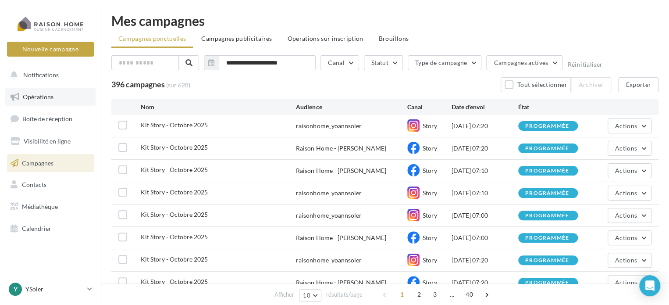
click at [50, 100] on span "Opérations" at bounding box center [38, 96] width 31 height 7
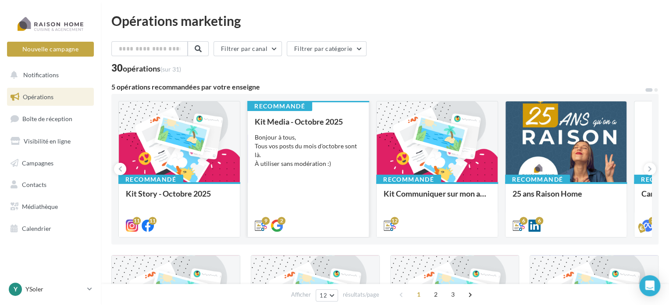
click at [315, 174] on div "Kit Media - Octobre 2025 Bonjour à tous, Tous vos posts du mois d'octobre sont …" at bounding box center [308, 173] width 107 height 112
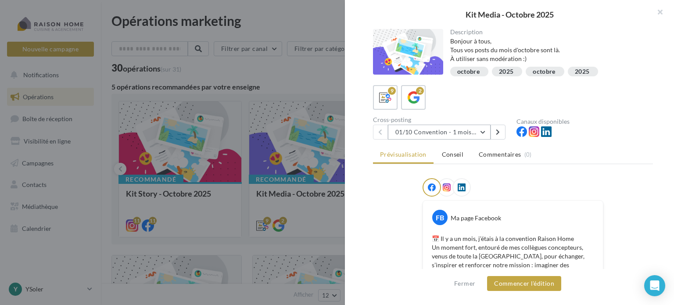
click at [486, 129] on button "01/10 Convention - 1 mois en arrière" at bounding box center [439, 132] width 103 height 15
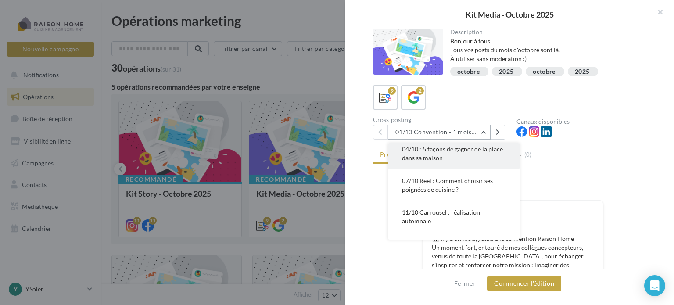
scroll to position [44, 0]
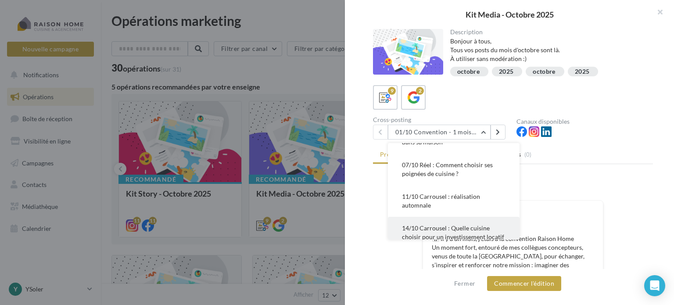
click at [423, 227] on span "14/10 Carrousel : Quelle cuisine choisir pour un investissement locatif ?" at bounding box center [453, 236] width 102 height 25
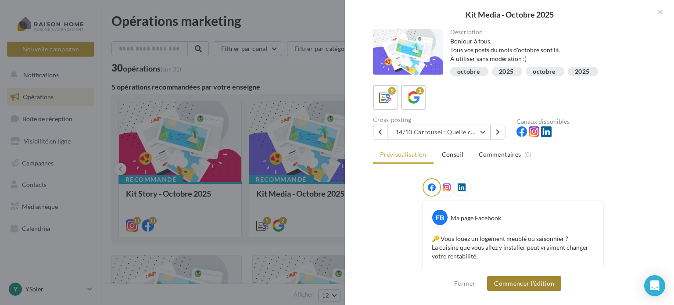
click at [519, 289] on button "Commencer l'édition" at bounding box center [524, 283] width 74 height 15
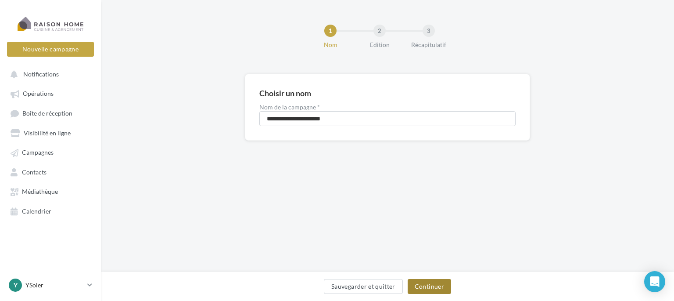
click at [428, 290] on button "Continuer" at bounding box center [429, 286] width 43 height 15
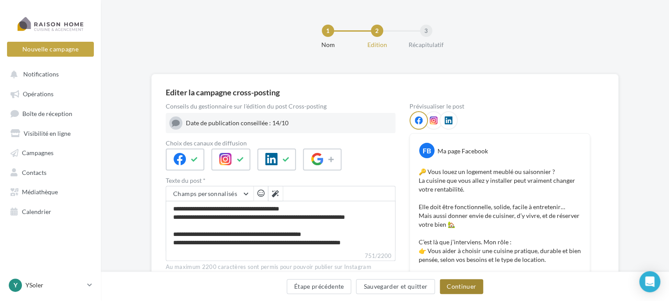
click at [461, 289] on button "Continuer" at bounding box center [461, 286] width 43 height 15
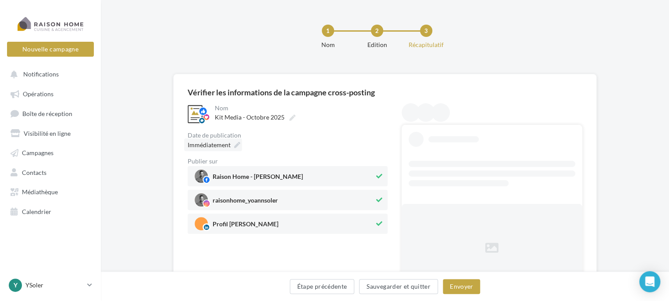
click at [219, 144] on span "Immédiatement" at bounding box center [209, 144] width 43 height 7
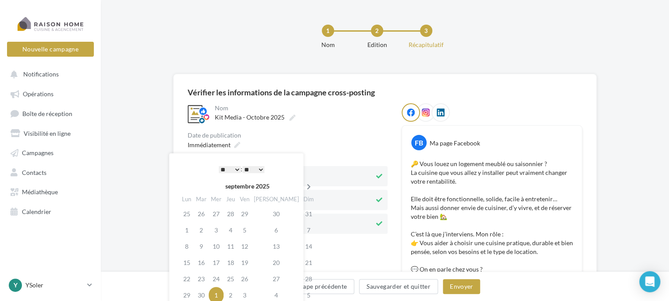
click at [304, 186] on icon at bounding box center [309, 186] width 11 height 6
click at [252, 245] on td "17" at bounding box center [245, 246] width 14 height 16
click at [234, 166] on select "* * * * * * * * * * ** ** ** ** ** ** ** ** ** ** ** ** ** **" at bounding box center [230, 169] width 22 height 7
click at [330, 136] on div "Date de publication" at bounding box center [288, 135] width 200 height 6
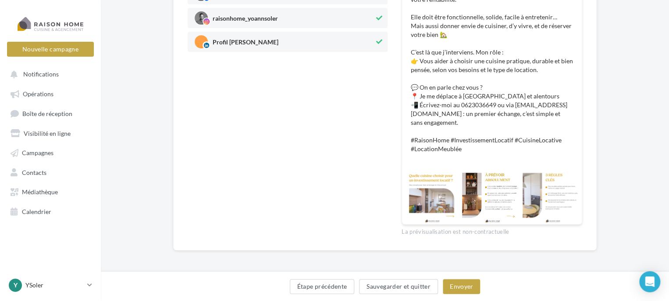
scroll to position [183, 0]
click at [460, 285] on button "Envoyer" at bounding box center [461, 286] width 37 height 15
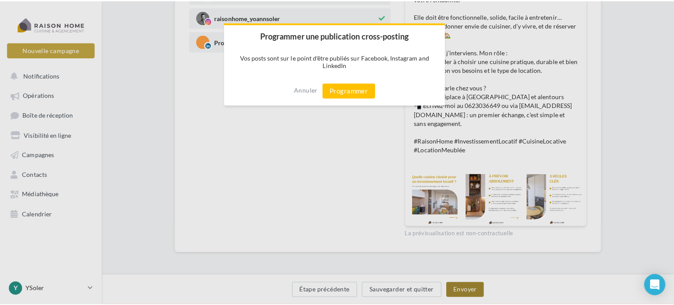
scroll to position [178, 0]
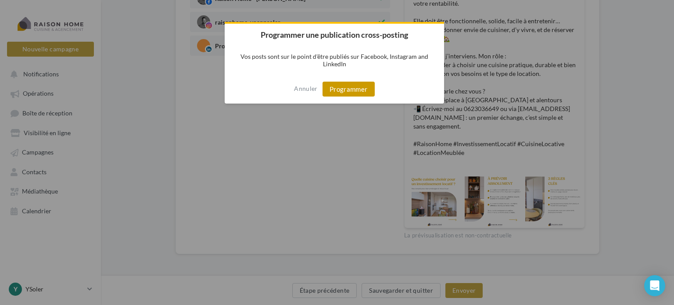
click at [347, 88] on button "Programmer" at bounding box center [348, 89] width 52 height 15
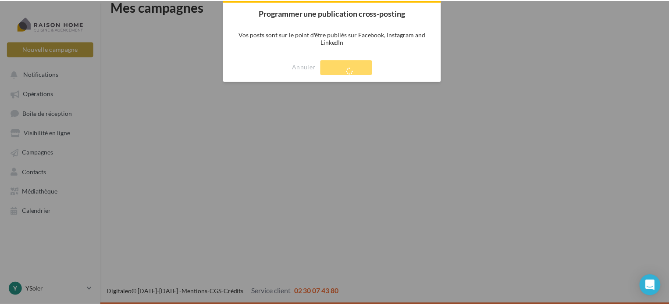
scroll to position [14, 0]
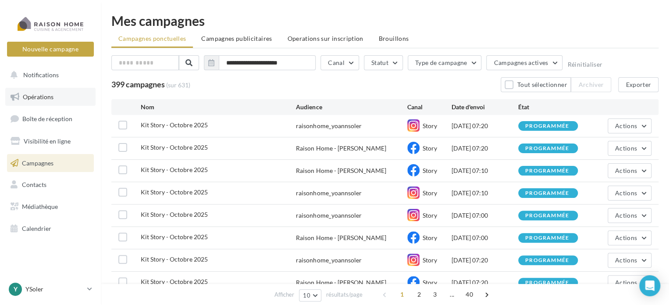
click at [46, 91] on link "Opérations" at bounding box center [50, 97] width 90 height 18
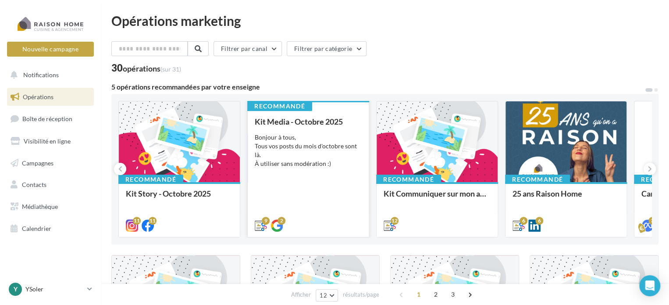
click at [290, 133] on div "Bonjour à tous, Tous vos posts du mois d'octobre sont là. À utiliser sans modér…" at bounding box center [308, 150] width 107 height 35
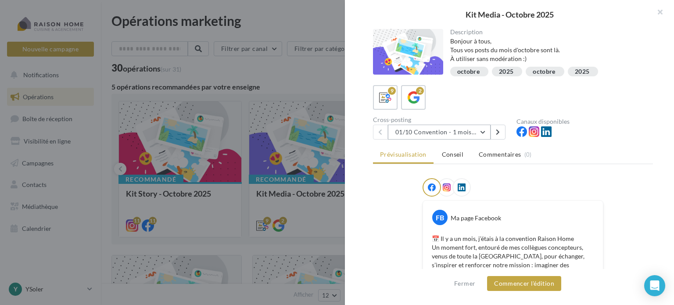
click at [482, 129] on button "01/10 Convention - 1 mois en arrière" at bounding box center [439, 132] width 103 height 15
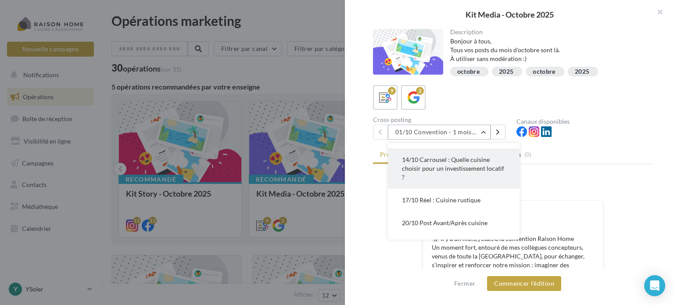
scroll to position [132, 0]
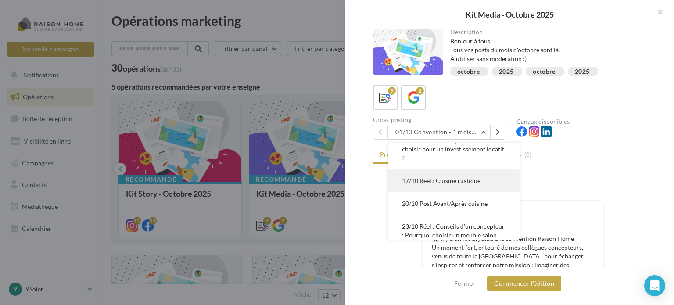
click at [446, 182] on span "17/10 Réel : Cuisine rustique" at bounding box center [441, 180] width 79 height 7
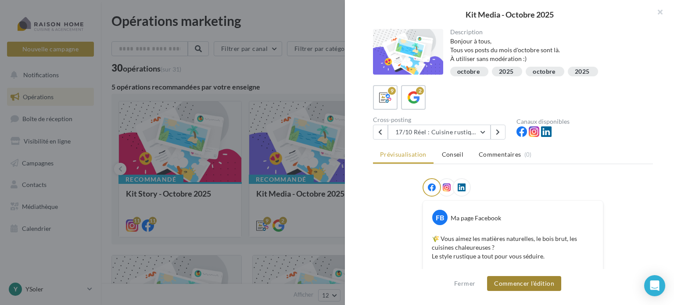
click at [537, 283] on button "Commencer l'édition" at bounding box center [524, 283] width 74 height 15
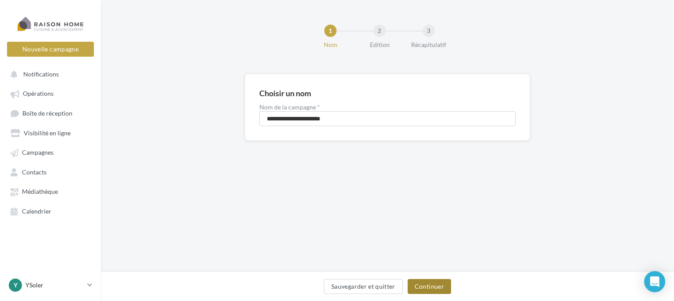
click at [431, 279] on button "Continuer" at bounding box center [429, 286] width 43 height 15
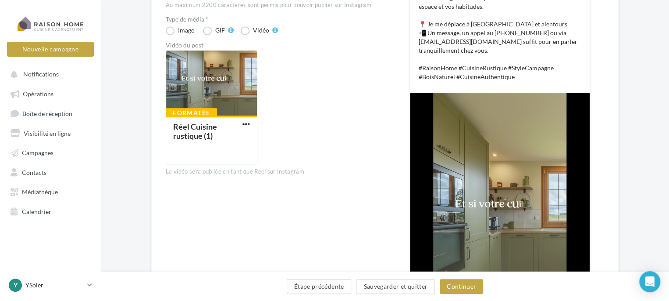
scroll to position [263, 0]
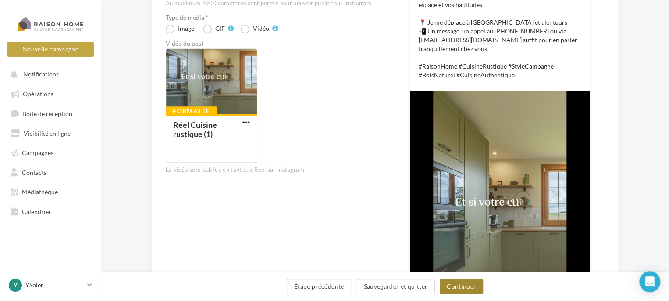
click at [451, 287] on button "Continuer" at bounding box center [461, 286] width 43 height 15
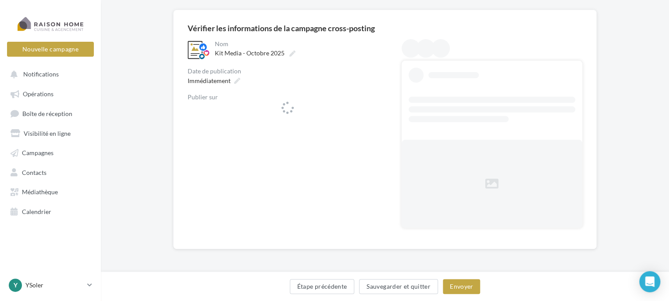
scroll to position [64, 0]
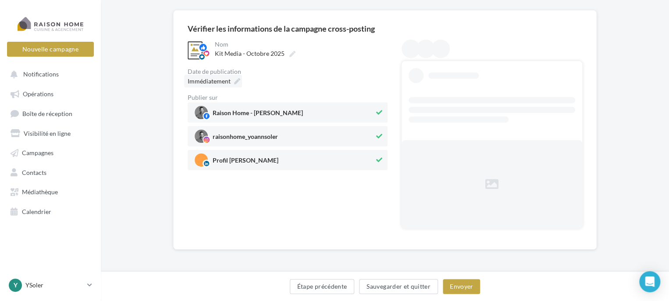
click at [228, 80] on span "Immédiatement" at bounding box center [209, 80] width 43 height 7
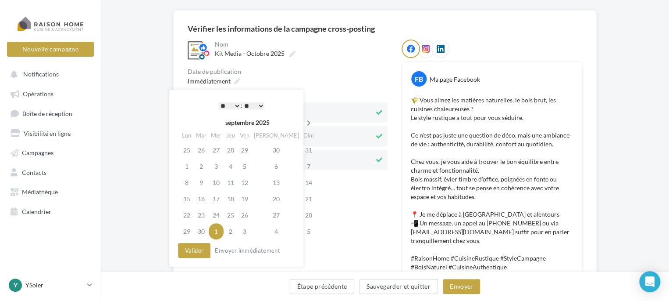
click at [304, 124] on icon at bounding box center [309, 123] width 11 height 6
click at [190, 197] on td "20" at bounding box center [187, 198] width 14 height 16
click at [233, 106] on select "* * * * * * * * * * ** ** ** ** ** ** ** ** ** ** ** ** ** **" at bounding box center [230, 105] width 22 height 7
click at [193, 251] on button "Valider" at bounding box center [194, 250] width 32 height 15
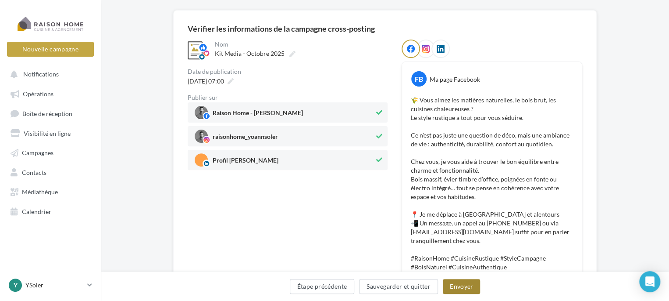
click at [457, 284] on button "Envoyer" at bounding box center [461, 286] width 37 height 15
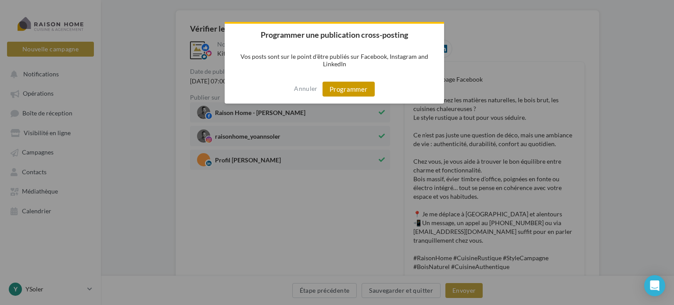
click at [352, 95] on button "Programmer" at bounding box center [348, 89] width 52 height 15
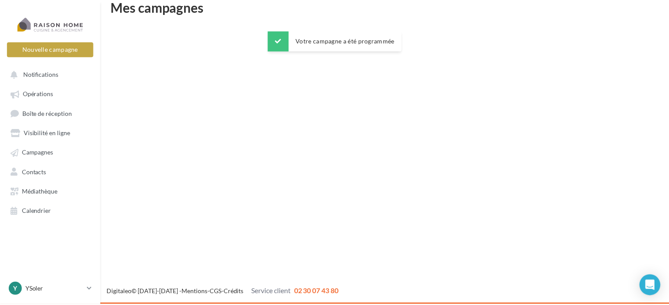
scroll to position [14, 0]
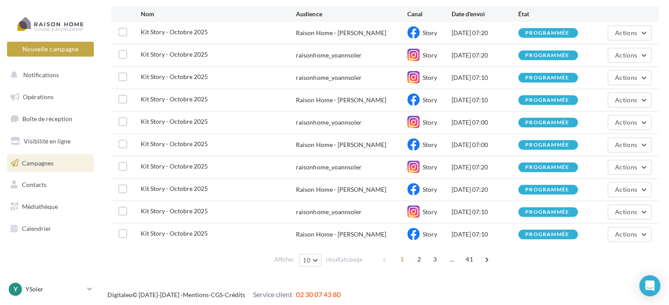
scroll to position [94, 0]
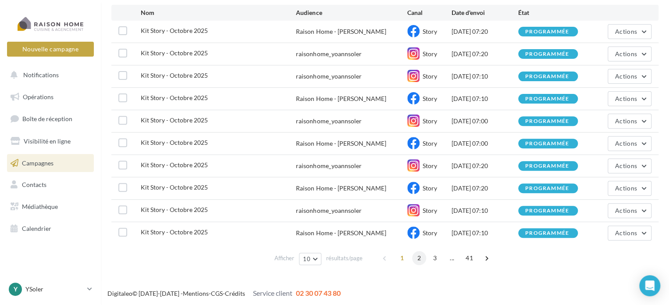
click at [418, 256] on span "2" at bounding box center [419, 258] width 14 height 14
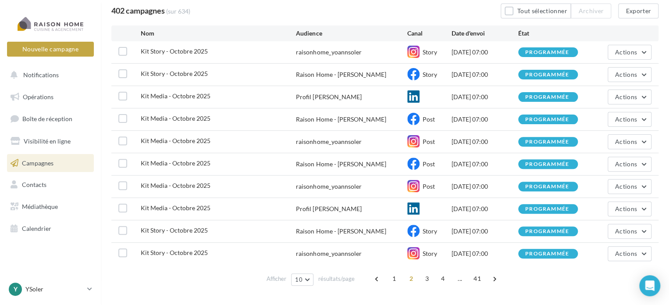
scroll to position [79, 0]
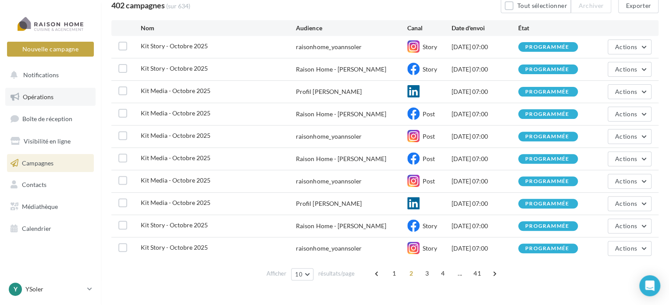
click at [33, 98] on span "Opérations" at bounding box center [38, 96] width 31 height 7
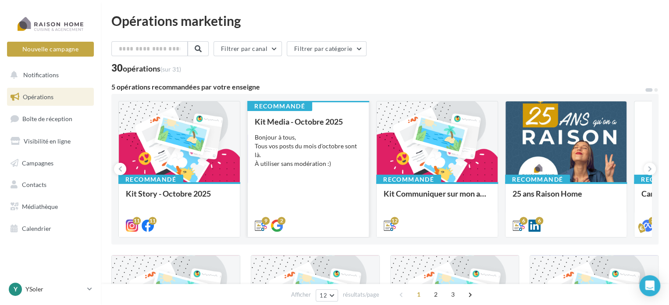
click at [298, 154] on div "Bonjour à tous, Tous vos posts du mois d'octobre sont là. À utiliser sans modér…" at bounding box center [308, 150] width 107 height 35
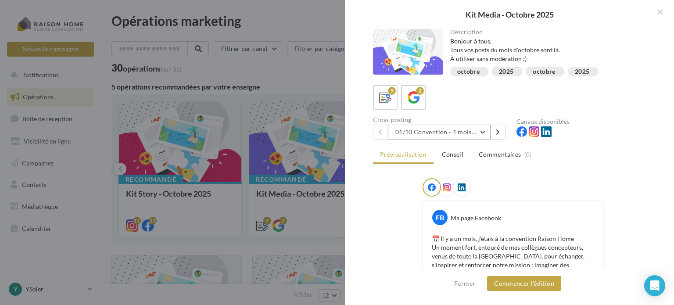
click at [486, 132] on button "01/10 Convention - 1 mois en arrière" at bounding box center [439, 132] width 103 height 15
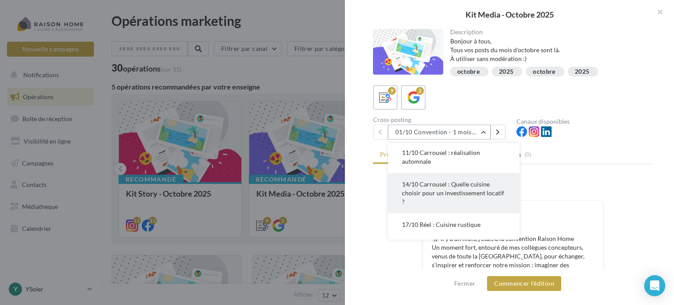
scroll to position [132, 0]
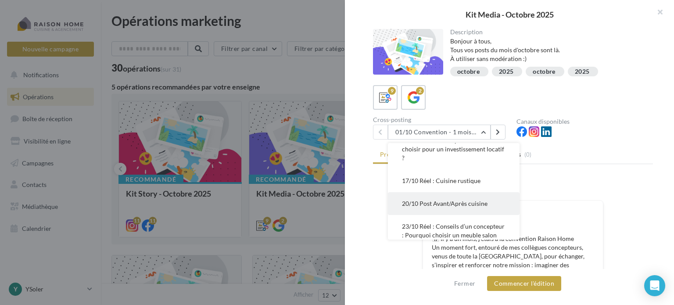
click at [437, 205] on span "20/10 Post Avant/Après cuisine" at bounding box center [445, 203] width 86 height 7
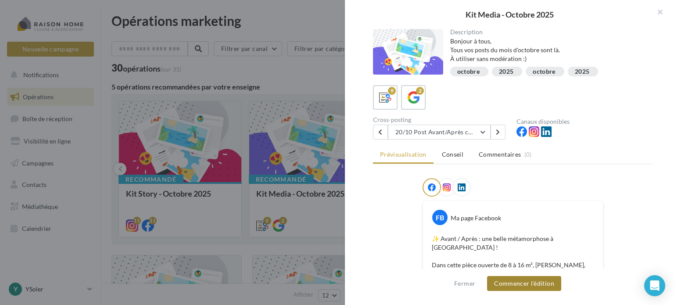
click at [545, 281] on button "Commencer l'édition" at bounding box center [524, 283] width 74 height 15
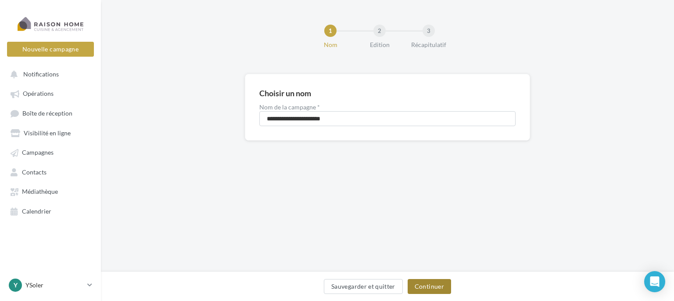
click at [425, 285] on button "Continuer" at bounding box center [429, 286] width 43 height 15
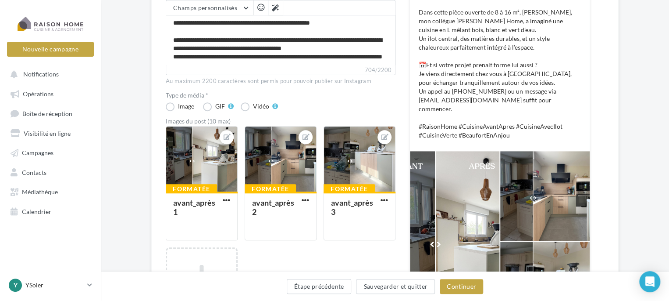
scroll to position [175, 0]
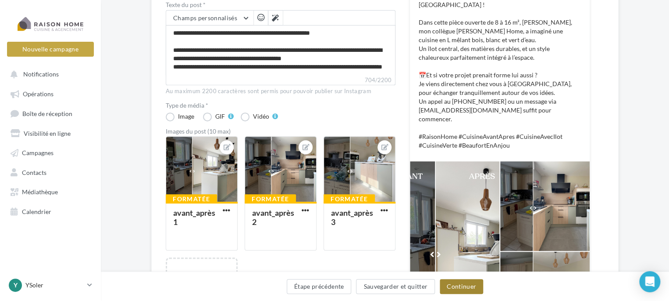
click at [455, 283] on button "Continuer" at bounding box center [461, 286] width 43 height 15
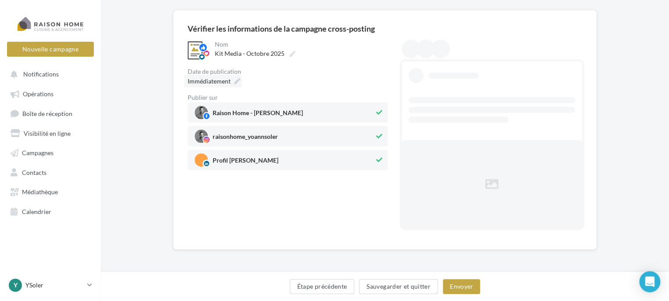
click at [216, 79] on span "Immédiatement" at bounding box center [209, 80] width 43 height 7
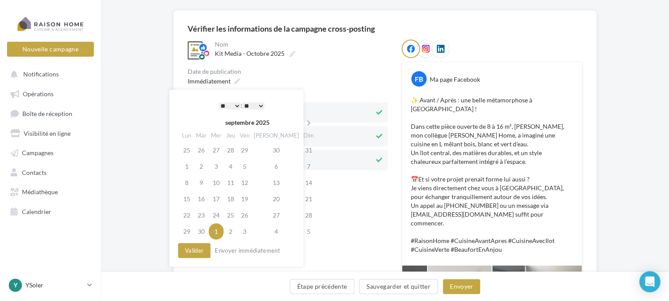
click at [234, 106] on select "* * * * * * * * * * ** ** ** ** ** ** ** ** ** ** ** ** ** **" at bounding box center [230, 105] width 22 height 7
click at [304, 121] on icon at bounding box center [309, 123] width 11 height 6
click at [251, 199] on td "24" at bounding box center [245, 198] width 14 height 16
click at [187, 247] on button "Valider" at bounding box center [194, 250] width 32 height 15
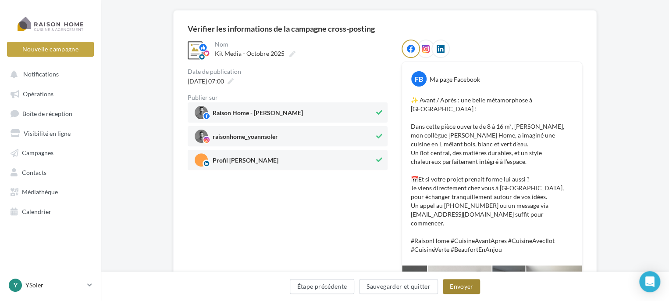
click at [453, 282] on button "Envoyer" at bounding box center [461, 286] width 37 height 15
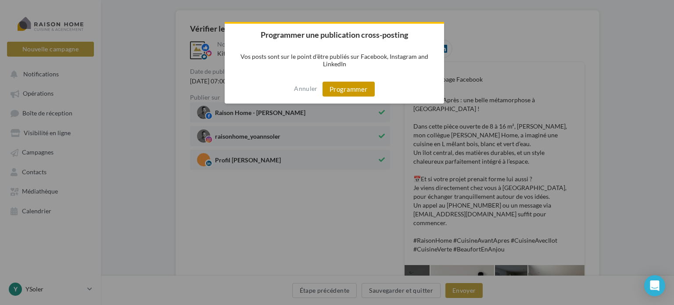
click at [344, 90] on button "Programmer" at bounding box center [348, 89] width 52 height 15
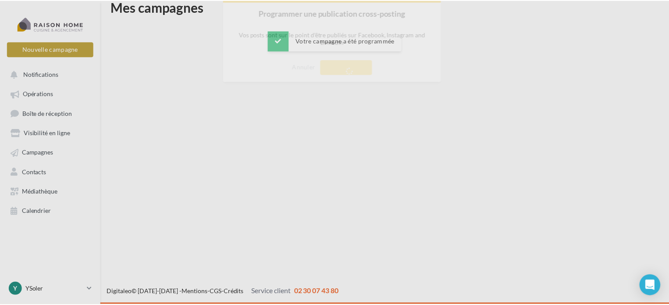
scroll to position [14, 0]
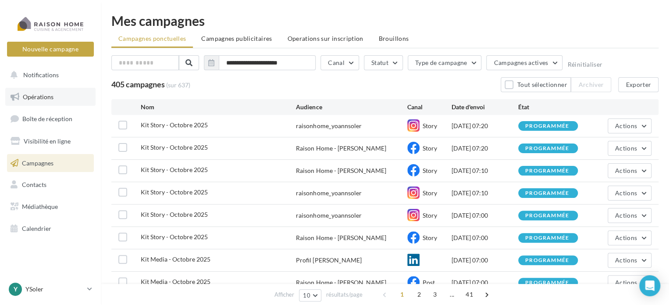
click at [40, 93] on link "Opérations" at bounding box center [50, 97] width 90 height 18
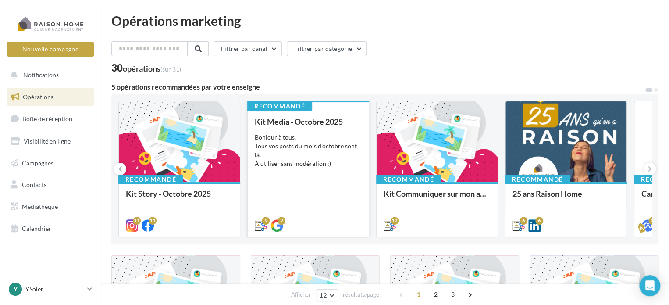
click at [274, 157] on div "Bonjour à tous, Tous vos posts du mois d'octobre sont là. À utiliser sans modér…" at bounding box center [308, 150] width 107 height 35
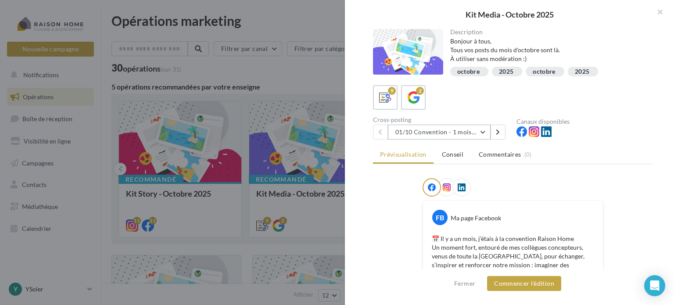
click at [484, 133] on button "01/10 Convention - 1 mois en arrière" at bounding box center [439, 132] width 103 height 15
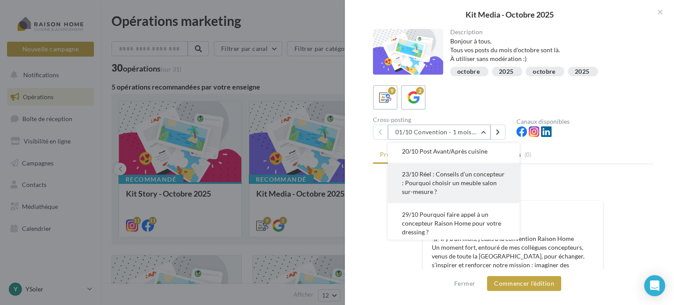
scroll to position [188, 0]
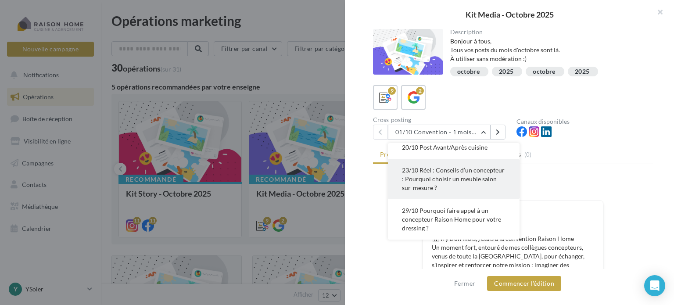
click at [437, 179] on span "23/10 Réel : Conseils d’un concepteur : Pourquoi choisir un meuble salon sur-me…" at bounding box center [453, 178] width 103 height 25
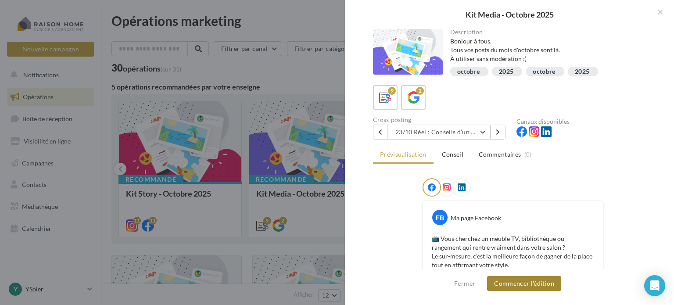
click at [506, 282] on button "Commencer l'édition" at bounding box center [524, 283] width 74 height 15
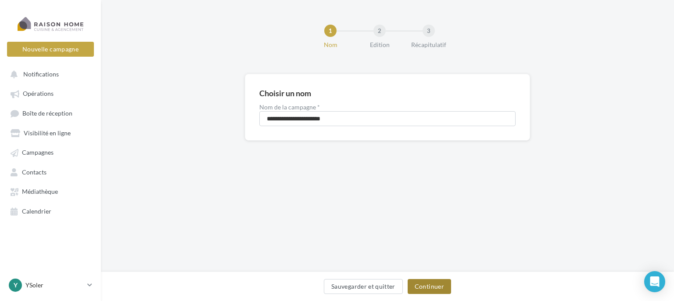
click at [424, 289] on button "Continuer" at bounding box center [429, 286] width 43 height 15
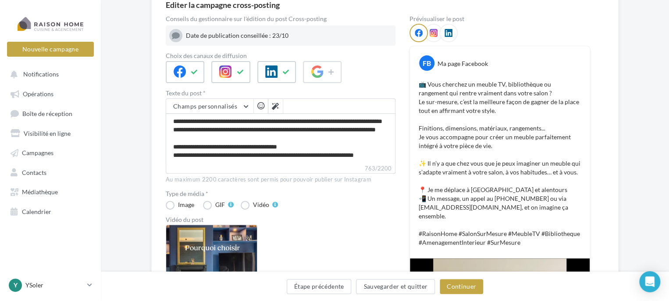
scroll to position [88, 0]
click at [458, 285] on button "Continuer" at bounding box center [461, 286] width 43 height 15
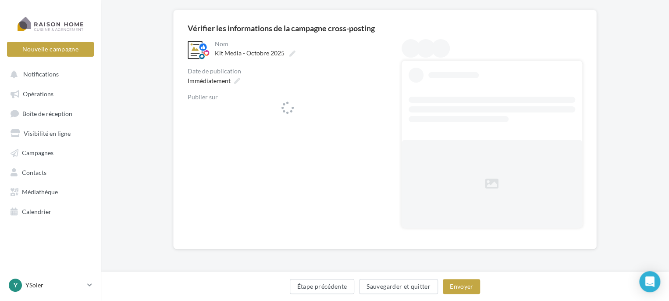
scroll to position [64, 0]
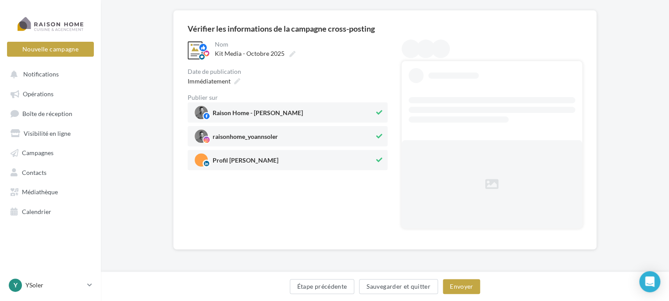
click at [198, 87] on div "**********" at bounding box center [288, 104] width 200 height 130
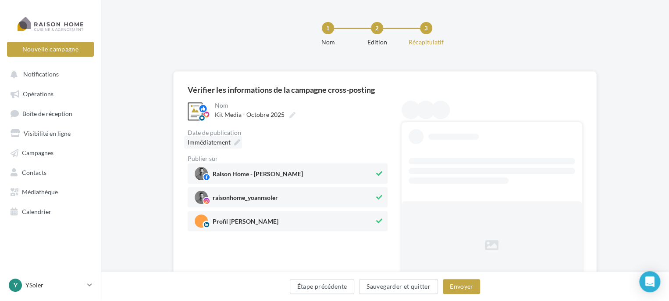
click at [200, 84] on div "**********" at bounding box center [385, 190] width 424 height 239
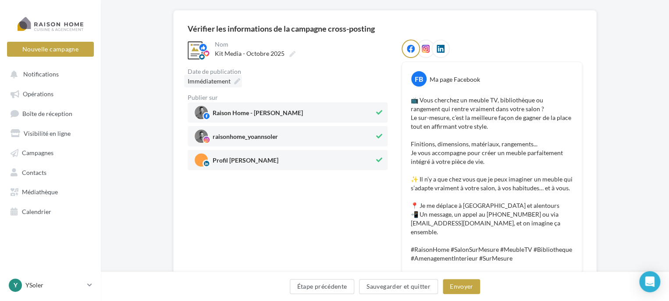
click at [219, 82] on span "Immédiatement" at bounding box center [209, 80] width 43 height 7
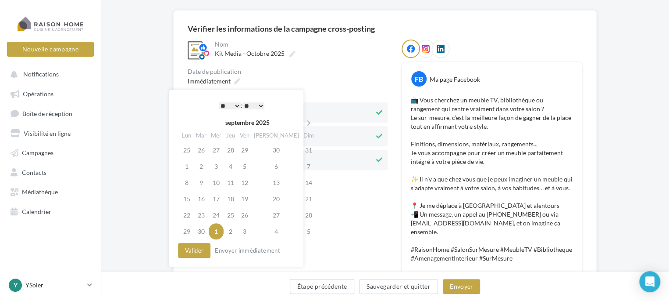
click at [237, 102] on select "* * * * * * * * * * ** ** ** ** ** ** ** ** ** ** ** ** ** **" at bounding box center [230, 105] width 22 height 7
click at [301, 122] on th at bounding box center [308, 122] width 15 height 13
click at [190, 215] on td "27" at bounding box center [187, 215] width 14 height 16
click at [200, 251] on button "Valider" at bounding box center [194, 250] width 32 height 15
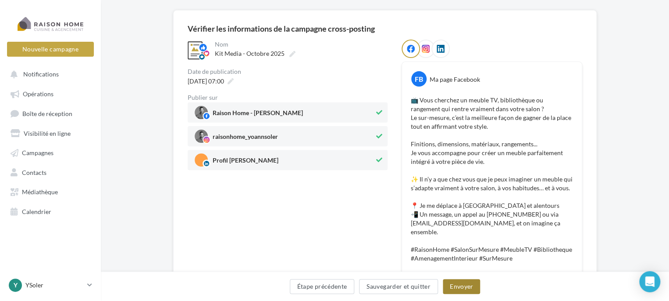
click at [465, 289] on button "Envoyer" at bounding box center [461, 286] width 37 height 15
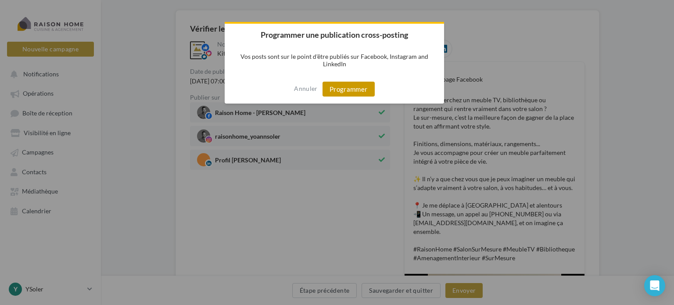
click at [362, 92] on button "Programmer" at bounding box center [348, 89] width 52 height 15
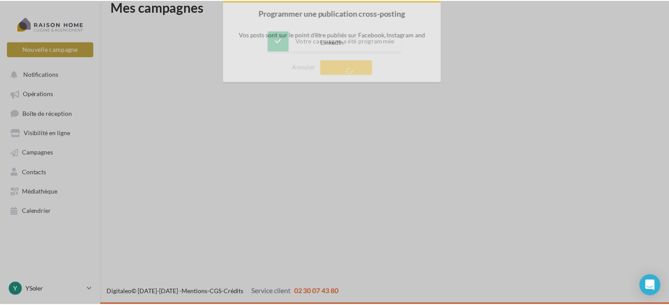
scroll to position [14, 0]
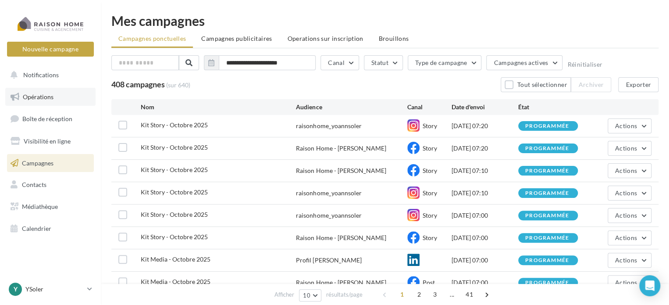
click at [46, 90] on link "Opérations" at bounding box center [50, 97] width 90 height 18
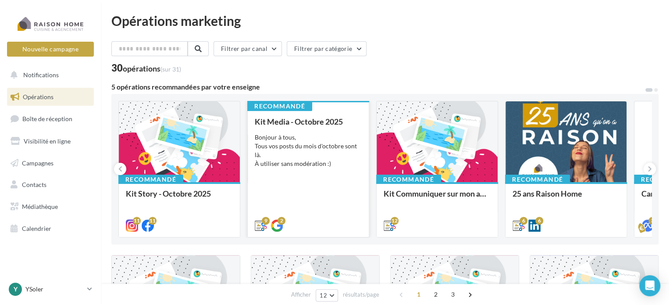
click at [271, 159] on div "Bonjour à tous, Tous vos posts du mois d'octobre sont là. À utiliser sans modér…" at bounding box center [308, 150] width 107 height 35
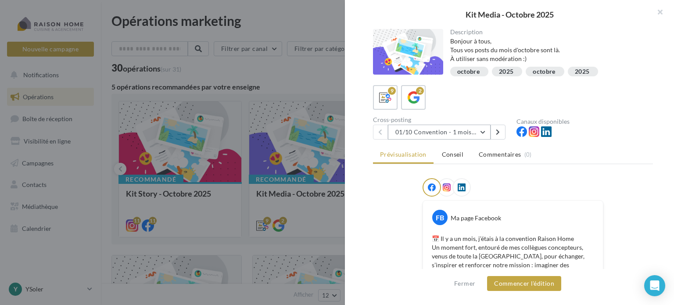
click at [488, 130] on button "01/10 Convention - 1 mois en arrière" at bounding box center [439, 132] width 103 height 15
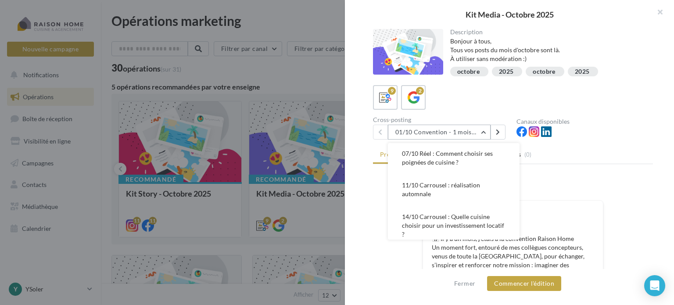
scroll to position [188, 0]
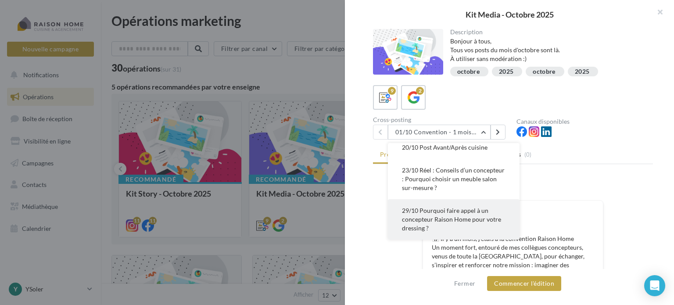
click at [437, 213] on span "29/10 Pourquoi faire appel à un concepteur Raison Home pour votre dressing ?" at bounding box center [451, 219] width 99 height 25
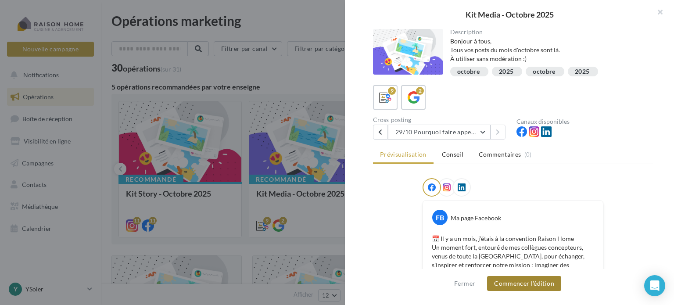
click at [524, 283] on button "Commencer l'édition" at bounding box center [524, 283] width 74 height 15
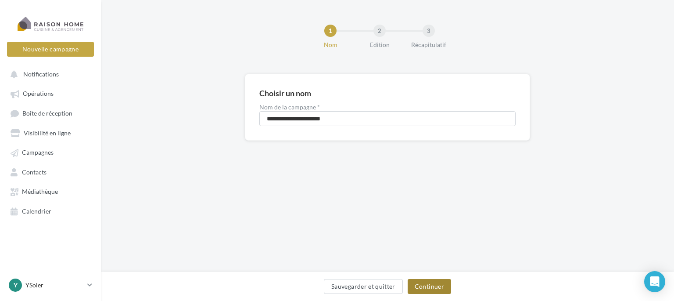
click at [442, 284] on button "Continuer" at bounding box center [429, 286] width 43 height 15
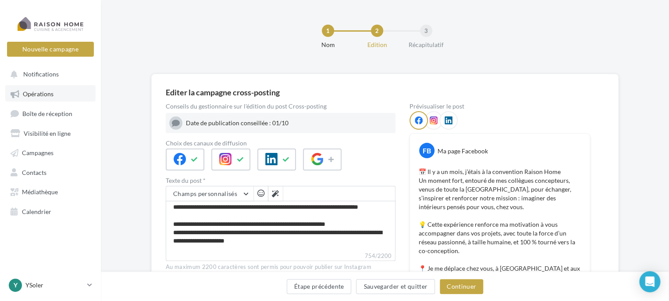
click at [44, 93] on span "Opérations" at bounding box center [38, 93] width 31 height 7
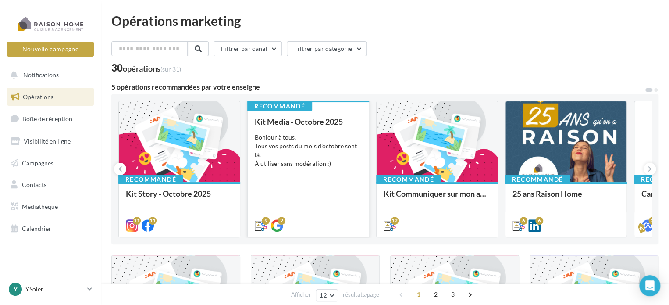
click at [325, 141] on div "Bonjour à tous, Tous vos posts du mois d'octobre sont là. À utiliser sans modér…" at bounding box center [308, 150] width 107 height 35
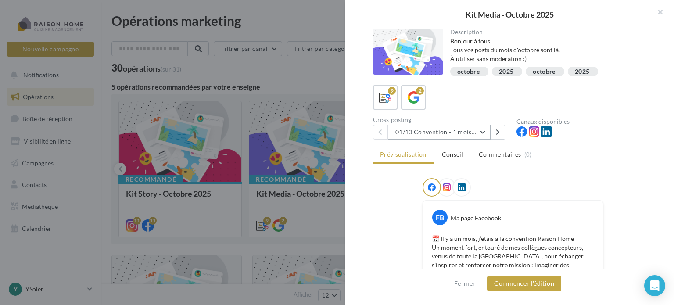
click at [485, 131] on button "01/10 Convention - 1 mois en arrière" at bounding box center [439, 132] width 103 height 15
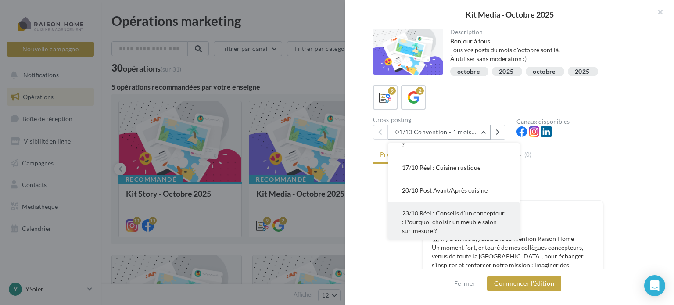
scroll to position [188, 0]
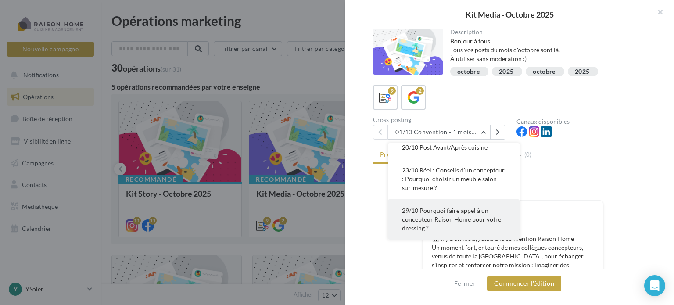
click at [451, 214] on button "29/10 Pourquoi faire appel à un concepteur Raison Home pour votre dressing ?" at bounding box center [454, 219] width 132 height 40
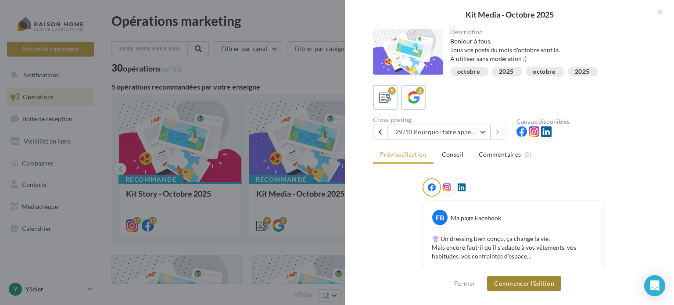
click at [550, 283] on button "Commencer l'édition" at bounding box center [524, 283] width 74 height 15
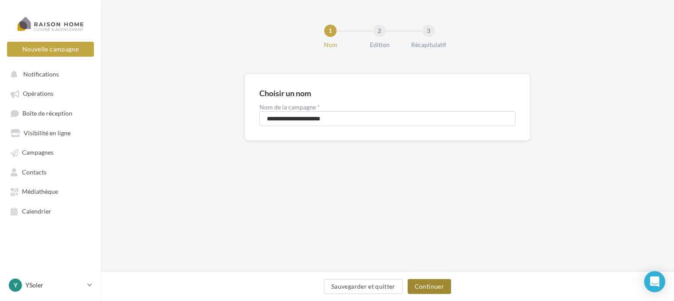
click at [428, 287] on button "Continuer" at bounding box center [429, 286] width 43 height 15
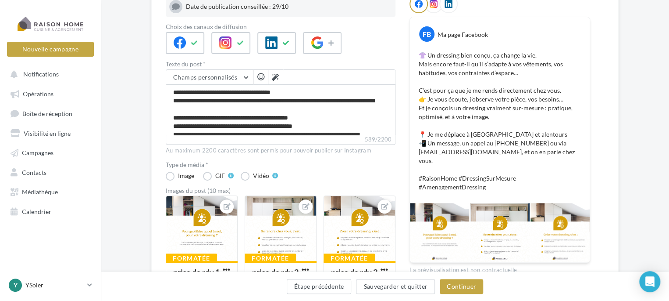
scroll to position [132, 0]
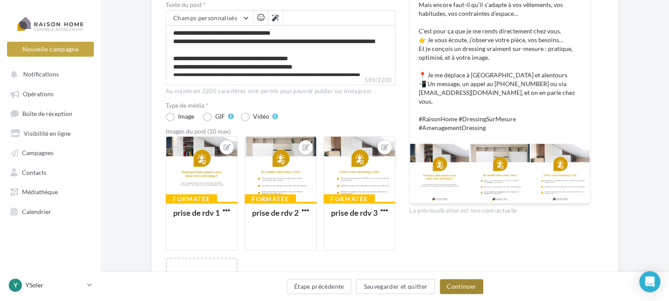
click at [463, 285] on button "Continuer" at bounding box center [461, 286] width 43 height 15
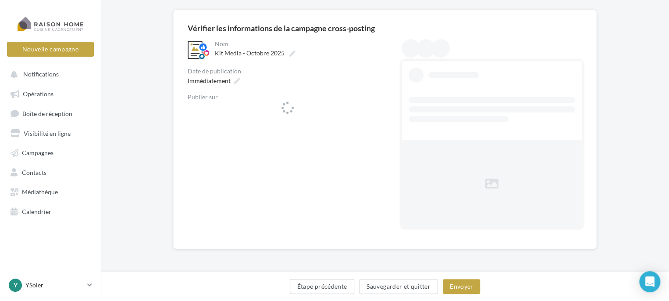
scroll to position [64, 0]
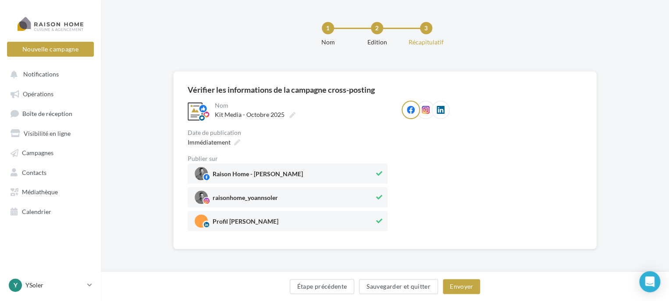
click at [231, 80] on div "**********" at bounding box center [385, 160] width 424 height 178
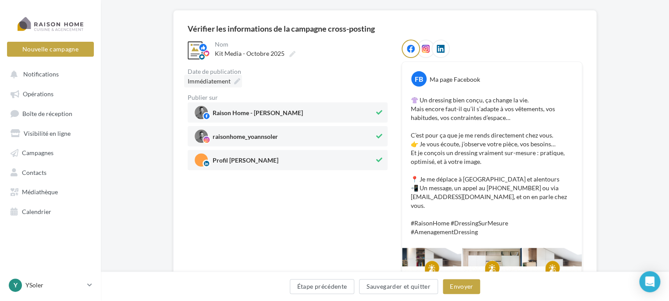
click at [227, 81] on span "Immédiatement" at bounding box center [209, 80] width 43 height 7
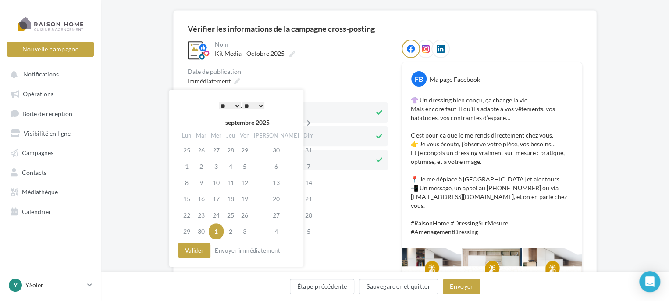
click at [304, 122] on icon at bounding box center [309, 123] width 11 height 6
click at [233, 100] on div "* * * * * * * * * * ** ** ** ** ** ** ** ** ** ** ** ** ** ** : ** ** ** ** ** …" at bounding box center [241, 105] width 89 height 13
click at [236, 103] on select "* * * * * * * * * * ** ** ** ** ** ** ** ** ** ** ** ** ** **" at bounding box center [230, 105] width 22 height 7
click at [304, 122] on icon at bounding box center [309, 123] width 11 height 6
click at [251, 214] on td "31" at bounding box center [245, 215] width 14 height 16
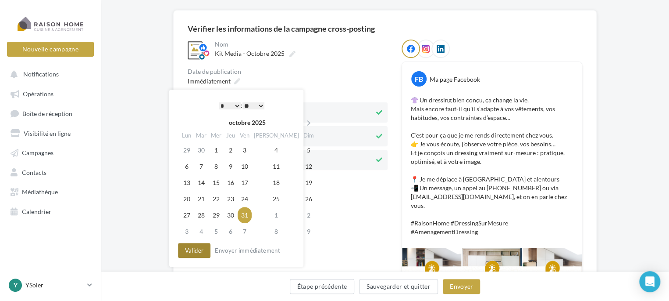
click at [195, 249] on button "Valider" at bounding box center [194, 250] width 32 height 15
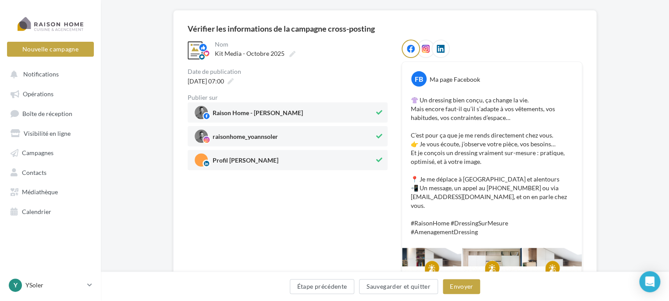
click at [367, 198] on div "**********" at bounding box center [288, 178] width 200 height 279
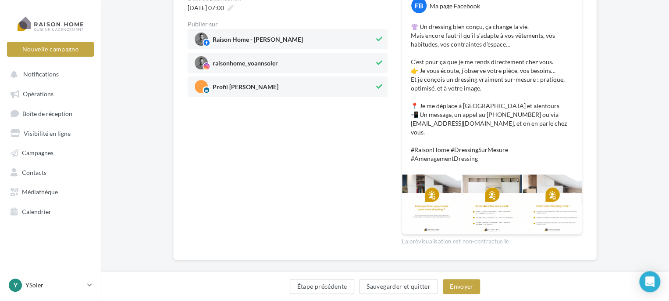
scroll to position [139, 0]
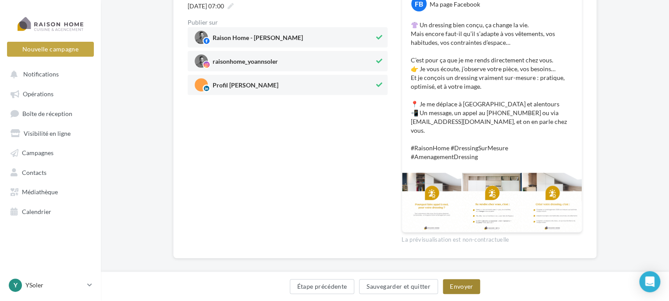
click at [462, 285] on button "Envoyer" at bounding box center [461, 286] width 37 height 15
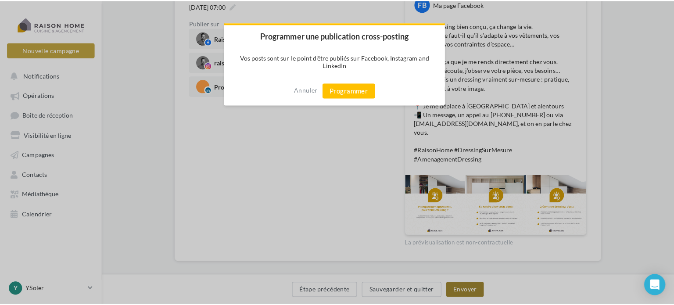
scroll to position [134, 0]
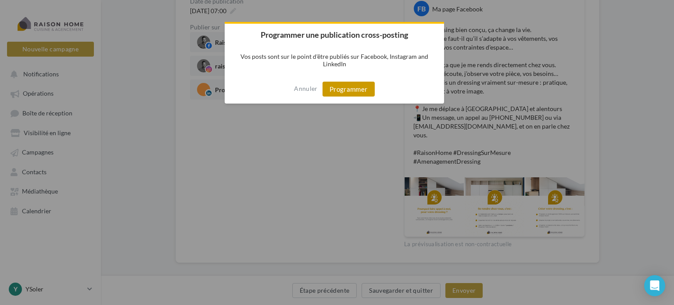
click at [353, 86] on button "Programmer" at bounding box center [348, 89] width 52 height 15
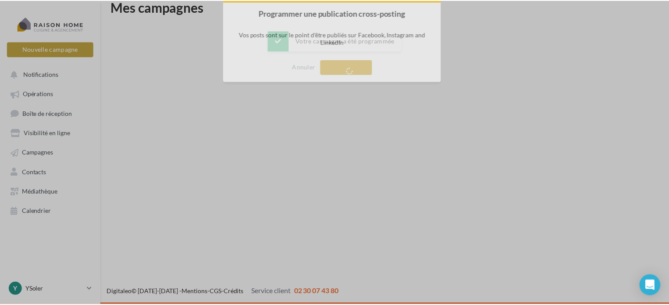
scroll to position [14, 0]
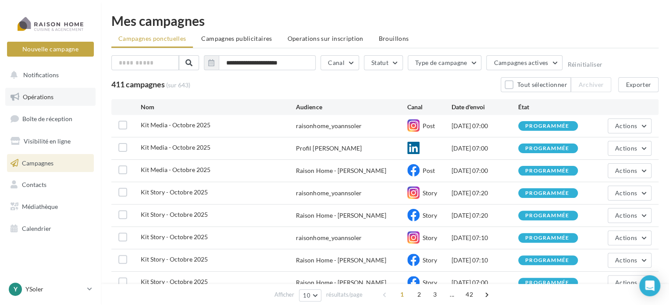
click at [53, 93] on span "Opérations" at bounding box center [38, 96] width 31 height 7
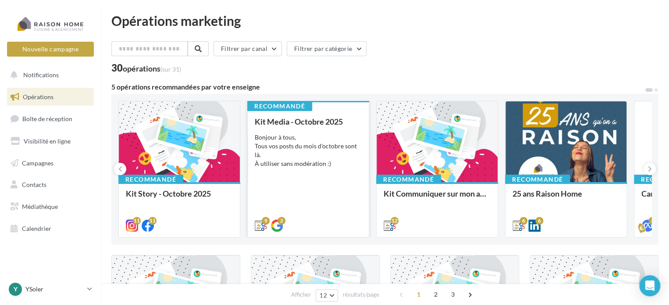
click at [328, 142] on div "Bonjour à tous, Tous vos posts du mois d'octobre sont là. À utiliser sans modér…" at bounding box center [308, 150] width 107 height 35
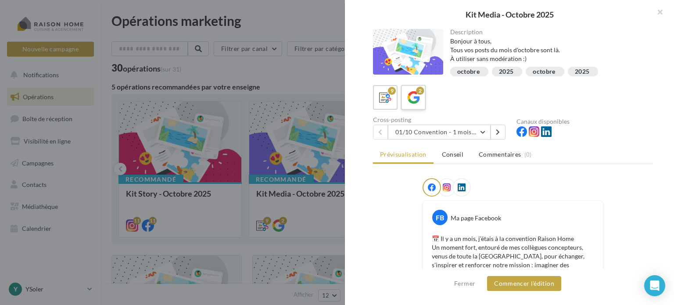
click at [416, 94] on icon at bounding box center [413, 97] width 13 height 13
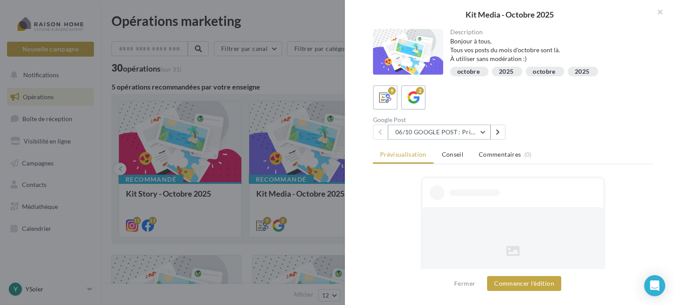
click at [486, 129] on button "06/10 GOOGLE POST : Prise de contact (valeur famille)" at bounding box center [439, 132] width 103 height 15
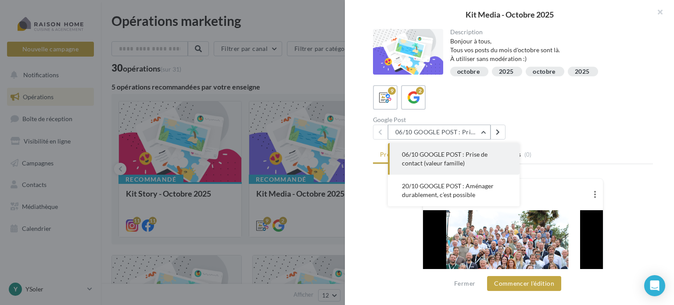
click at [486, 129] on button "06/10 GOOGLE POST : Prise de contact (valeur famille)" at bounding box center [439, 132] width 103 height 15
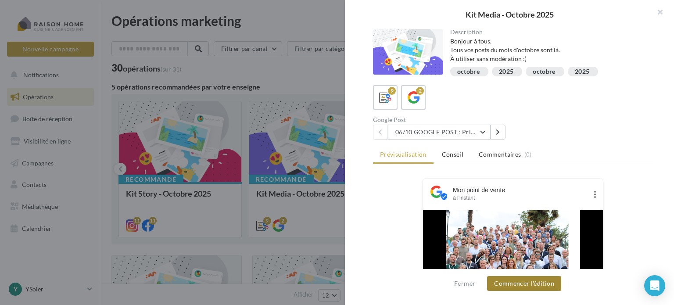
click at [518, 283] on button "Commencer l'édition" at bounding box center [524, 283] width 74 height 15
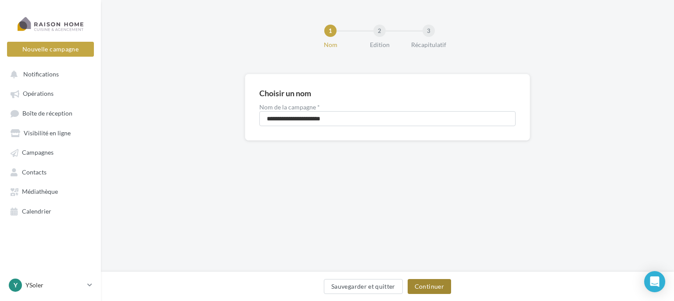
click at [436, 282] on button "Continuer" at bounding box center [429, 286] width 43 height 15
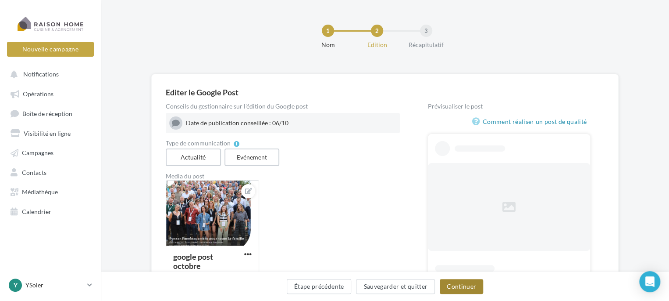
click at [465, 286] on button "Continuer" at bounding box center [461, 286] width 43 height 15
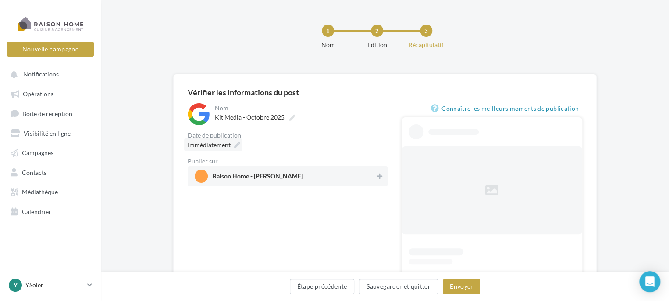
click at [223, 142] on span "Immédiatement" at bounding box center [209, 144] width 43 height 7
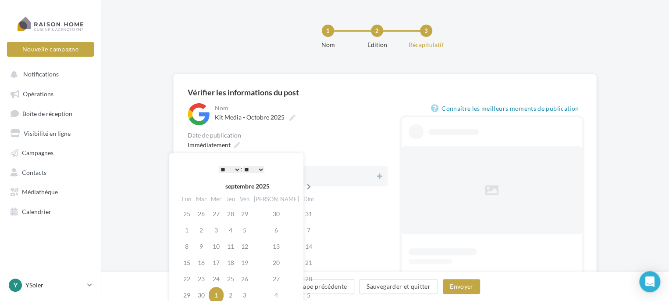
click at [304, 184] on icon at bounding box center [309, 186] width 11 height 6
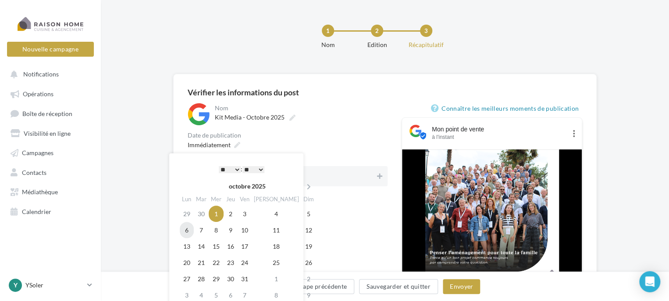
click at [193, 231] on td "6" at bounding box center [187, 230] width 14 height 16
click at [236, 169] on select "* * * * * * * * * * ** ** ** ** ** ** ** ** ** ** ** ** ** **" at bounding box center [230, 169] width 22 height 7
click at [277, 138] on div "Immédiatement" at bounding box center [288, 144] width 200 height 13
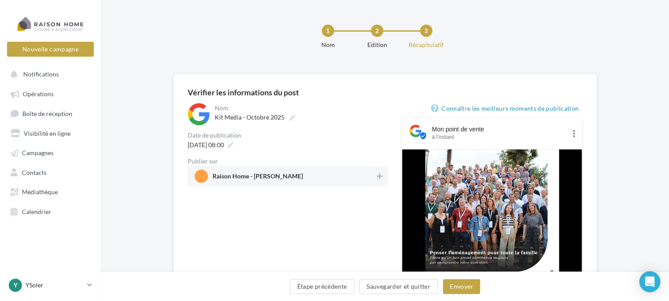
click at [374, 177] on span "Raison Home - [PERSON_NAME]" at bounding box center [285, 175] width 181 height 13
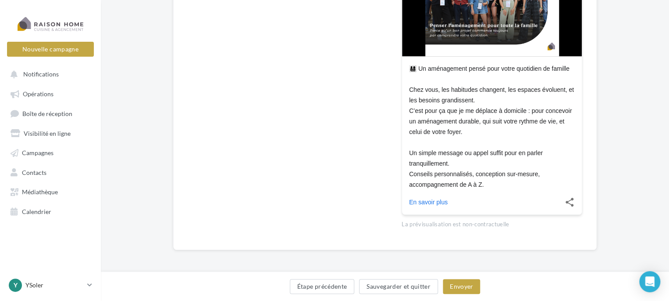
scroll to position [227, 0]
click at [473, 285] on button "Envoyer" at bounding box center [461, 286] width 37 height 15
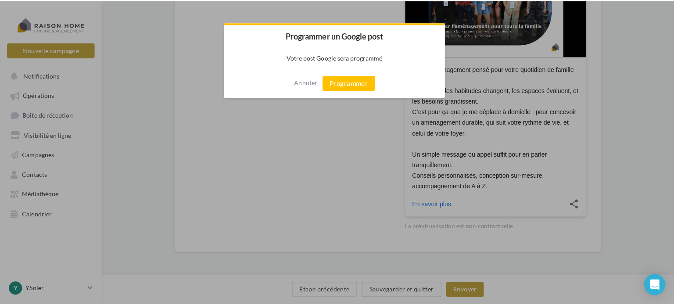
scroll to position [223, 0]
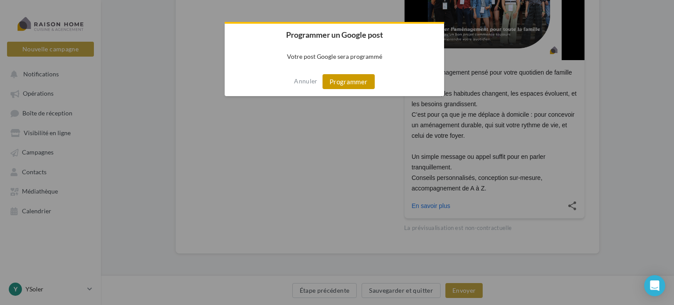
click at [363, 78] on button "Programmer" at bounding box center [348, 81] width 52 height 15
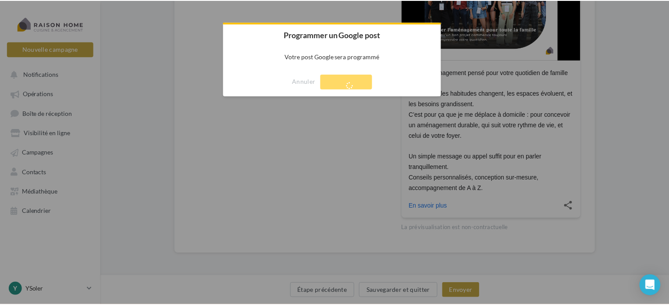
scroll to position [14, 0]
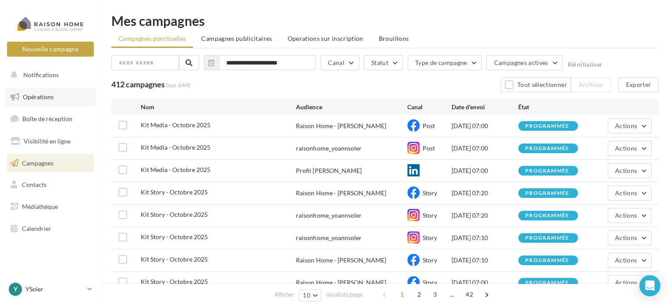
click at [33, 94] on span "Opérations" at bounding box center [38, 96] width 31 height 7
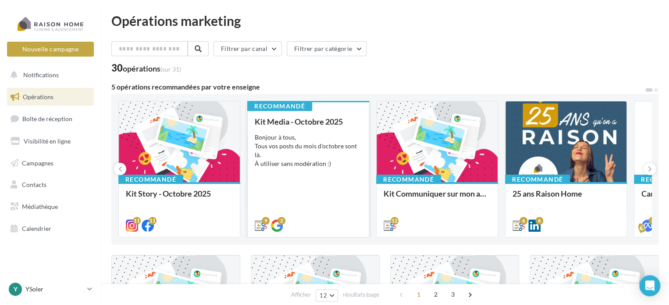
click at [335, 136] on div "Bonjour à tous, Tous vos posts du mois d'octobre sont là. À utiliser sans modér…" at bounding box center [308, 150] width 107 height 35
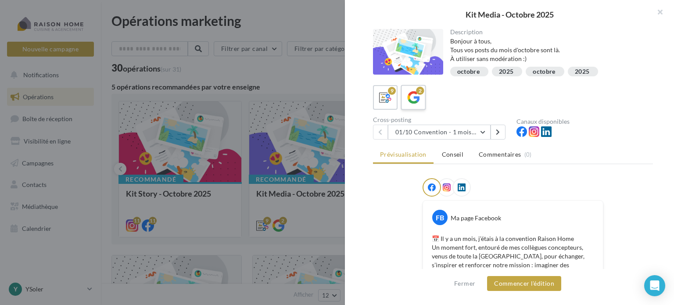
click at [420, 96] on div "2" at bounding box center [413, 98] width 16 height 16
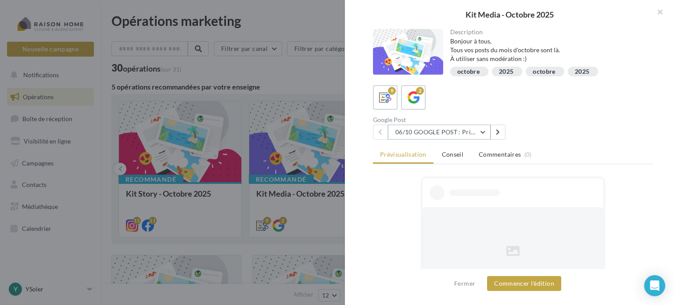
click at [454, 128] on button "06/10 GOOGLE POST : Prise de contact (valeur famille)" at bounding box center [439, 132] width 103 height 15
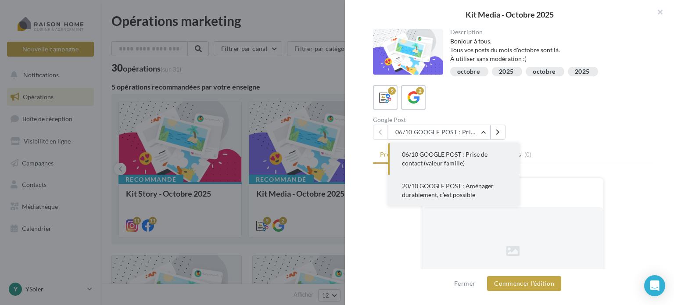
click at [435, 191] on span "20/10 GOOGLE POST : Aménager durablement, c’est possible" at bounding box center [448, 190] width 92 height 16
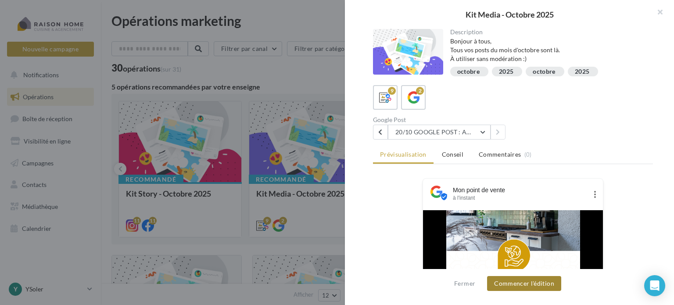
click at [525, 282] on button "Commencer l'édition" at bounding box center [524, 283] width 74 height 15
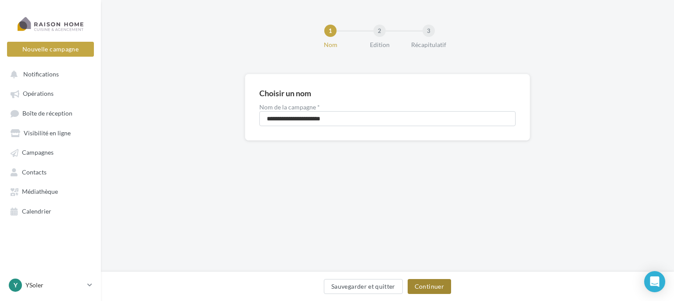
click at [437, 284] on button "Continuer" at bounding box center [429, 286] width 43 height 15
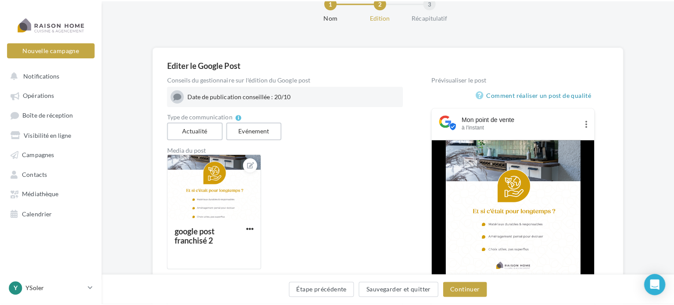
scroll to position [44, 0]
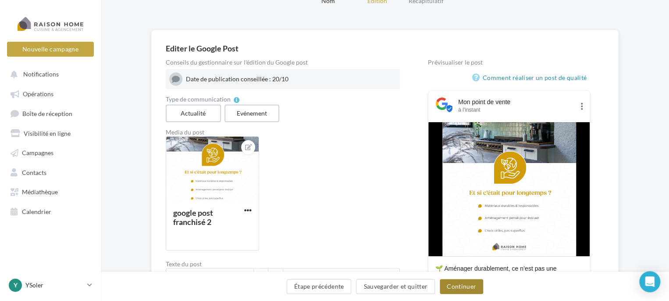
click at [465, 290] on button "Continuer" at bounding box center [461, 286] width 43 height 15
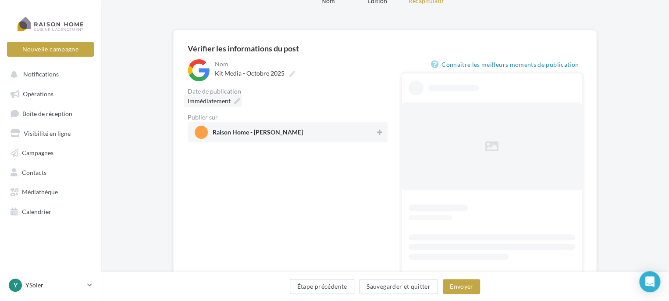
click at [199, 106] on div "Immédiatement" at bounding box center [213, 100] width 58 height 13
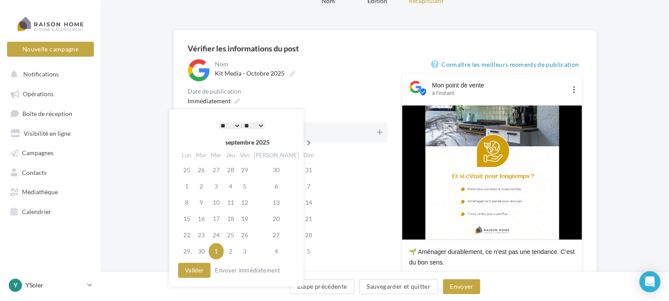
click at [304, 144] on icon at bounding box center [309, 143] width 11 height 6
click at [237, 126] on select "* * * * * * * * * * ** ** ** ** ** ** ** ** ** ** ** ** ** **" at bounding box center [230, 125] width 22 height 7
click at [304, 142] on icon at bounding box center [309, 143] width 11 height 6
click at [193, 220] on td "20" at bounding box center [187, 218] width 14 height 16
click at [198, 270] on button "Valider" at bounding box center [194, 269] width 32 height 15
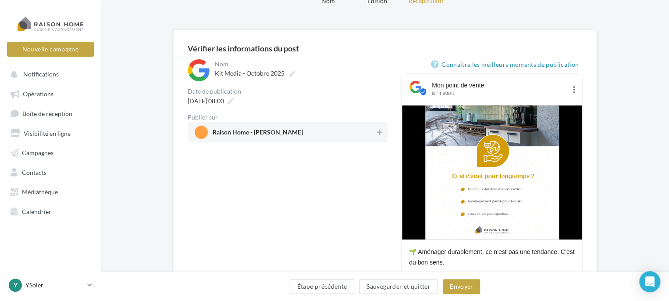
click at [342, 128] on span "Raison Home - Yoann SOLER" at bounding box center [285, 131] width 181 height 13
click at [460, 284] on button "Envoyer" at bounding box center [461, 286] width 37 height 15
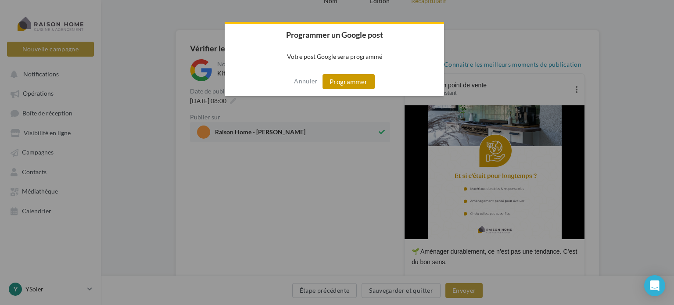
click at [359, 81] on button "Programmer" at bounding box center [348, 81] width 52 height 15
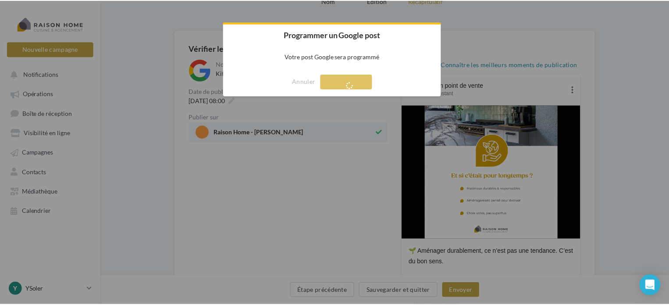
scroll to position [14, 0]
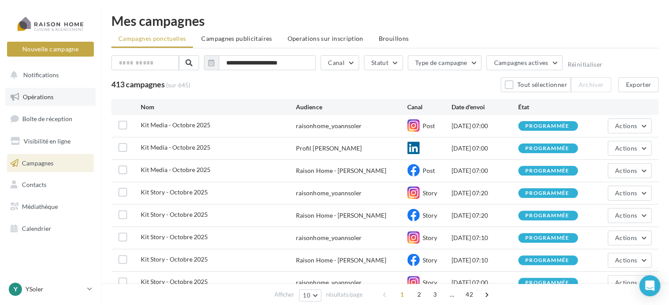
click at [35, 96] on span "Opérations" at bounding box center [38, 96] width 31 height 7
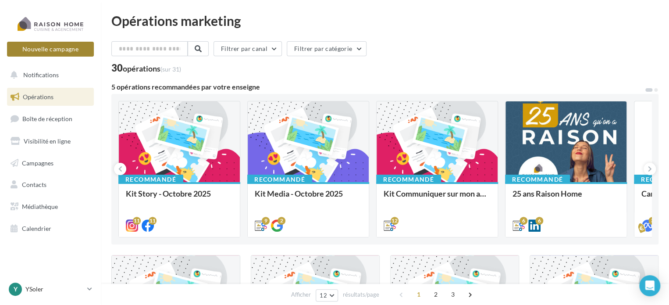
click at [51, 50] on button "Nouvelle campagne" at bounding box center [50, 49] width 87 height 15
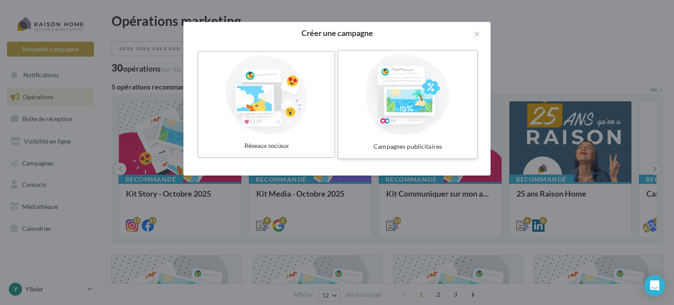
click at [371, 115] on div at bounding box center [408, 94] width 132 height 81
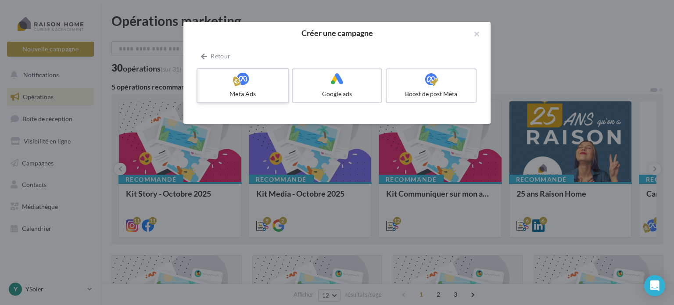
click at [253, 92] on div "Meta Ads" at bounding box center [242, 94] width 83 height 9
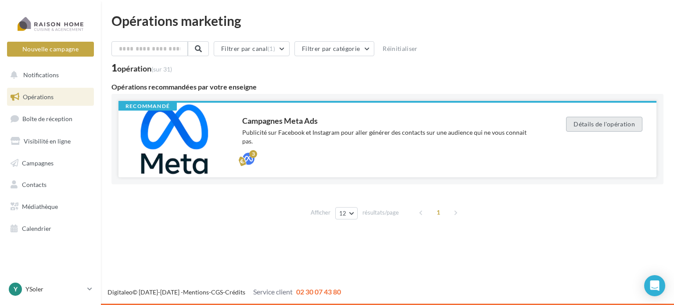
click at [590, 118] on button "Détails de l'opération" at bounding box center [604, 124] width 76 height 15
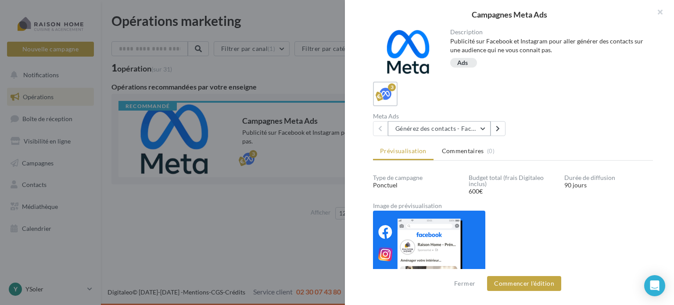
click at [482, 126] on button "Générez des contacts - Facebook Lead Ads 3 mois" at bounding box center [439, 128] width 103 height 15
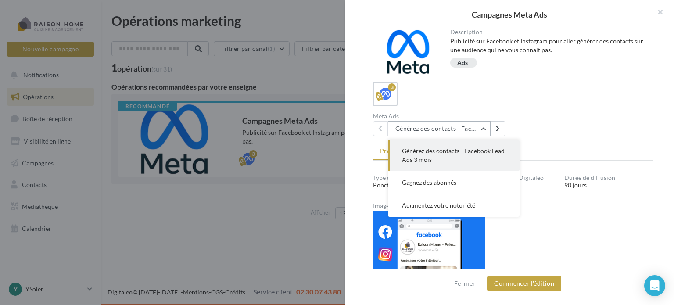
click at [482, 126] on button "Générez des contacts - Facebook Lead Ads 3 mois" at bounding box center [439, 128] width 103 height 15
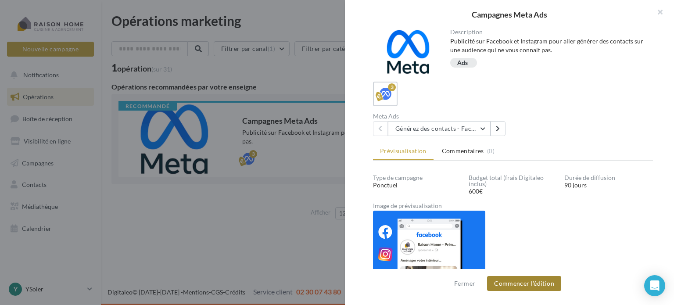
click at [524, 287] on button "Commencer l'édition" at bounding box center [524, 283] width 74 height 15
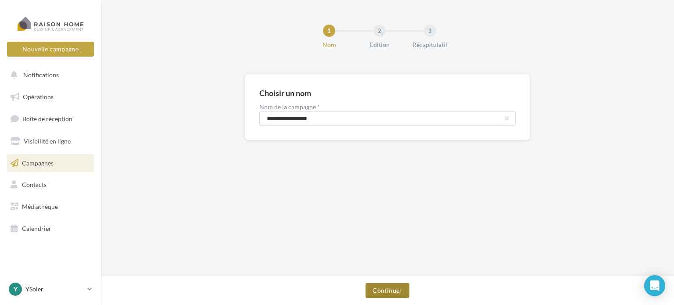
click at [395, 290] on button "Continuer" at bounding box center [386, 290] width 43 height 15
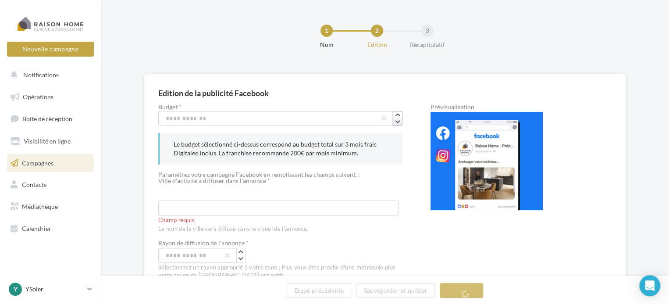
click at [397, 123] on icon "button" at bounding box center [397, 121] width 5 height 5
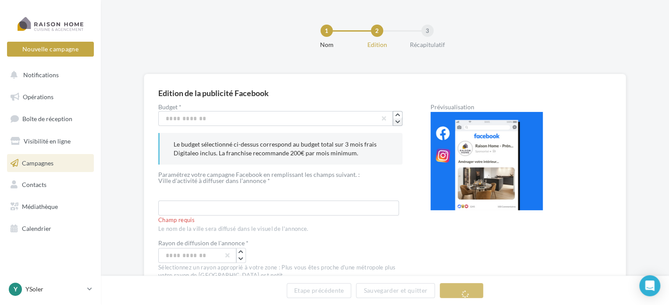
click at [397, 123] on icon "button" at bounding box center [397, 121] width 5 height 5
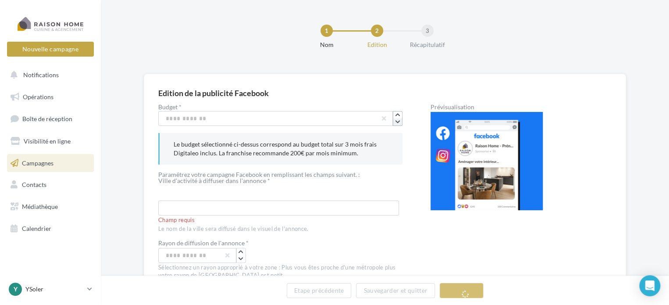
click at [397, 123] on icon "button" at bounding box center [397, 121] width 5 height 5
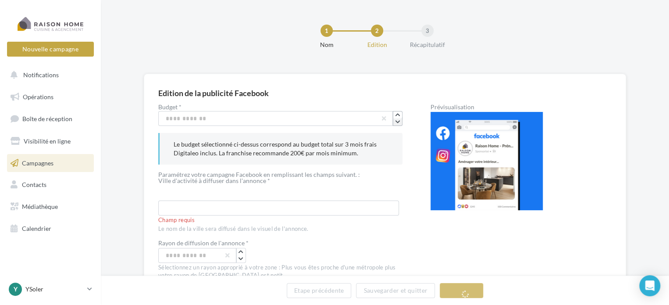
click at [397, 123] on icon "button" at bounding box center [397, 121] width 5 height 5
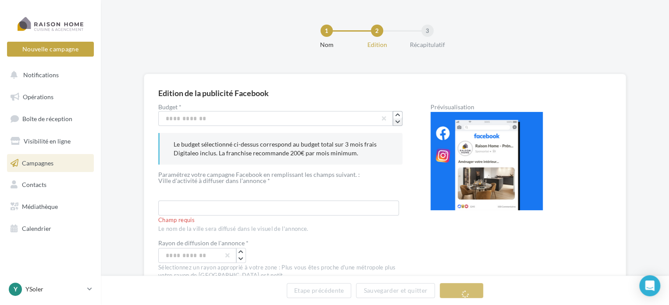
click at [397, 123] on icon "button" at bounding box center [397, 121] width 5 height 5
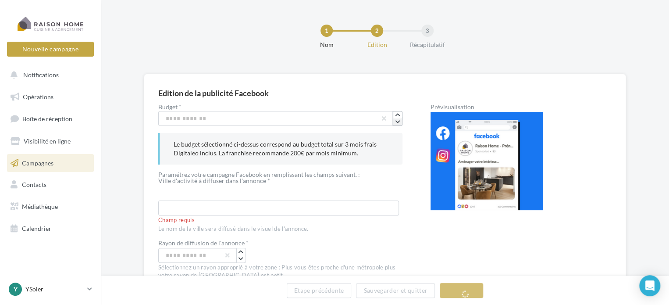
click at [397, 123] on icon "button" at bounding box center [397, 121] width 5 height 5
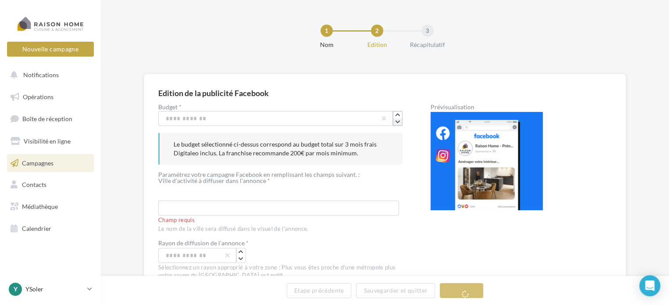
click at [397, 123] on icon "button" at bounding box center [397, 121] width 5 height 5
click at [395, 172] on div "Paramétrez votre campagne Facebook en remplissant les champs suivant. :" at bounding box center [280, 175] width 244 height 6
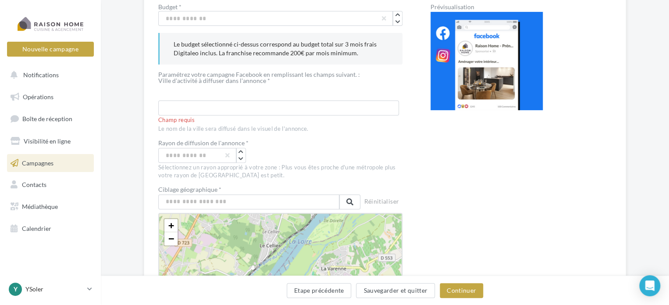
scroll to position [85, 0]
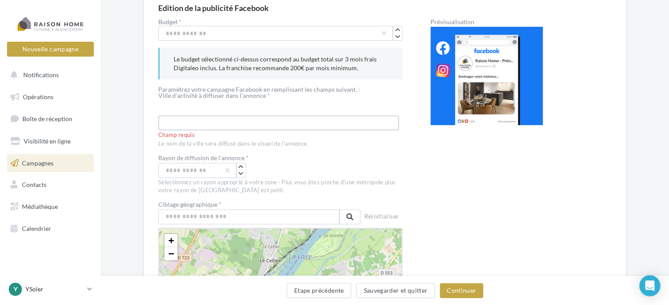
click at [258, 125] on input "text" at bounding box center [278, 122] width 241 height 15
click at [298, 57] on p "Le budget sélectionné ci-dessus correspond au budget total sur 3 mois frais Dig…" at bounding box center [281, 64] width 215 height 18
click at [194, 122] on input "text" at bounding box center [278, 122] width 241 height 15
click at [405, 152] on div "Budget * *** Le budget sélectionné ci-dessus correspond au budget total sur 3 m…" at bounding box center [385, 304] width 454 height 570
click at [336, 121] on input "text" at bounding box center [278, 122] width 241 height 15
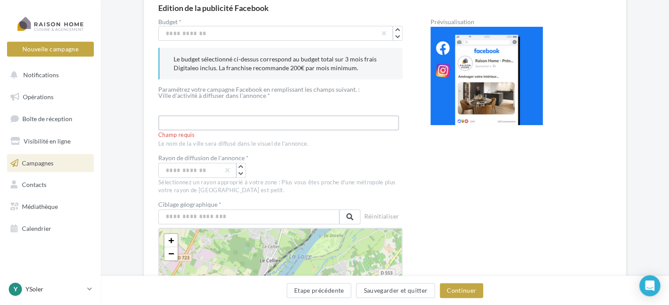
type input "*****"
click at [358, 158] on div "Rayon de diffusion de l'annonce *" at bounding box center [280, 159] width 244 height 8
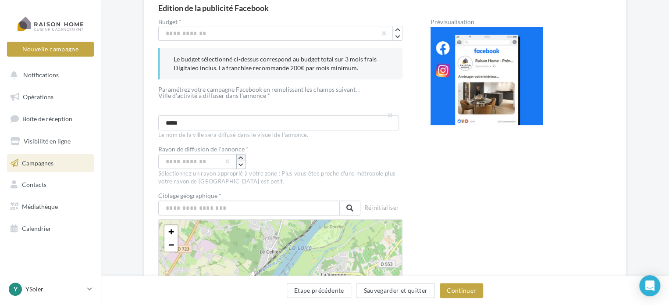
click at [240, 156] on icon "button" at bounding box center [241, 157] width 5 height 5
click at [243, 165] on icon "button" at bounding box center [241, 164] width 5 height 5
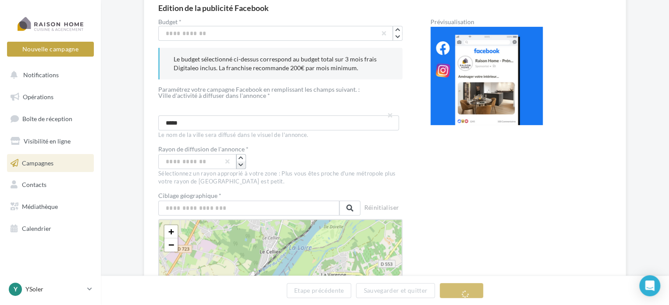
click at [243, 165] on icon "button" at bounding box center [241, 164] width 5 height 5
click at [243, 161] on button "button" at bounding box center [241, 164] width 9 height 7
click at [243, 162] on icon "button" at bounding box center [241, 164] width 5 height 5
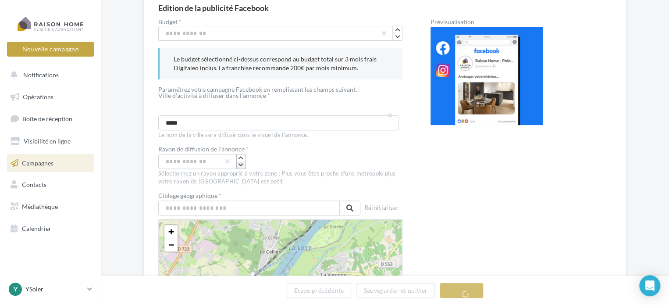
click at [243, 162] on icon "button" at bounding box center [241, 164] width 5 height 5
click at [284, 156] on div "**" at bounding box center [280, 161] width 244 height 15
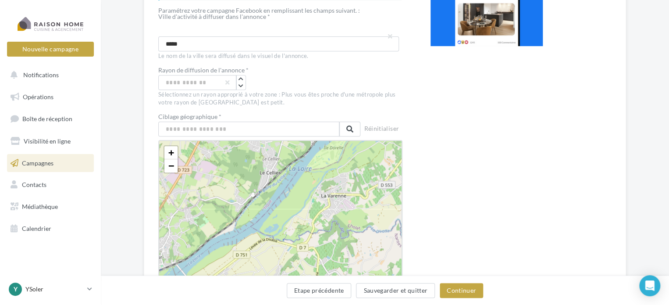
scroll to position [173, 0]
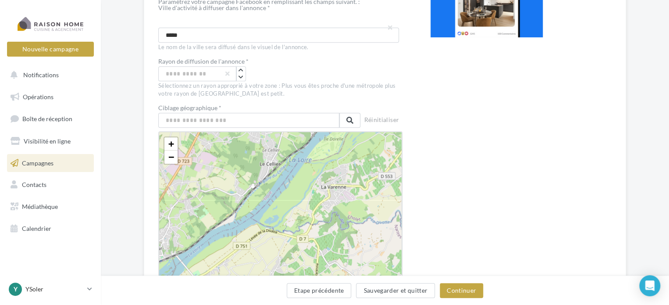
click at [240, 127] on div "Ciblage géographique * Réinitialiser + − Leaflet Rayon: 15 km" at bounding box center [280, 199] width 244 height 188
click at [240, 121] on input "text" at bounding box center [248, 120] width 181 height 15
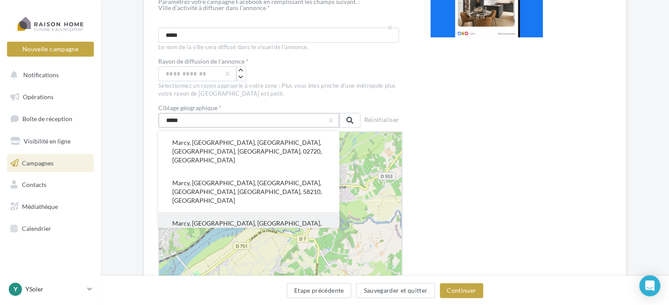
type input "*****"
click at [240, 212] on button "Marcy, Villefranche-sur-Saône, Rhône, Auvergne-Rhône-Alpes, France métropolitai…" at bounding box center [248, 236] width 181 height 49
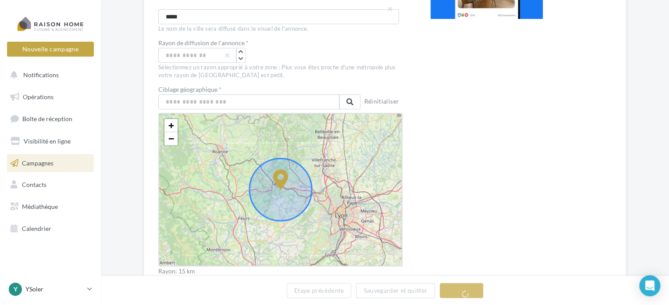
drag, startPoint x: 376, startPoint y: 186, endPoint x: 267, endPoint y: 200, distance: 109.6
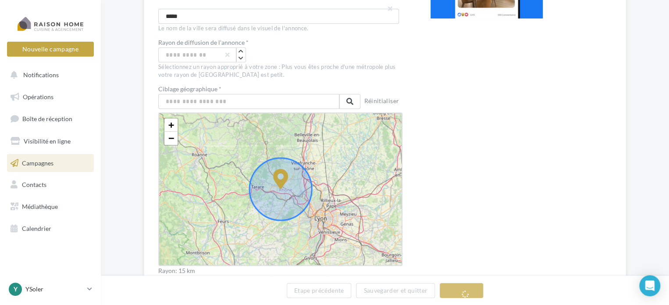
drag, startPoint x: 279, startPoint y: 179, endPoint x: 300, endPoint y: 175, distance: 20.9
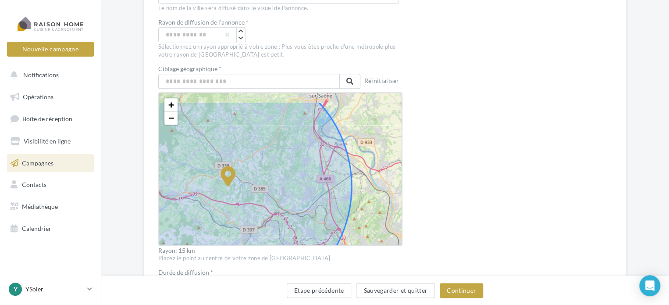
drag, startPoint x: 273, startPoint y: 175, endPoint x: 270, endPoint y: 204, distance: 28.6
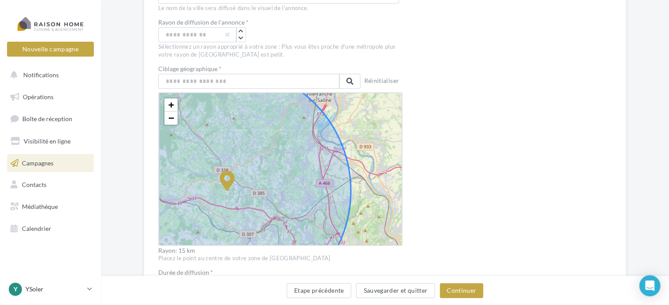
scroll to position [216, 0]
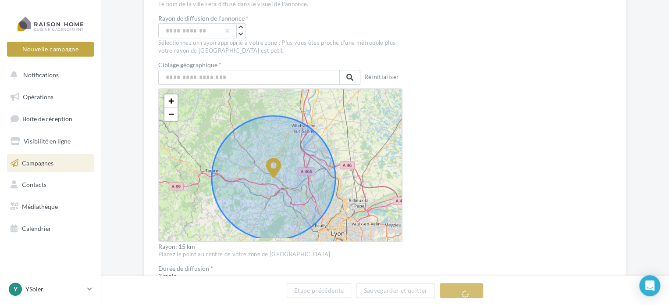
drag, startPoint x: 249, startPoint y: 181, endPoint x: 265, endPoint y: 183, distance: 16.0
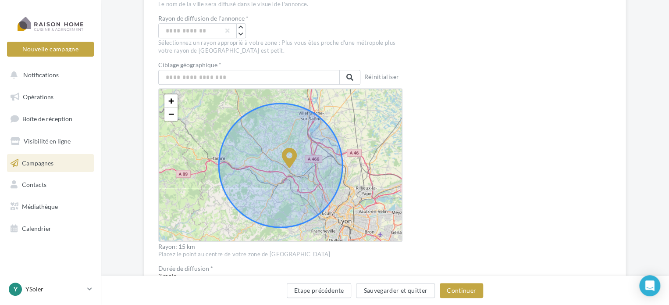
drag, startPoint x: 280, startPoint y: 152, endPoint x: 293, endPoint y: 155, distance: 12.6
click at [293, 155] on icon at bounding box center [289, 158] width 15 height 20
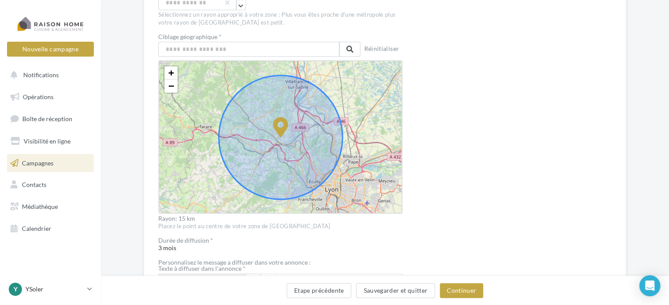
scroll to position [260, 0]
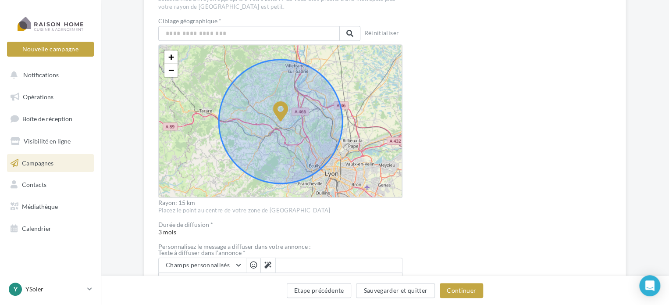
click at [175, 230] on div "Durée de diffusion * 3 mois" at bounding box center [280, 229] width 244 height 15
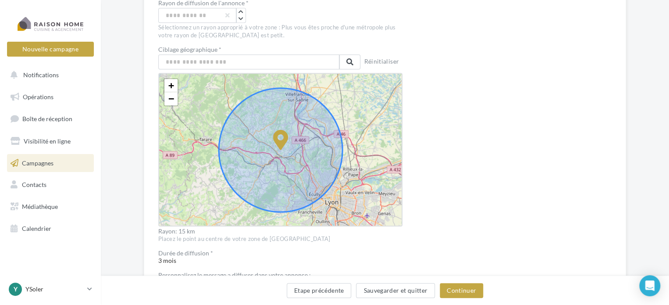
scroll to position [216, 0]
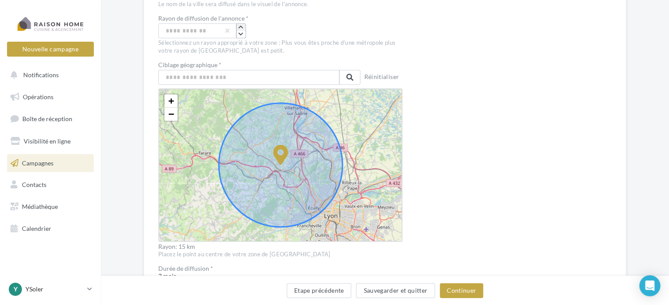
click at [240, 24] on button "button" at bounding box center [241, 27] width 9 height 7
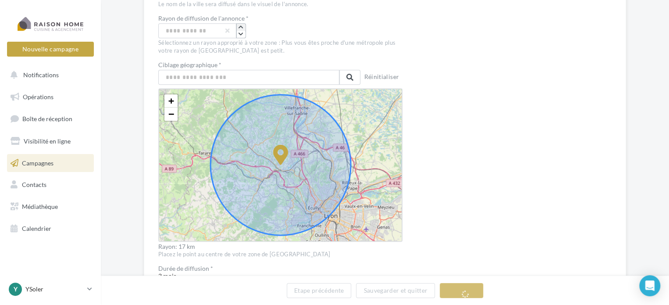
click at [240, 24] on button "button" at bounding box center [241, 27] width 9 height 7
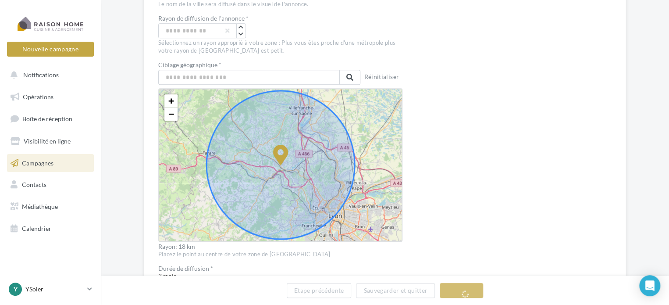
drag, startPoint x: 279, startPoint y: 152, endPoint x: 274, endPoint y: 152, distance: 5.3
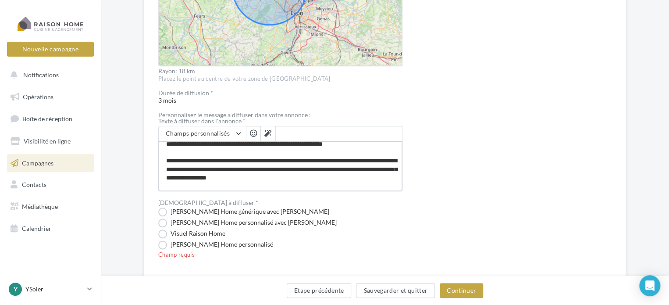
scroll to position [0, 0]
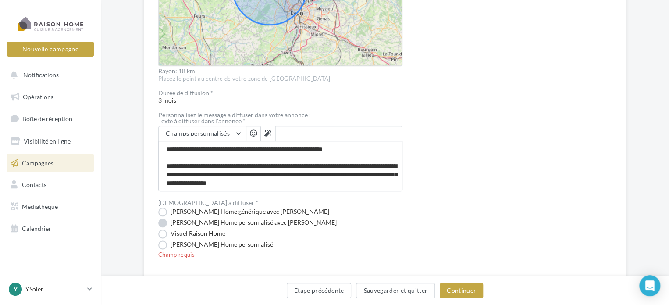
click at [163, 226] on label "Visuel Raison Home personnalisé avec Nom" at bounding box center [247, 222] width 179 height 9
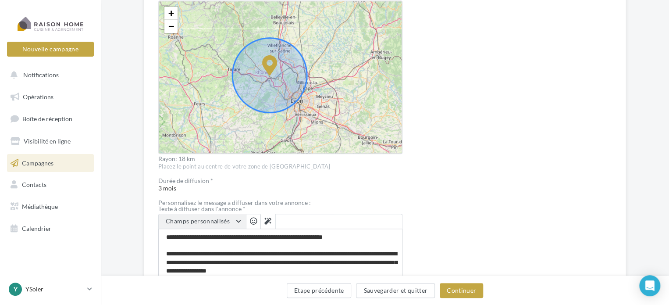
scroll to position [391, 0]
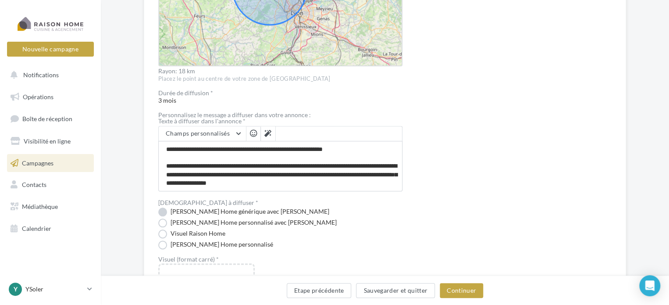
click at [166, 213] on label "Visuel Raison Home générique avec Nom" at bounding box center [243, 212] width 171 height 9
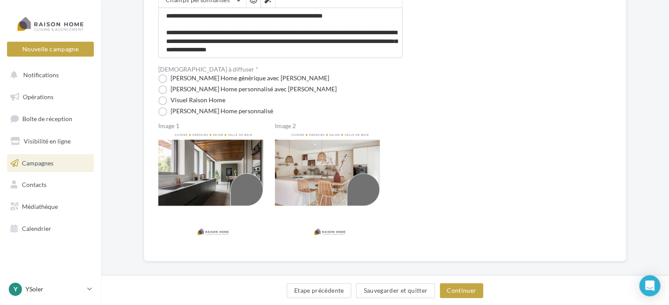
scroll to position [533, 0]
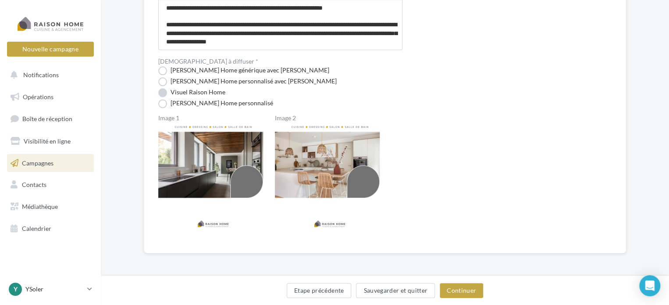
click at [162, 93] on label "Visuel Raison Home" at bounding box center [191, 92] width 67 height 9
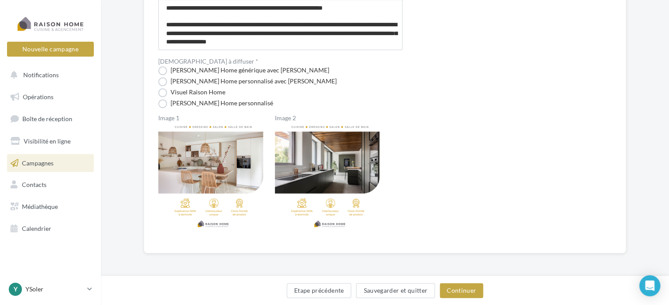
click at [165, 71] on label "Visuel Raison Home générique avec Nom" at bounding box center [243, 70] width 171 height 9
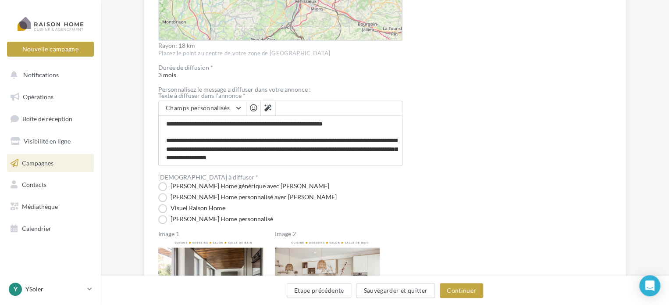
scroll to position [401, 0]
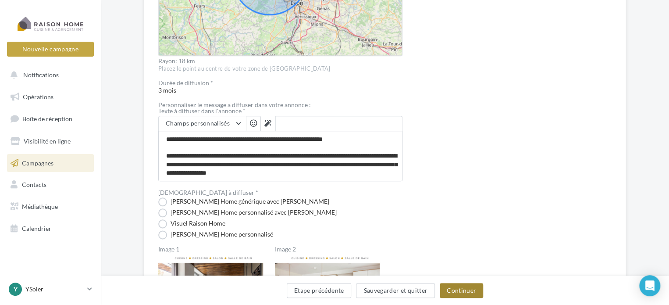
click at [468, 291] on button "Continuer" at bounding box center [461, 290] width 43 height 15
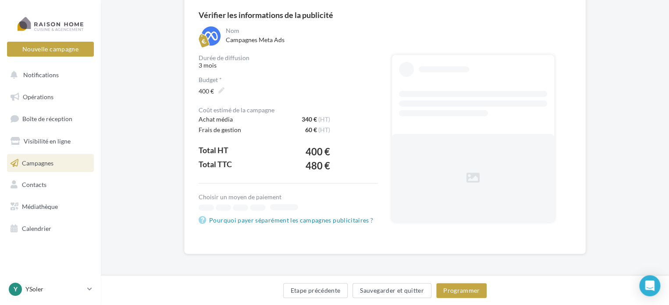
scroll to position [79, 0]
click at [480, 295] on button "Programmer" at bounding box center [462, 290] width 51 height 15
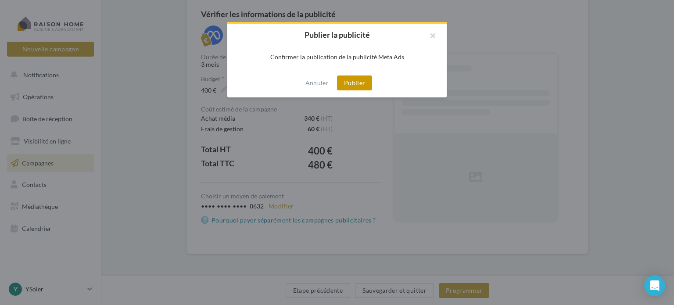
click at [366, 83] on button "Publier" at bounding box center [354, 82] width 35 height 15
